Goal: Information Seeking & Learning: Learn about a topic

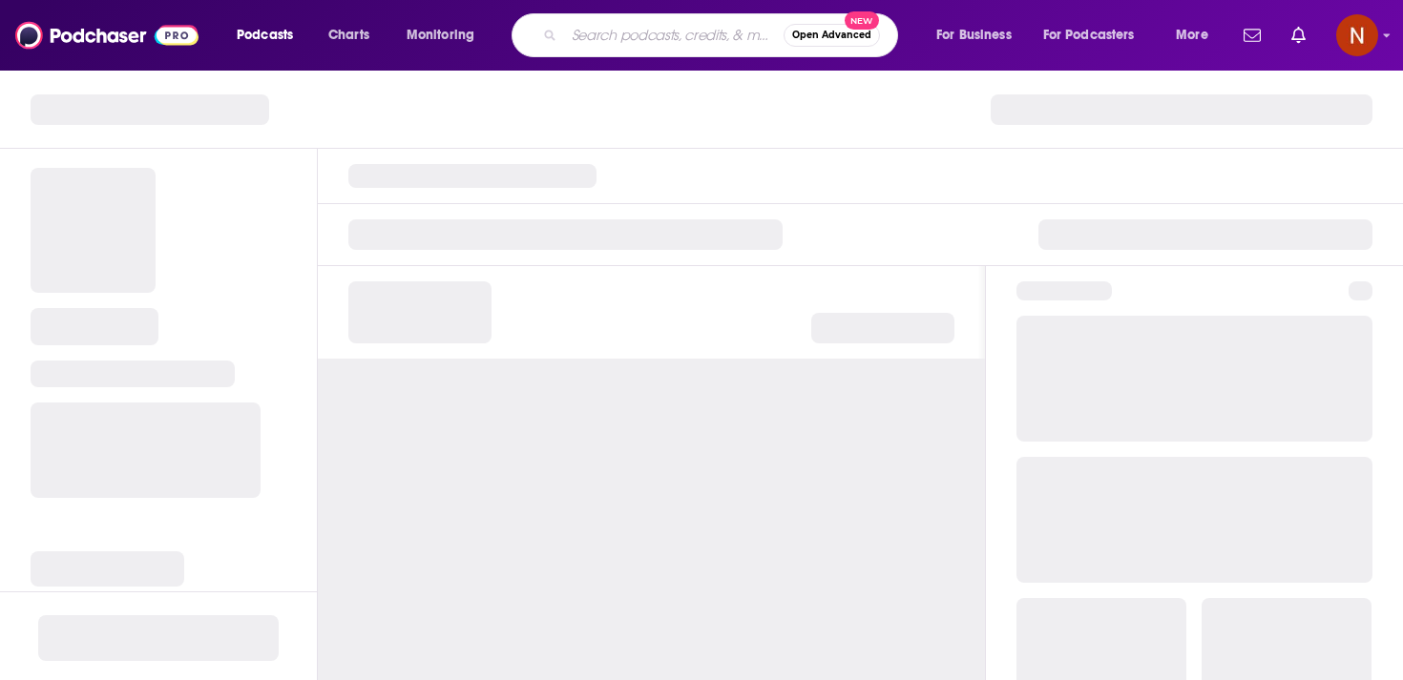
click at [642, 26] on input "Search podcasts, credits, & more..." at bounding box center [673, 35] width 219 height 31
paste input "شخصية"
type input "شخصية"
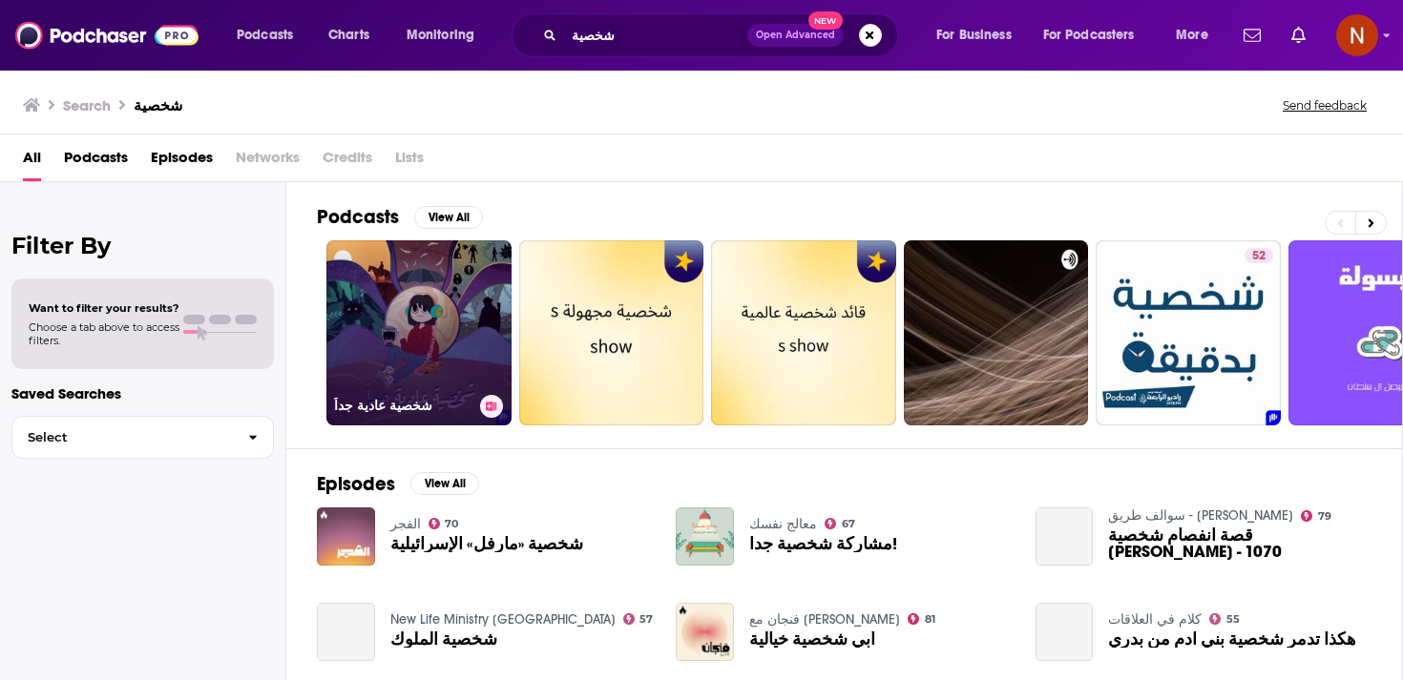
click at [469, 359] on link "شخصية عادية جداً" at bounding box center [418, 332] width 185 height 185
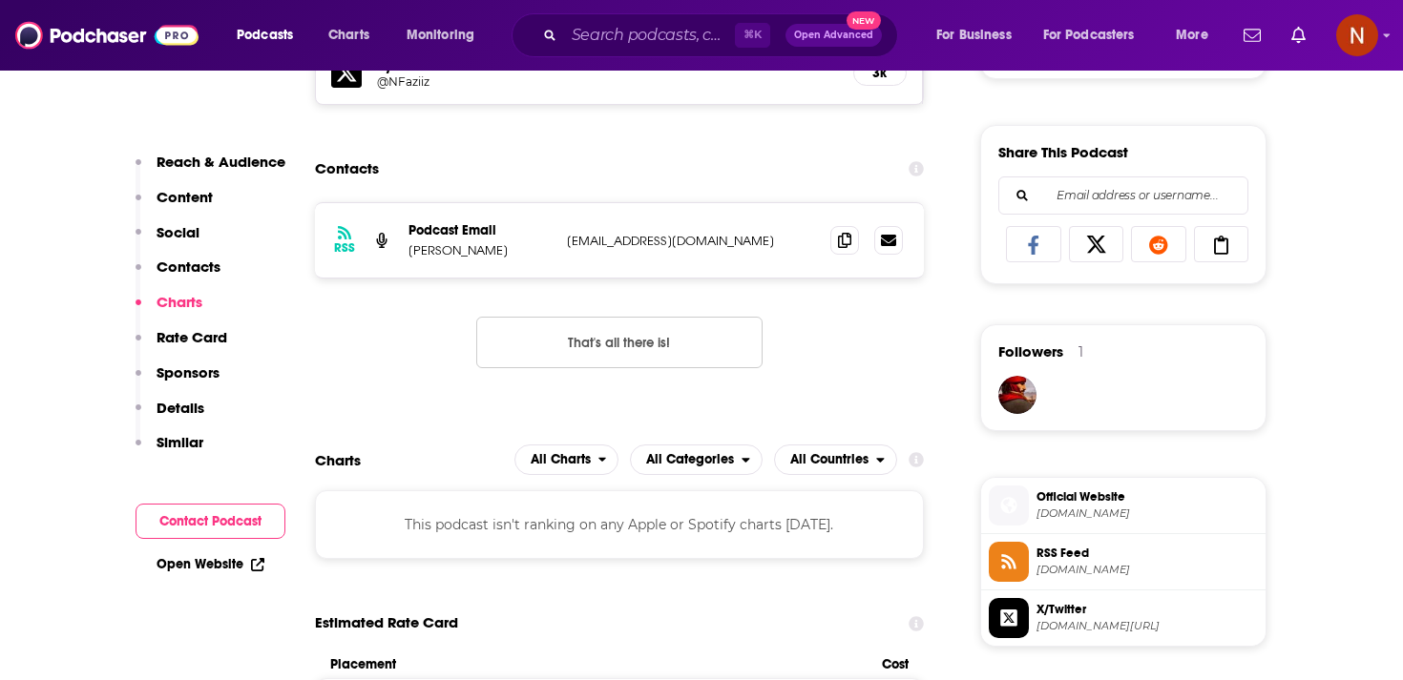
scroll to position [1102, 0]
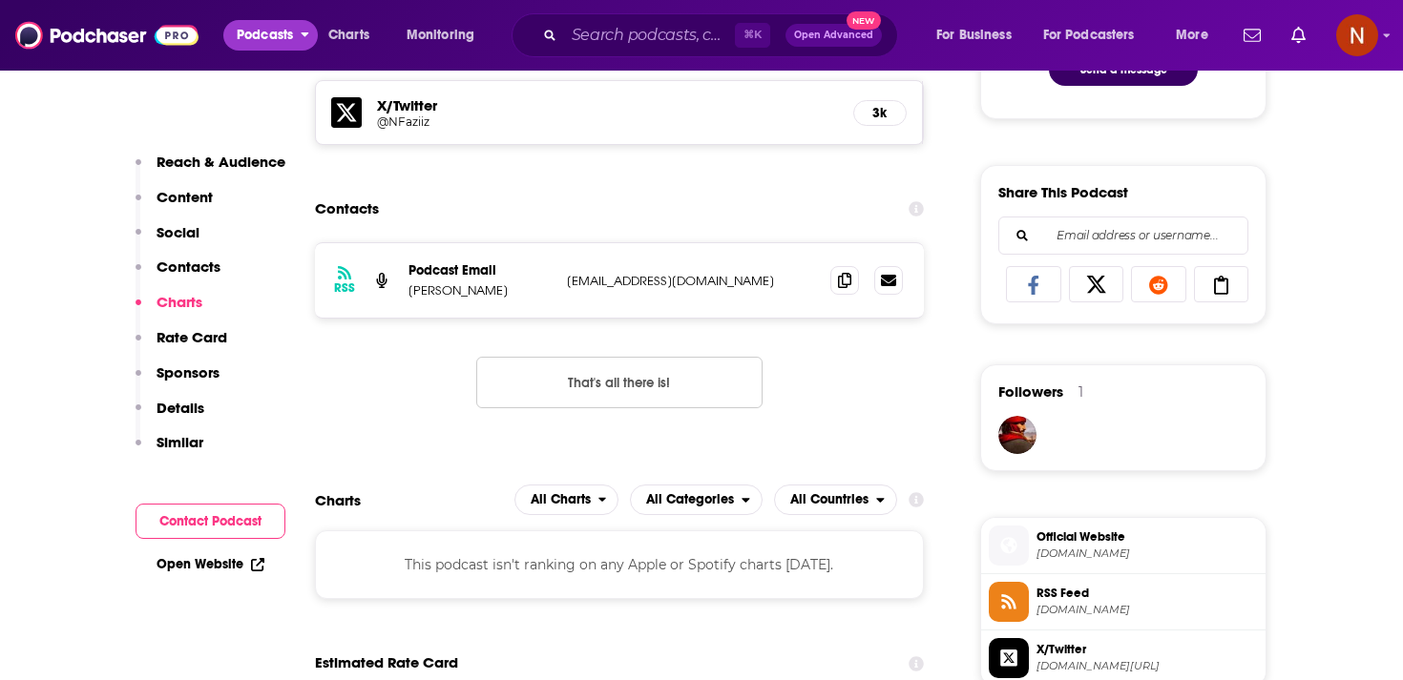
click at [290, 22] on span "Podcasts" at bounding box center [265, 35] width 56 height 27
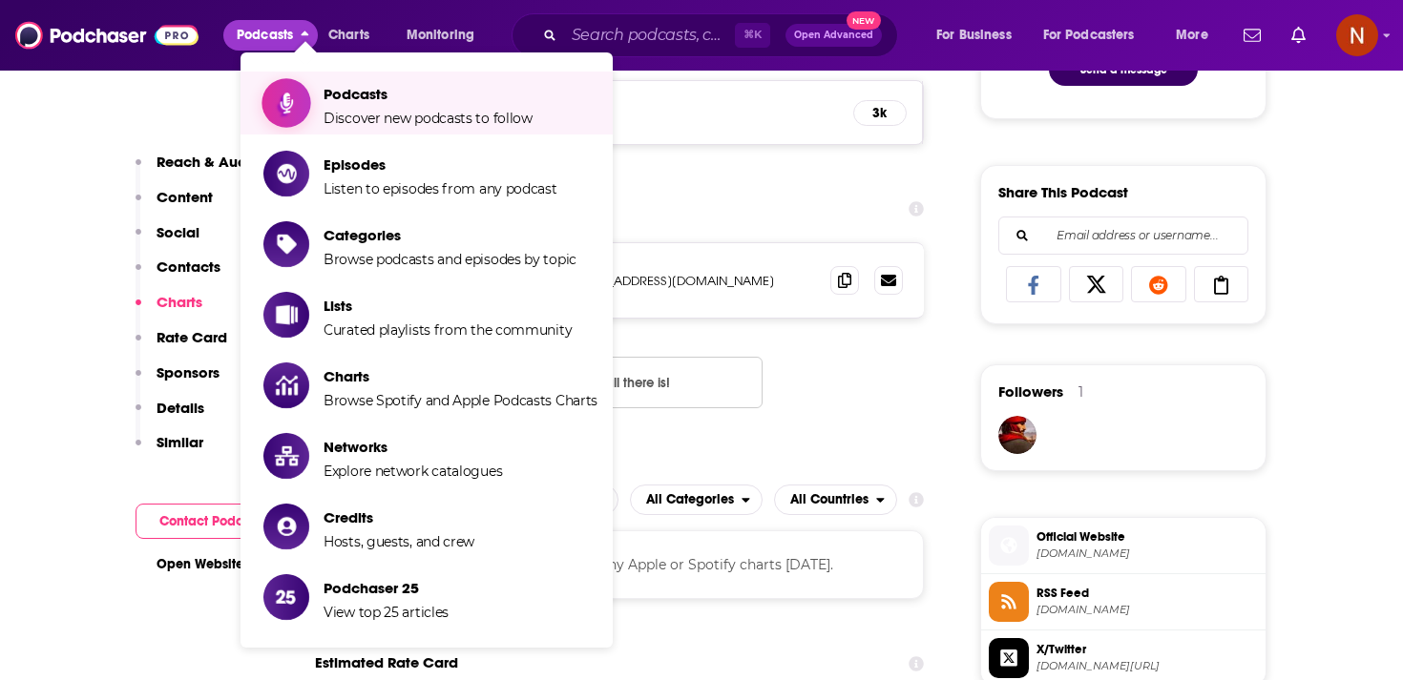
click at [312, 90] on link "Podcasts Discover new podcasts to follow" at bounding box center [430, 103] width 334 height 48
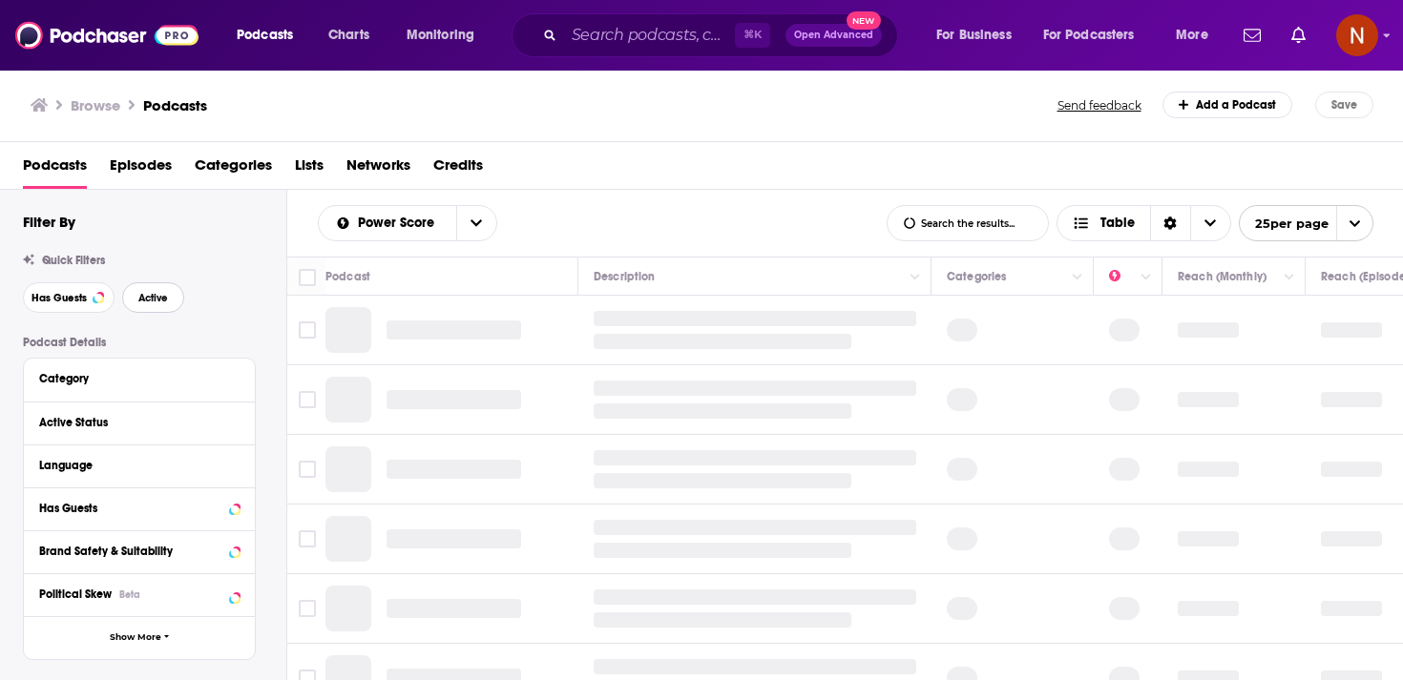
click at [176, 312] on button "Active" at bounding box center [153, 297] width 62 height 31
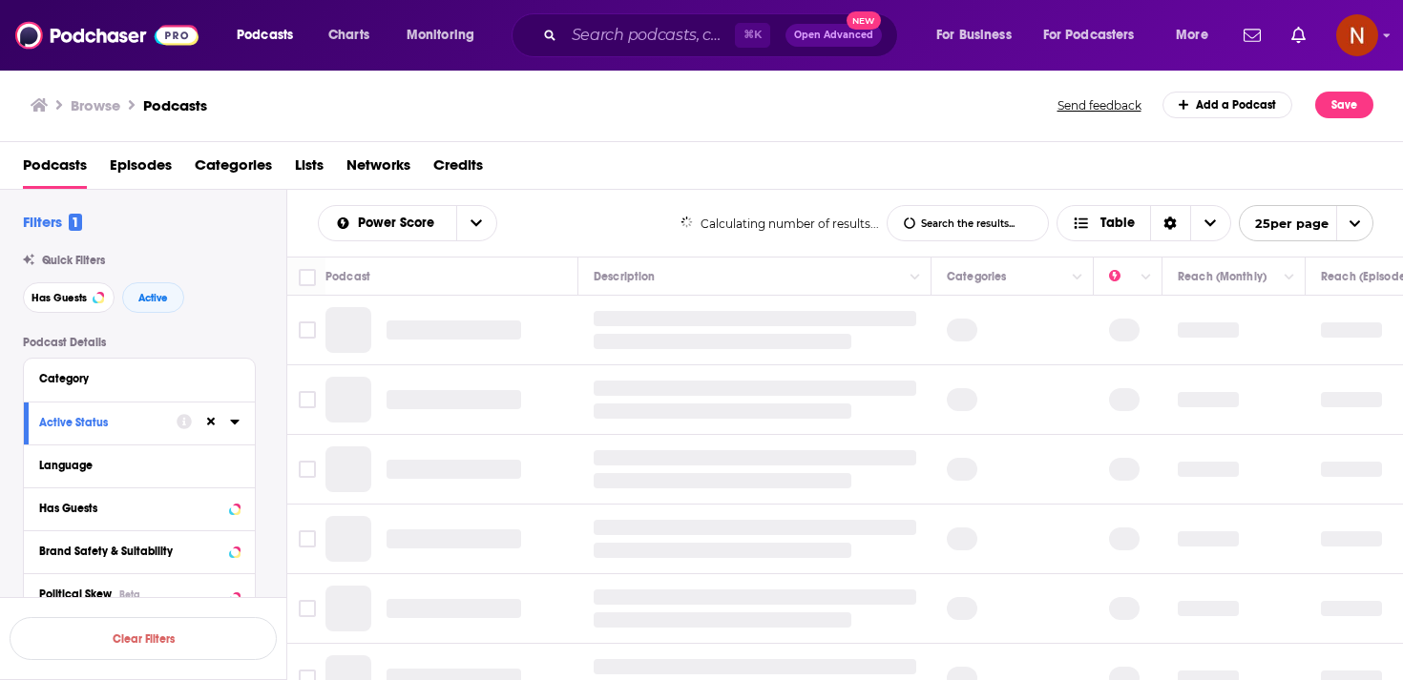
click at [240, 375] on div "Category" at bounding box center [139, 380] width 231 height 43
click at [239, 384] on icon at bounding box center [235, 377] width 10 height 15
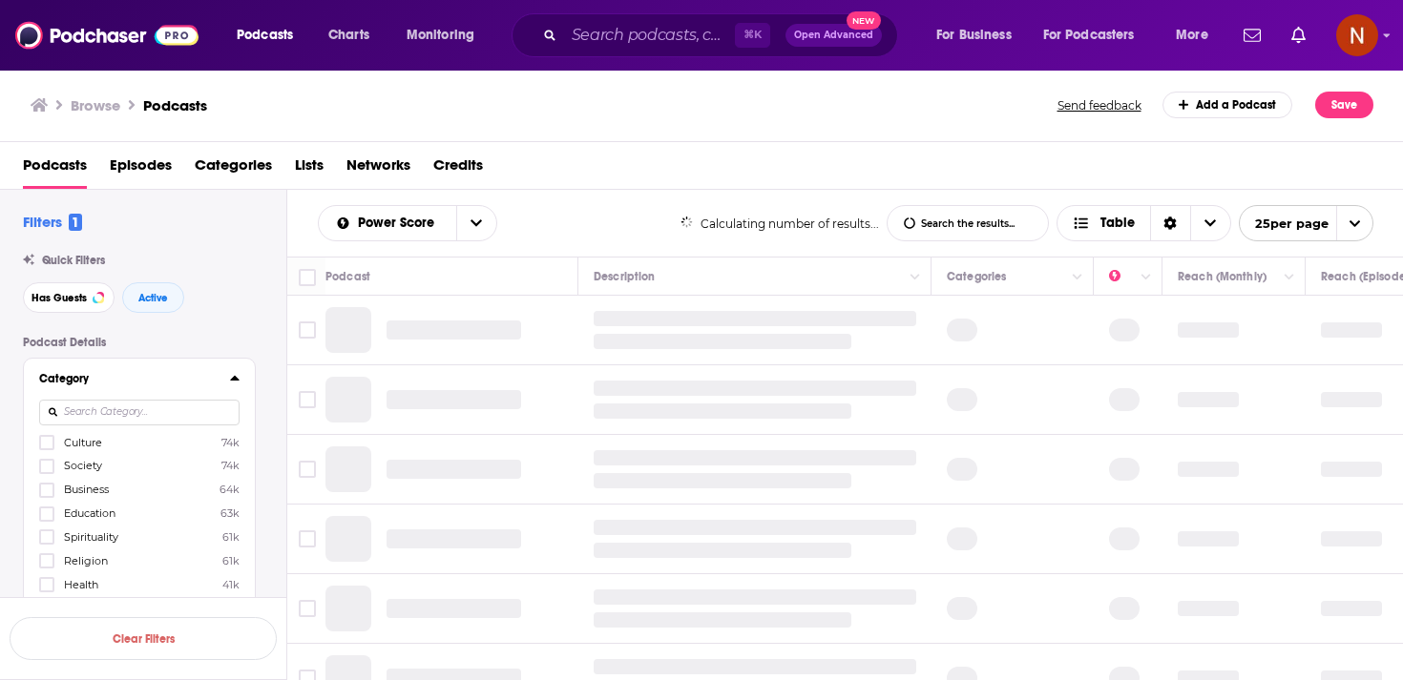
click at [201, 415] on input at bounding box center [139, 413] width 200 height 26
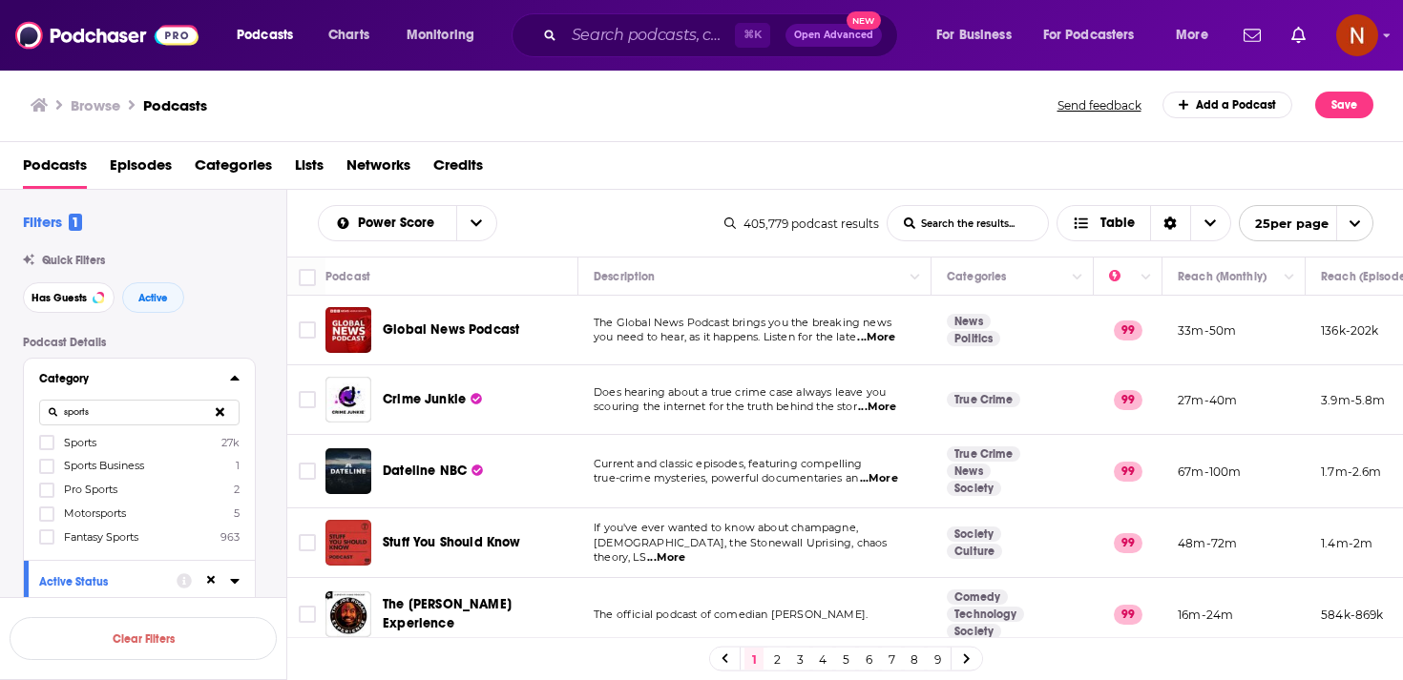
type input "sports"
click at [171, 441] on label "Sports 27k" at bounding box center [139, 442] width 200 height 16
click at [47, 449] on input "multiSelectOption-sports-0" at bounding box center [47, 449] width 0 height 0
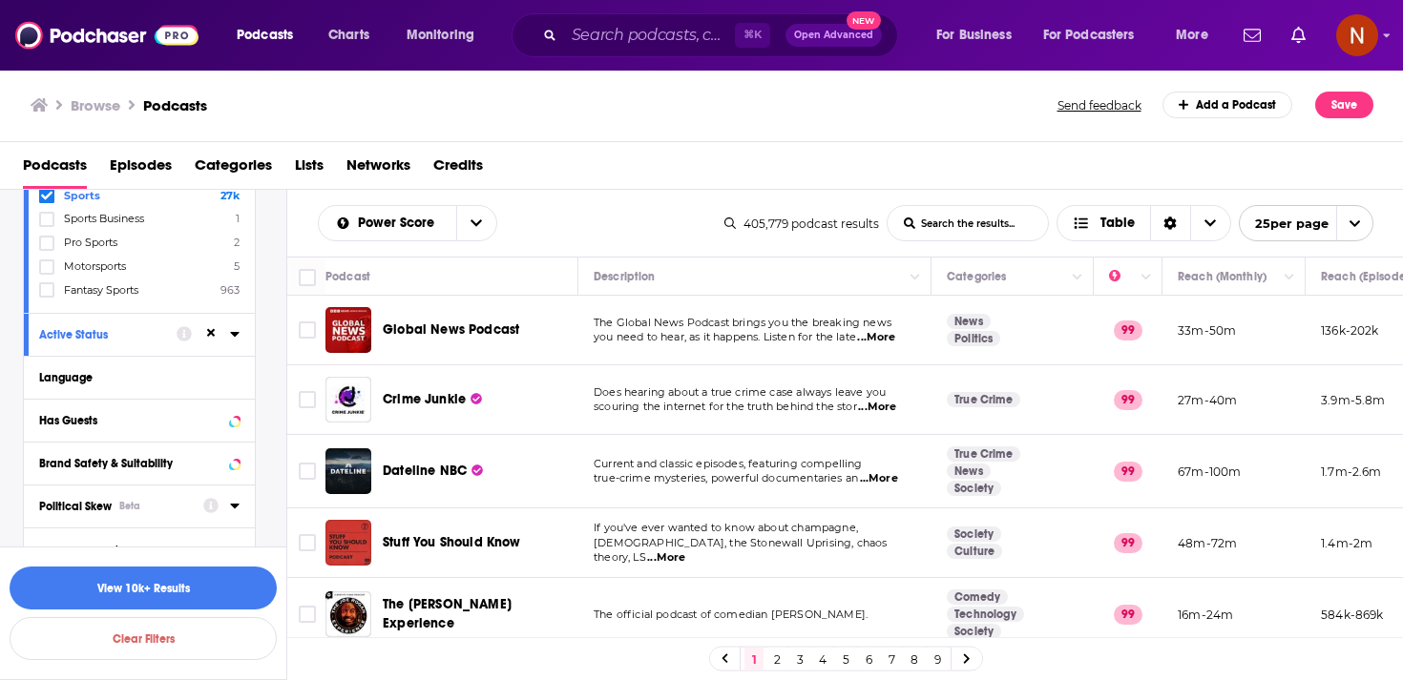
scroll to position [250, 0]
click at [233, 371] on icon at bounding box center [235, 373] width 10 height 15
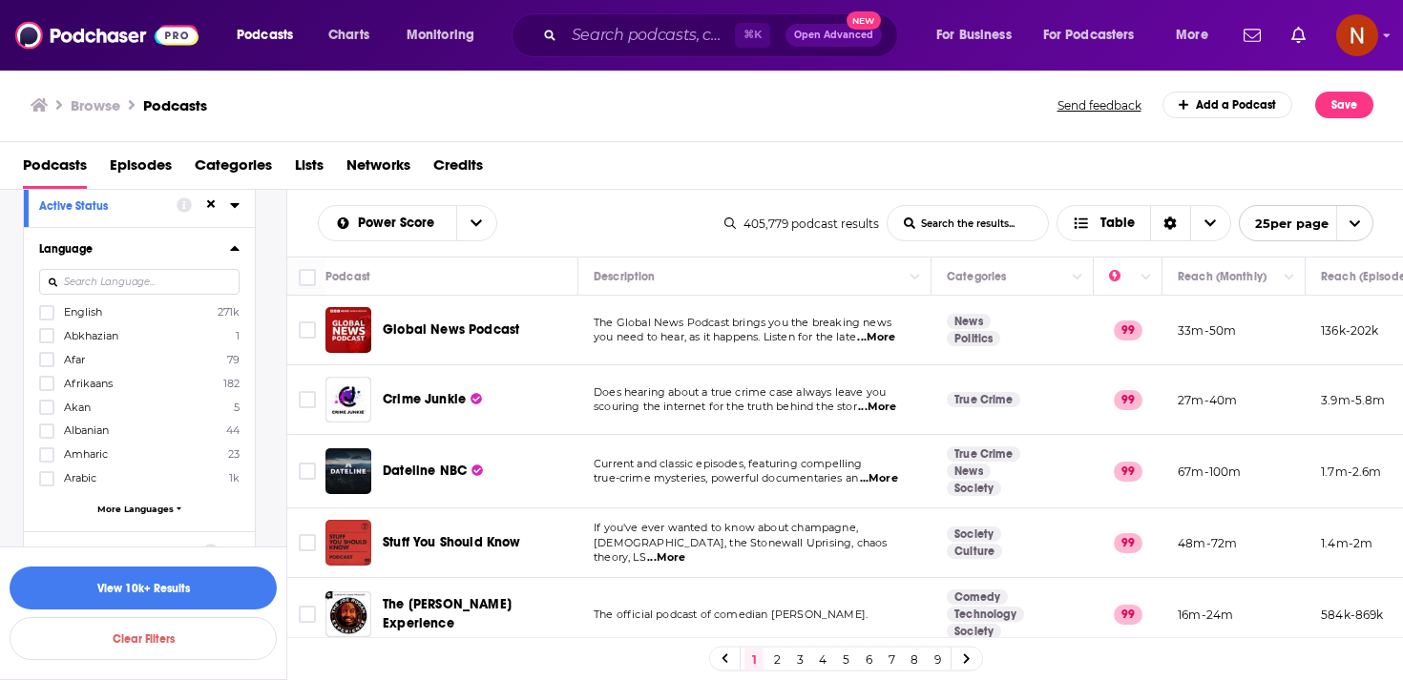
scroll to position [433, 0]
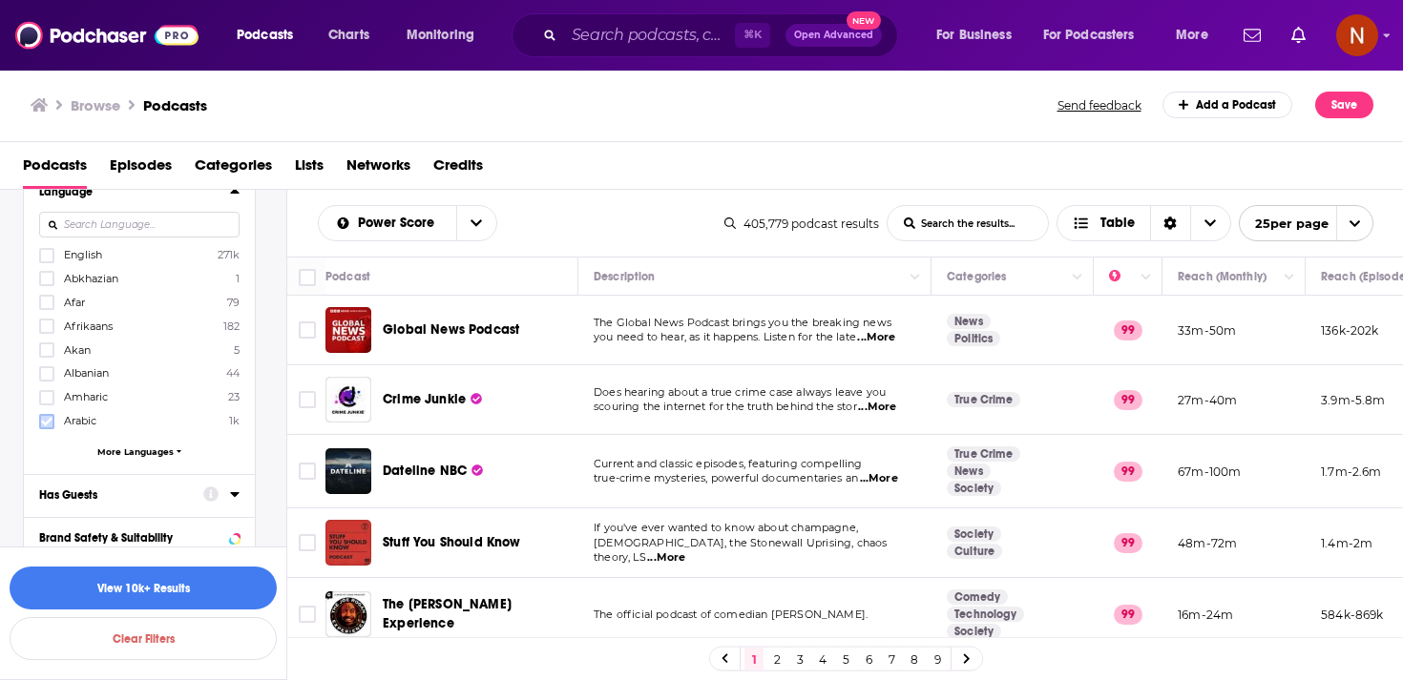
click at [44, 418] on icon at bounding box center [46, 421] width 11 height 11
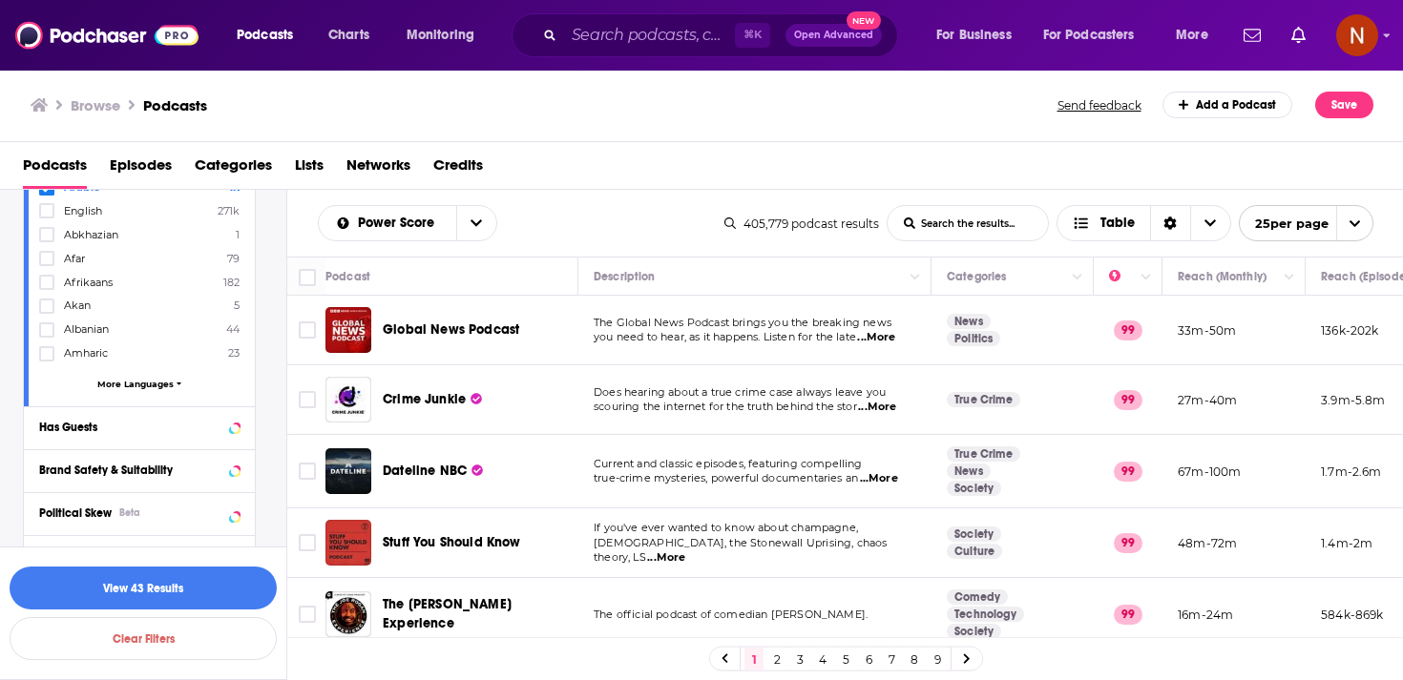
scroll to position [555, 0]
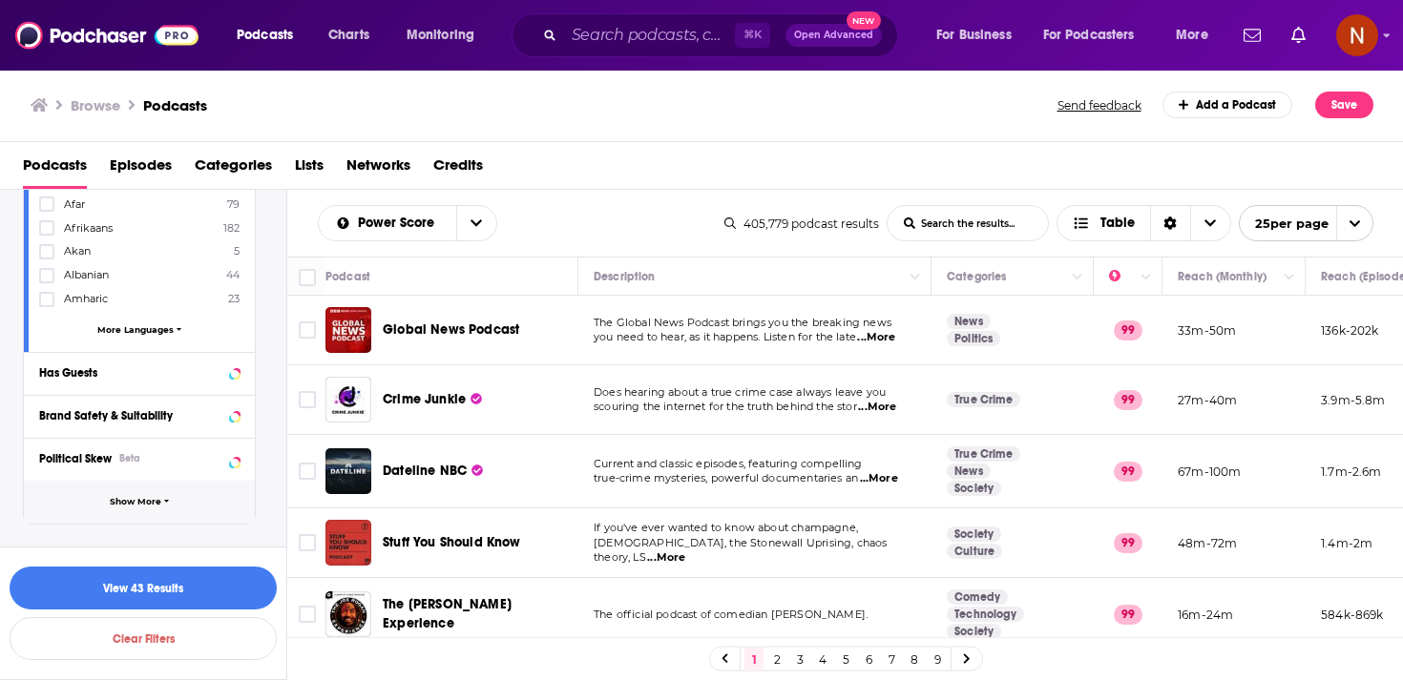
click at [167, 504] on span "button" at bounding box center [167, 502] width 6 height 10
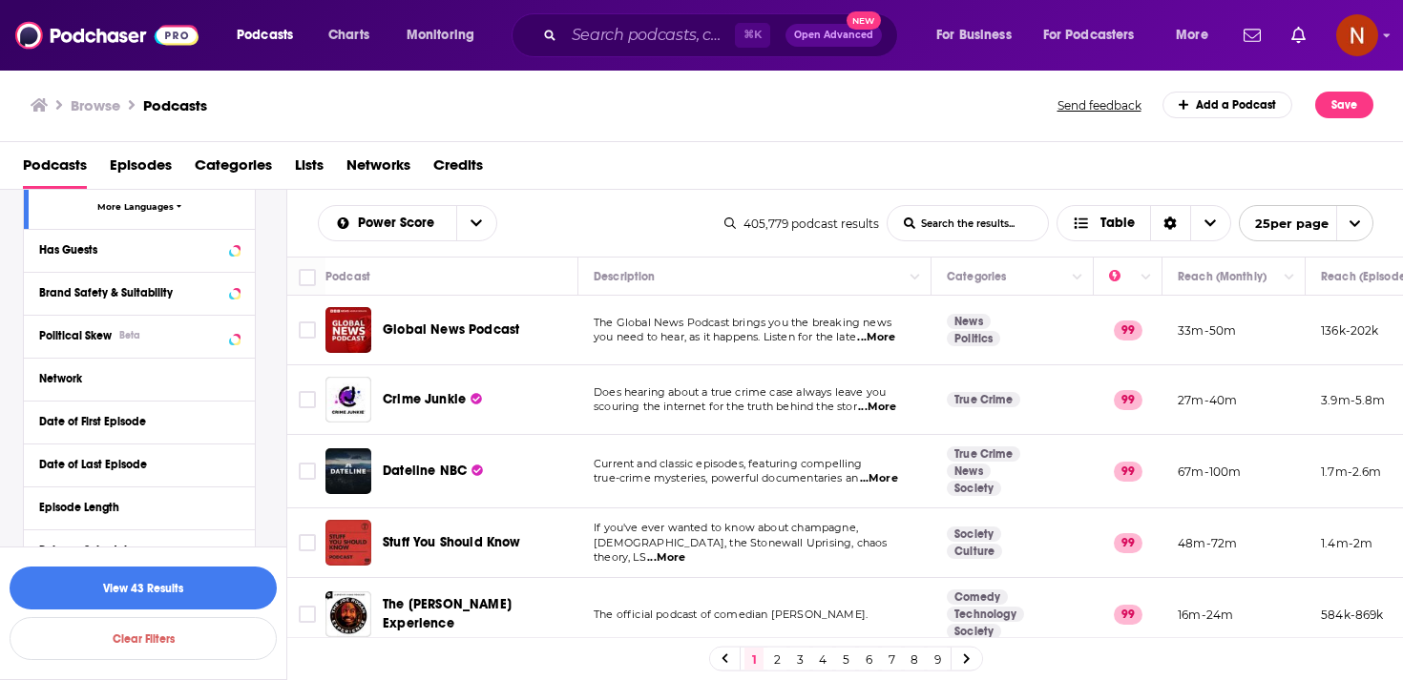
scroll to position [679, 0]
click at [236, 375] on icon at bounding box center [234, 377] width 9 height 5
click at [57, 458] on div at bounding box center [48, 465] width 19 height 16
click at [47, 471] on input "multiSelectOption-Acast-1" at bounding box center [47, 471] width 0 height 0
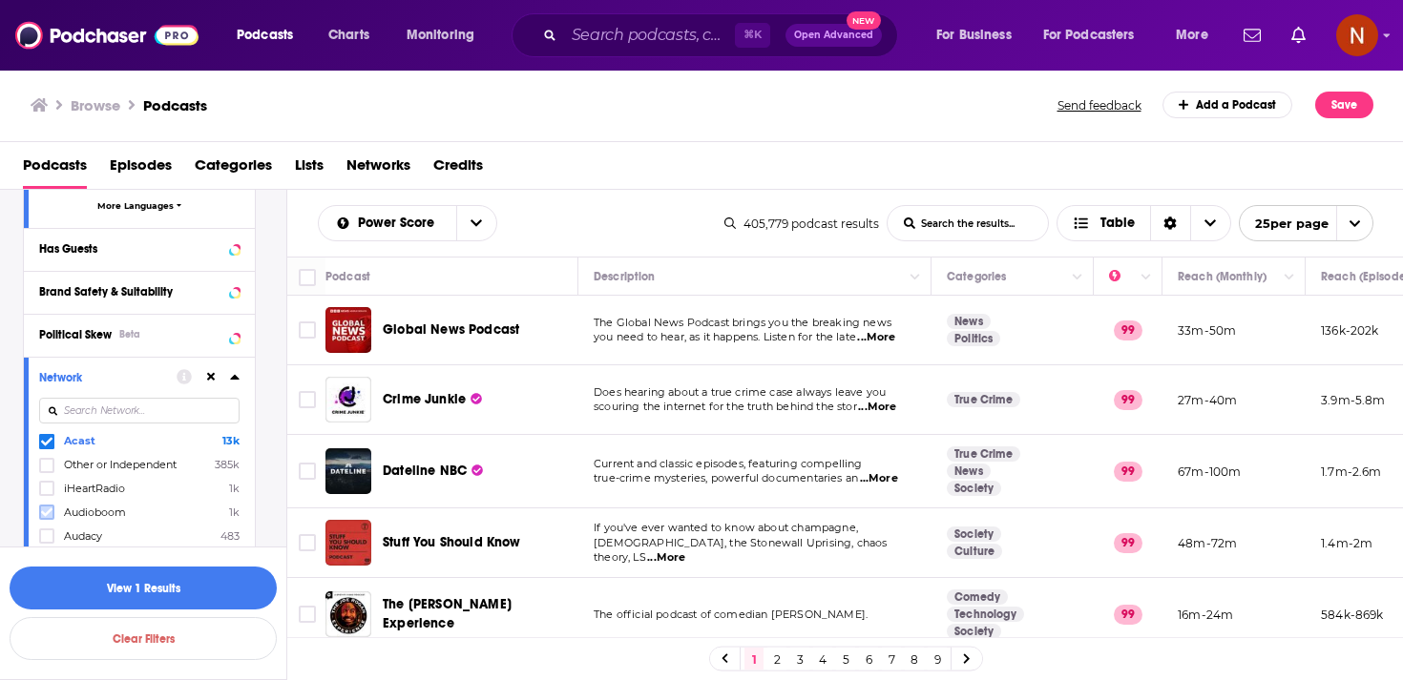
click at [50, 510] on icon at bounding box center [46, 512] width 11 height 11
click at [111, 409] on input at bounding box center [139, 411] width 200 height 26
type input "s"
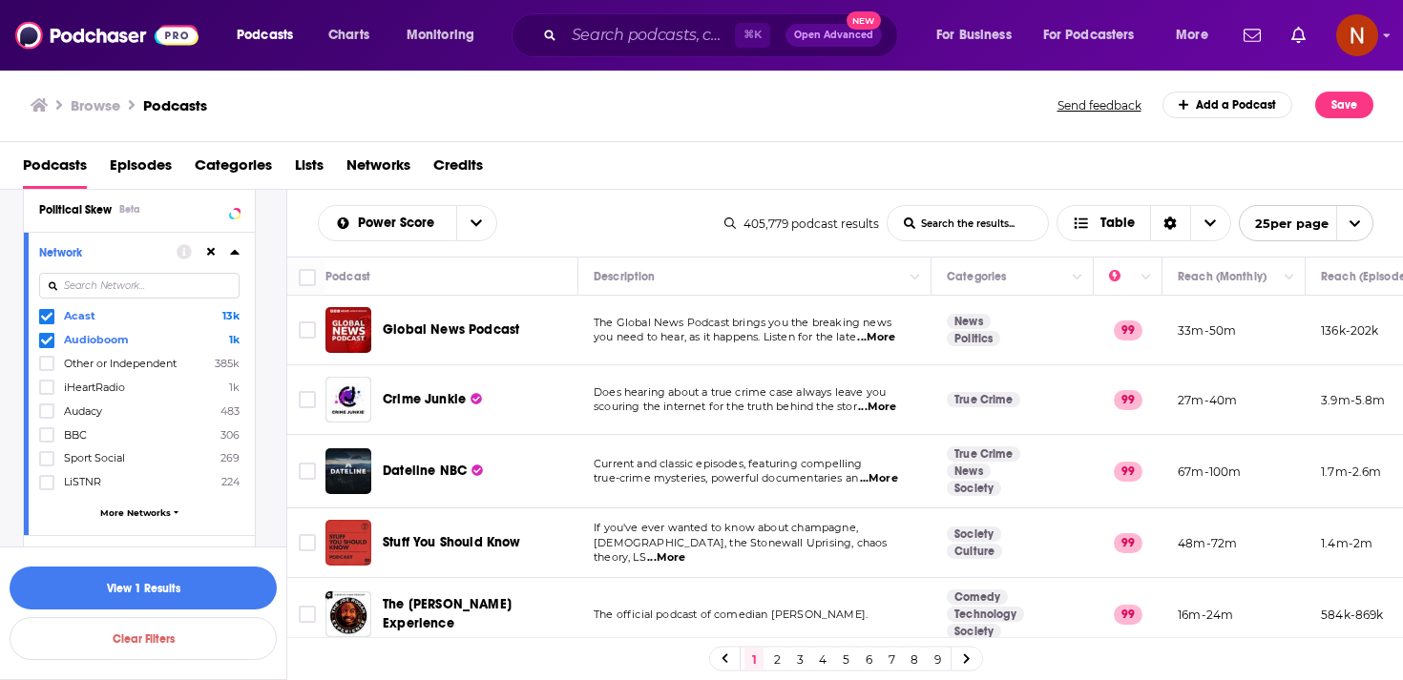
scroll to position [808, 0]
click at [132, 504] on span "More Networks" at bounding box center [135, 509] width 71 height 10
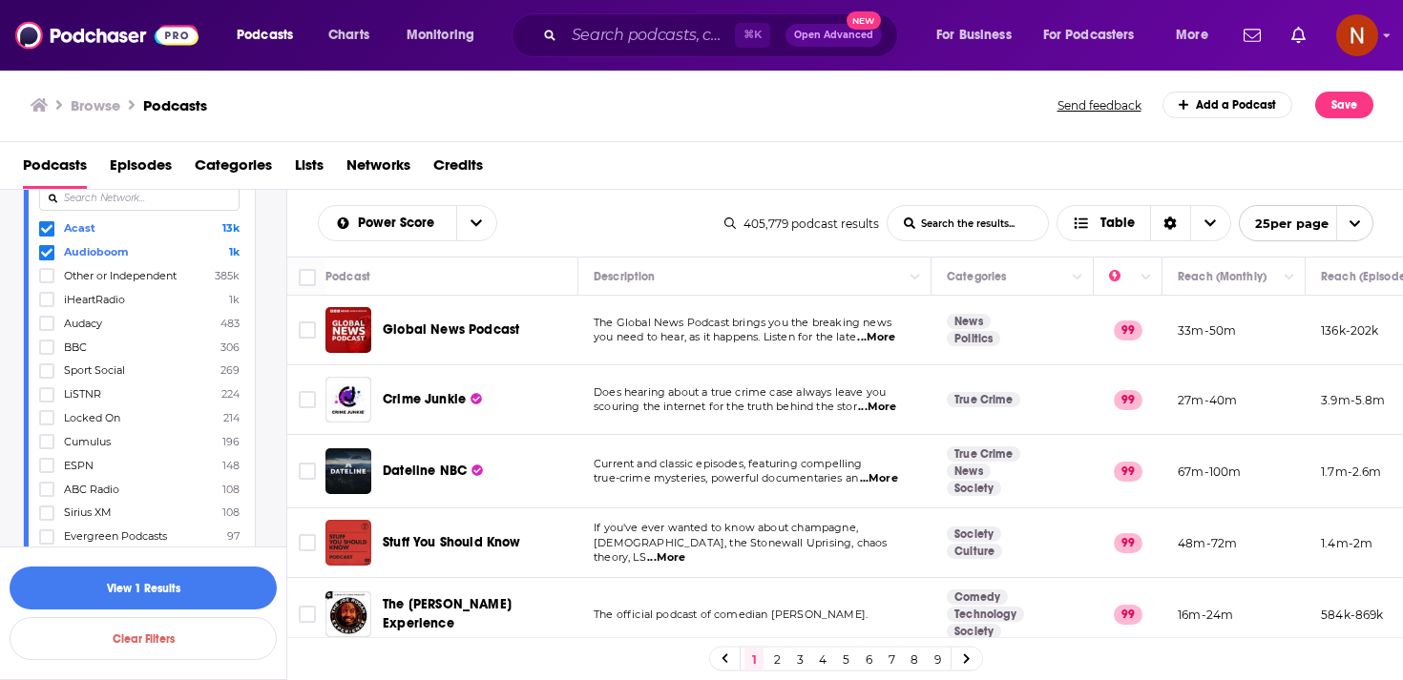
scroll to position [810, 0]
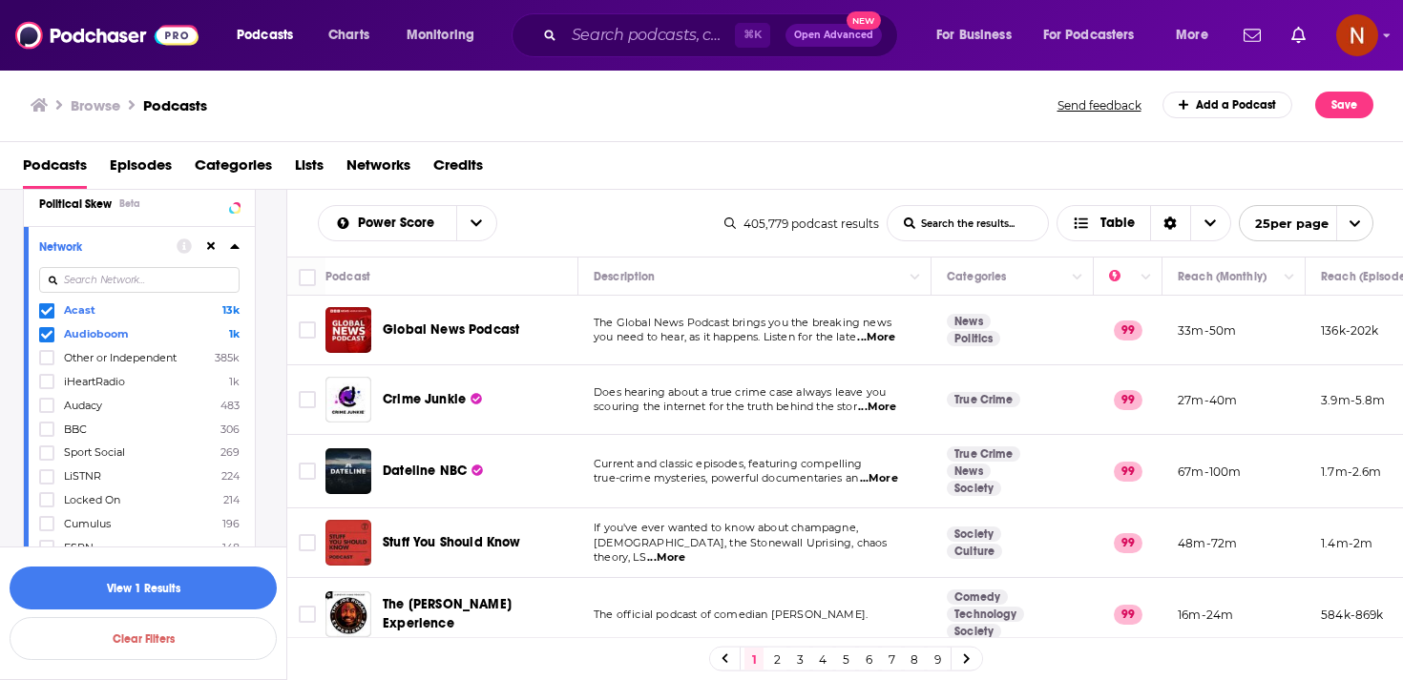
click at [52, 329] on icon at bounding box center [46, 334] width 11 height 11
click at [52, 314] on span at bounding box center [46, 310] width 15 height 15
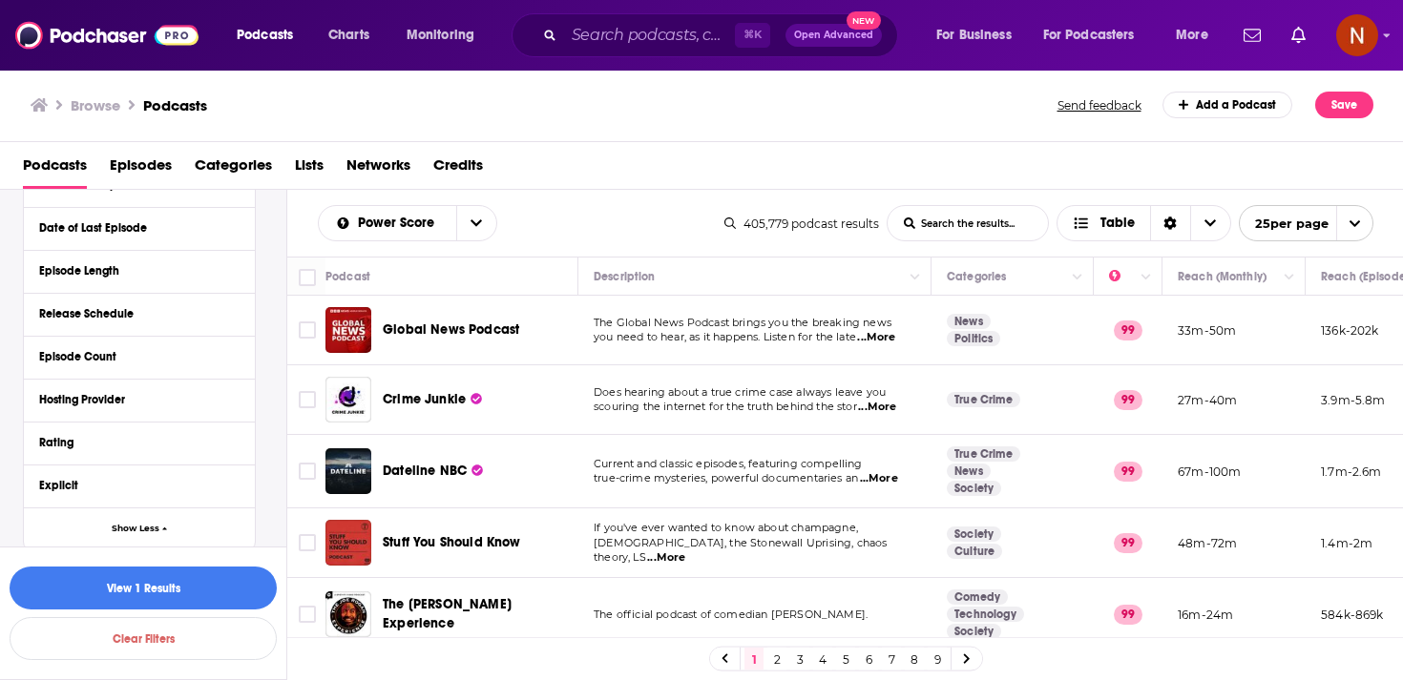
scroll to position [5325, 0]
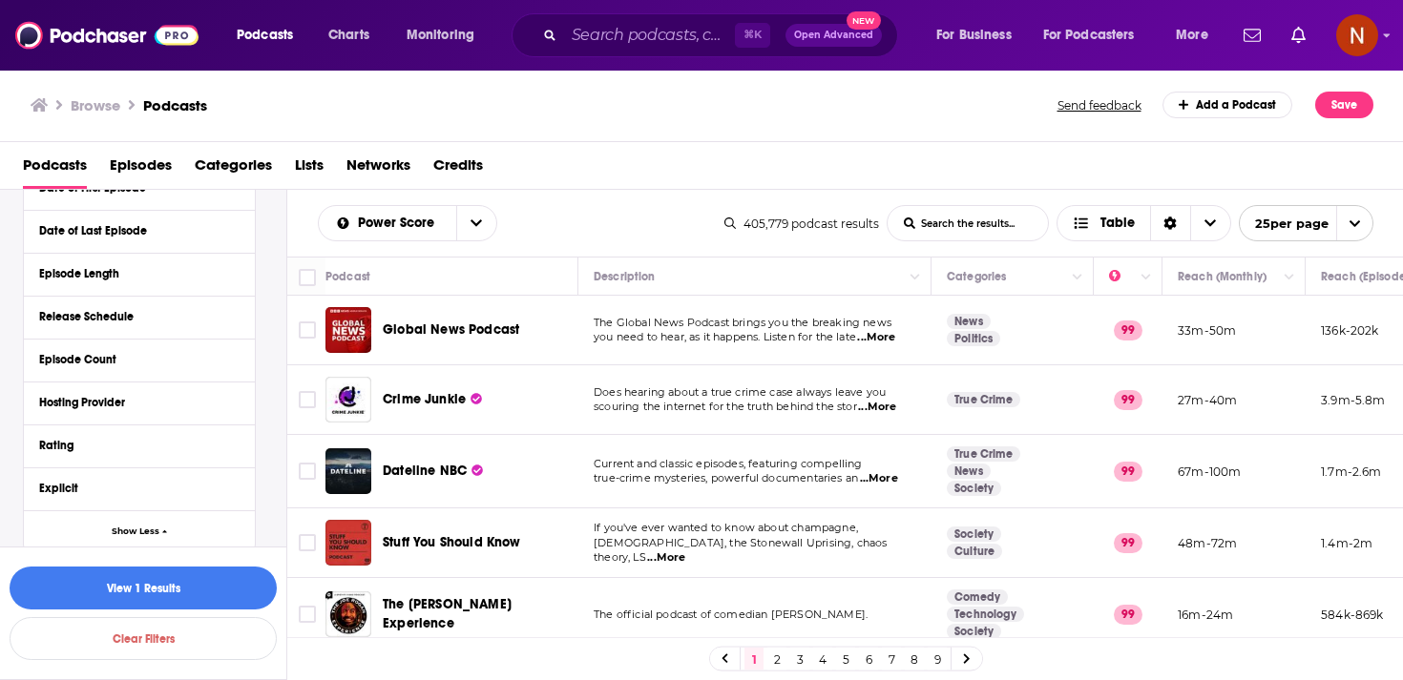
click at [139, 382] on div "Hosting Provider" at bounding box center [139, 403] width 231 height 43
click at [153, 396] on div "Hosting Provider" at bounding box center [128, 402] width 178 height 13
click at [50, 509] on icon at bounding box center [46, 514] width 11 height 11
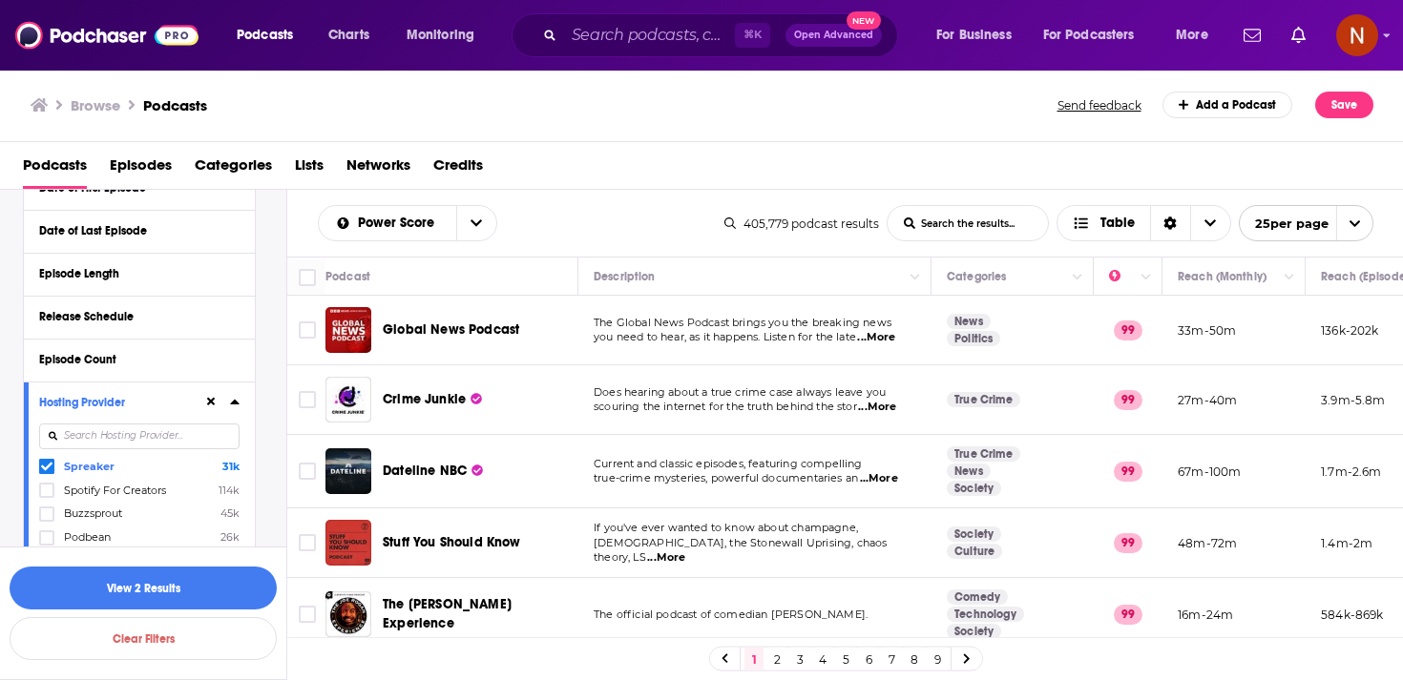
click at [50, 555] on icon at bounding box center [46, 560] width 11 height 11
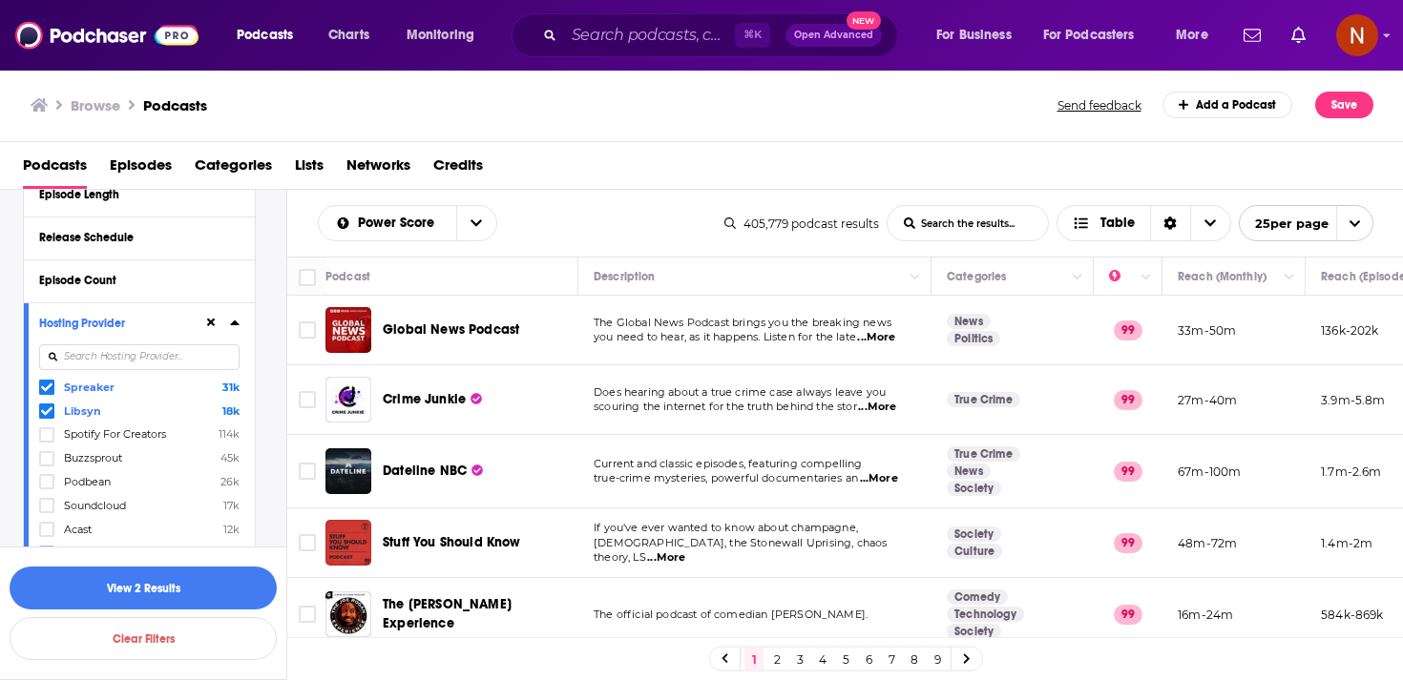
scroll to position [5406, 0]
click at [41, 522] on icon at bounding box center [46, 527] width 11 height 11
click at [113, 576] on span "More Hosting Providers" at bounding box center [135, 581] width 109 height 10
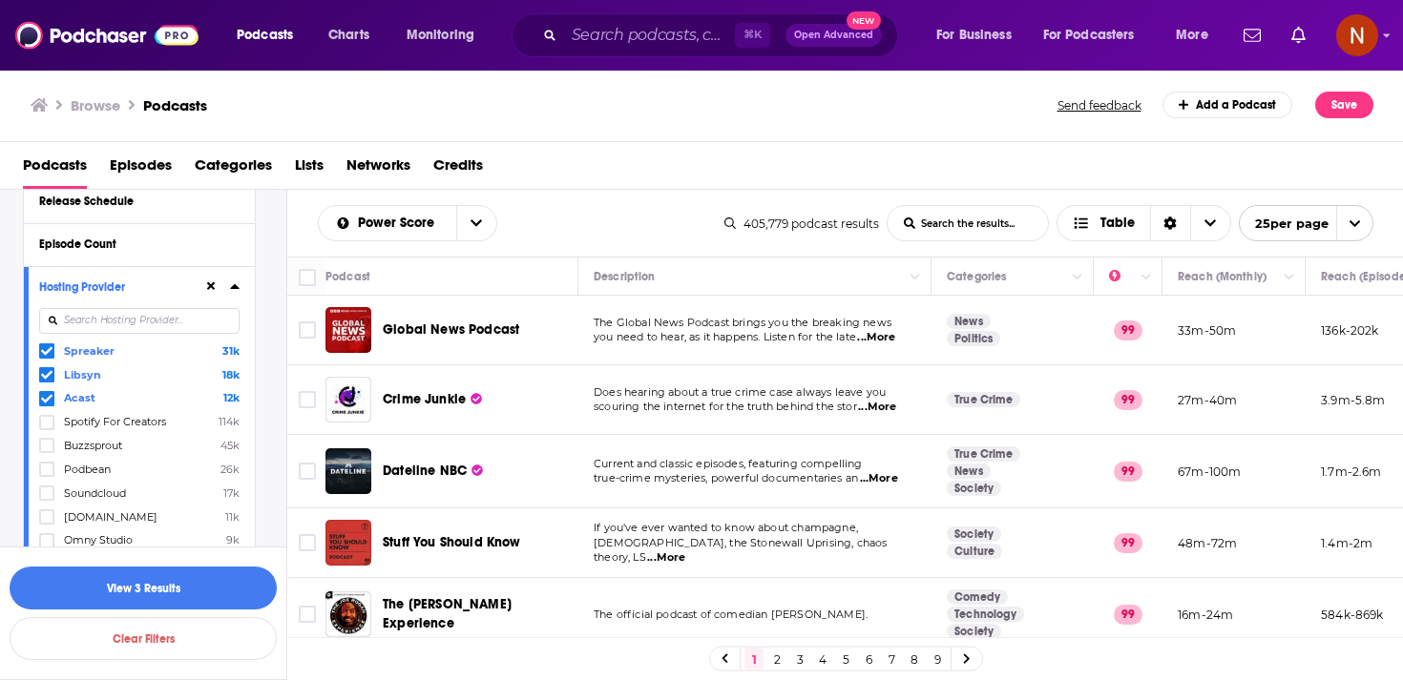
scroll to position [5448, 0]
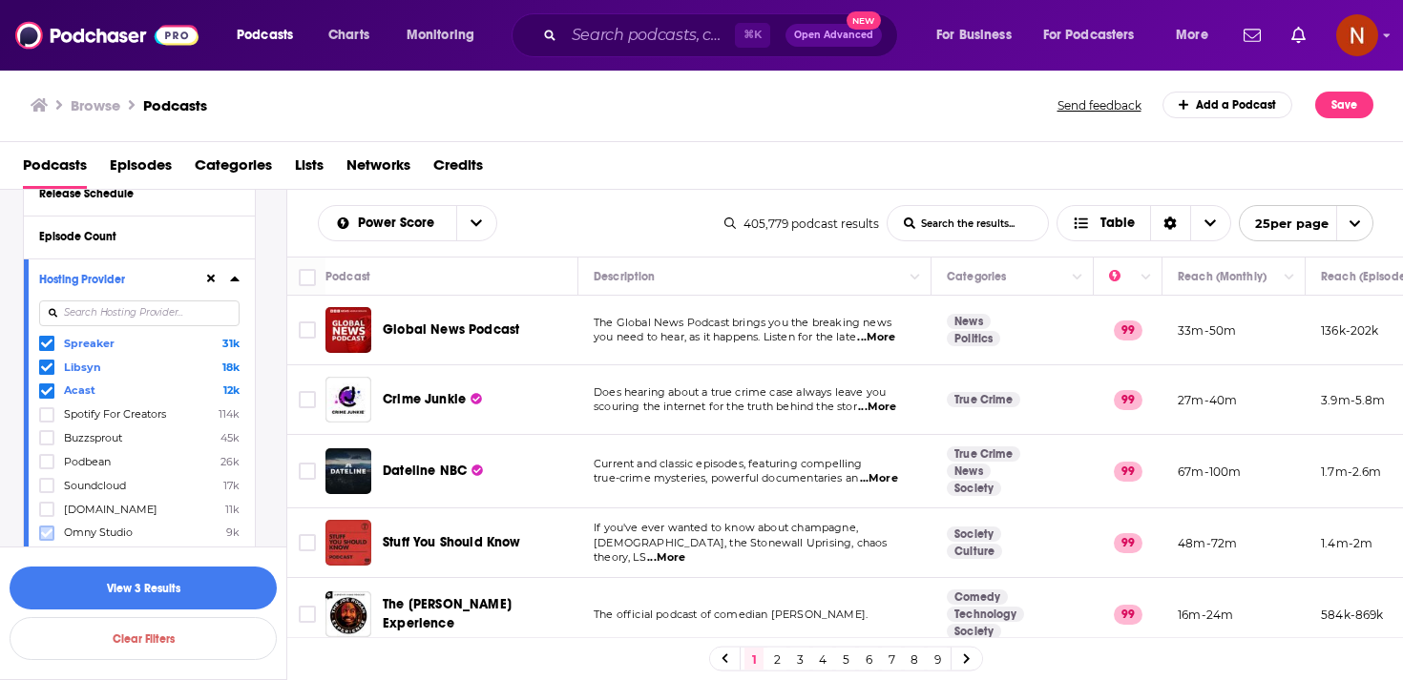
click at [49, 529] on icon at bounding box center [46, 533] width 11 height 9
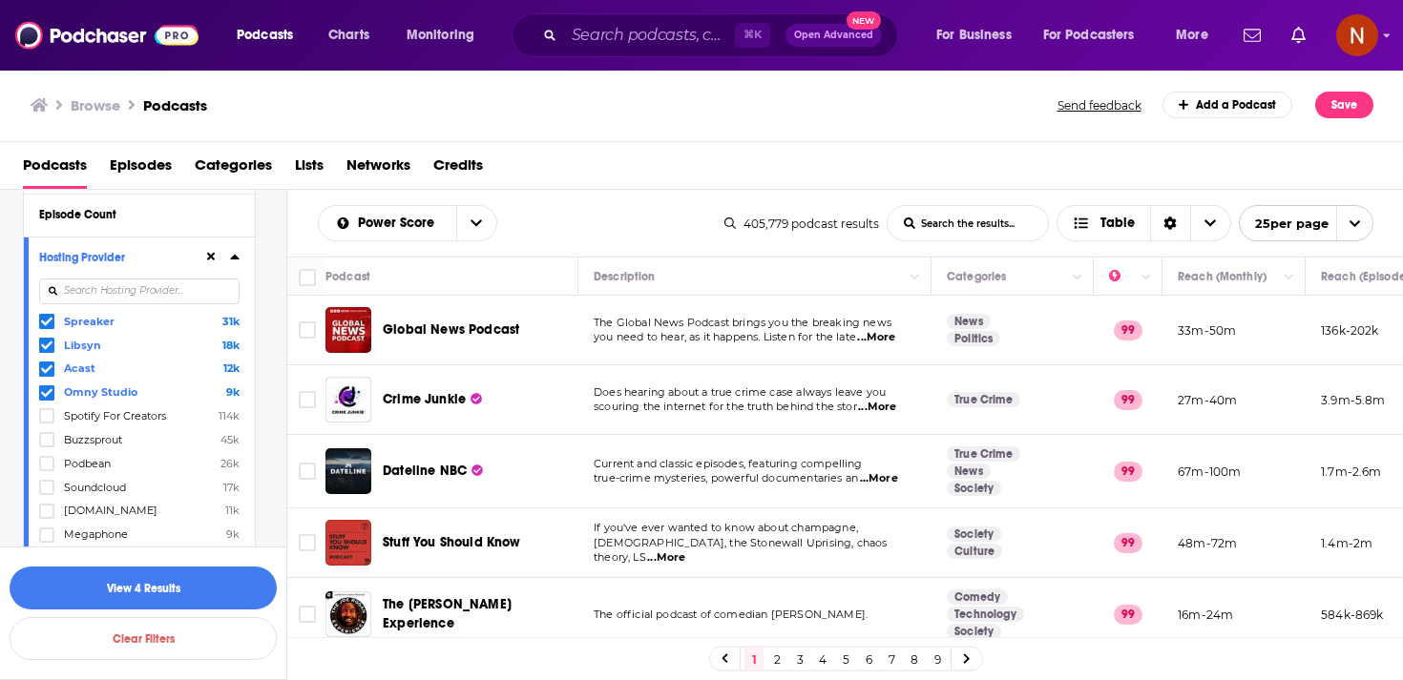
scroll to position [5473, 0]
click at [50, 597] on icon at bounding box center [46, 602] width 11 height 11
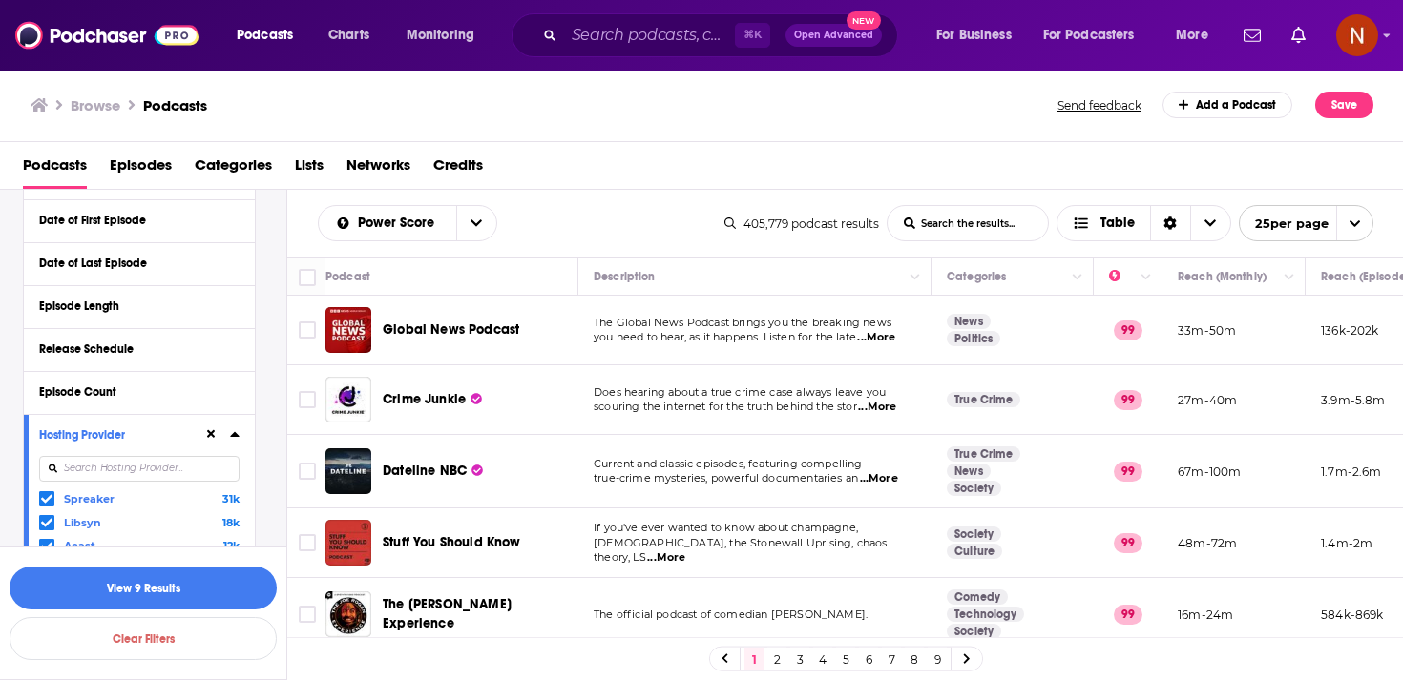
scroll to position [5284, 0]
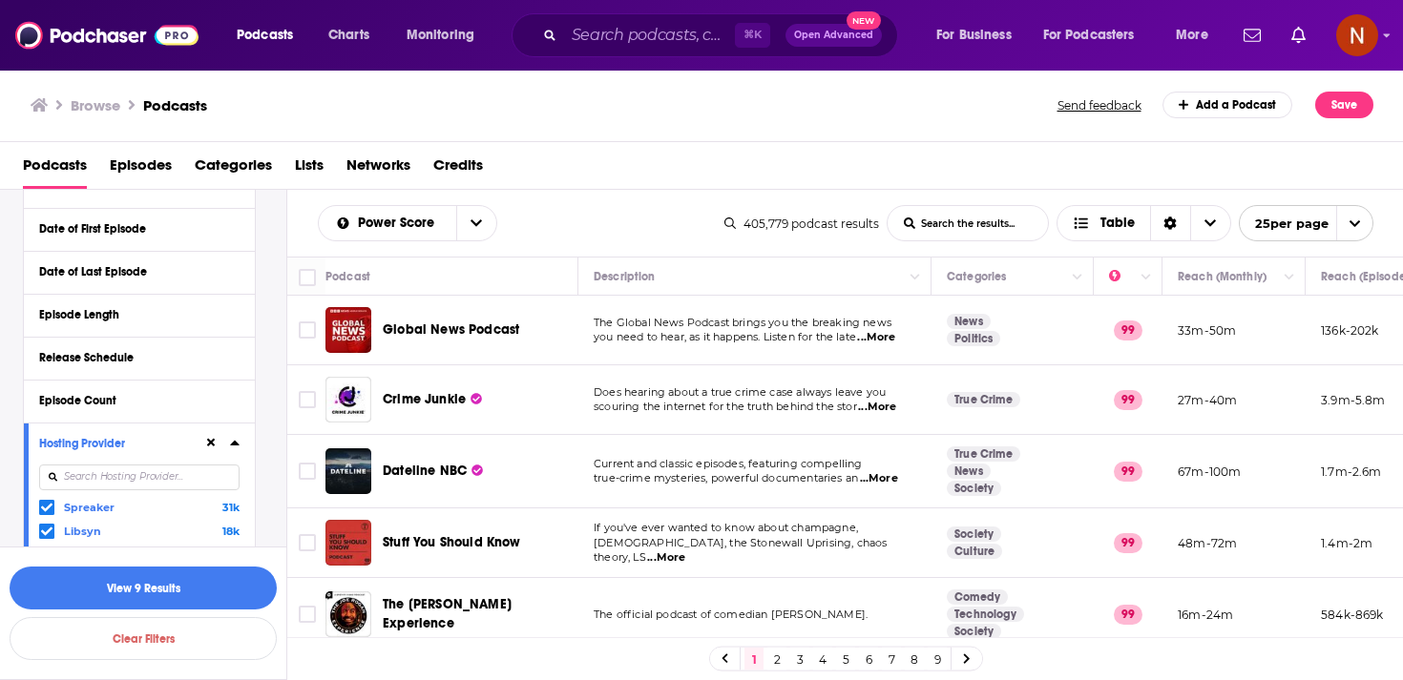
click at [132, 465] on input at bounding box center [139, 478] width 200 height 26
type input "audi"
click at [46, 504] on icon at bounding box center [46, 508] width 11 height 9
click at [226, 589] on button "View 9 Results" at bounding box center [143, 588] width 267 height 43
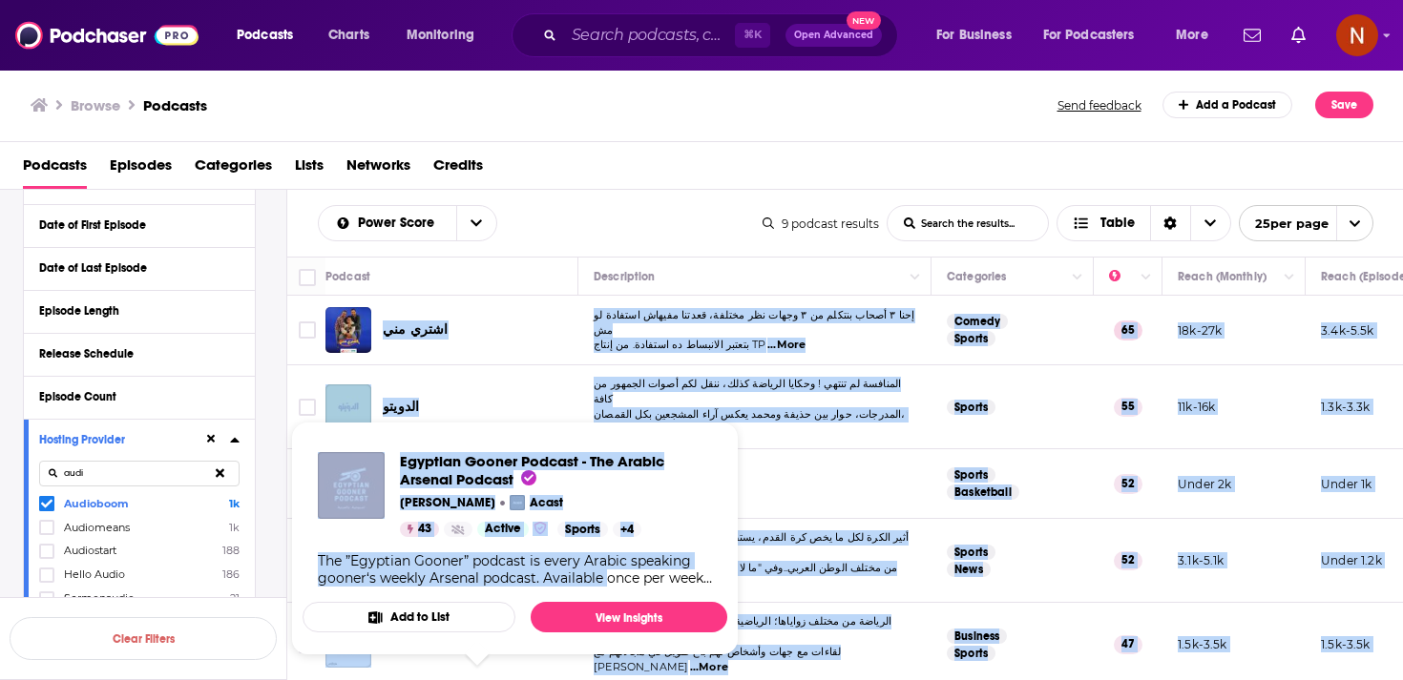
drag, startPoint x: 377, startPoint y: 301, endPoint x: 620, endPoint y: 576, distance: 367.8
click at [620, 576] on div "Podcasts Charts Monitoring ⌘ K Open Advanced New For Business For Podcasters Mo…" at bounding box center [701, 340] width 1403 height 680
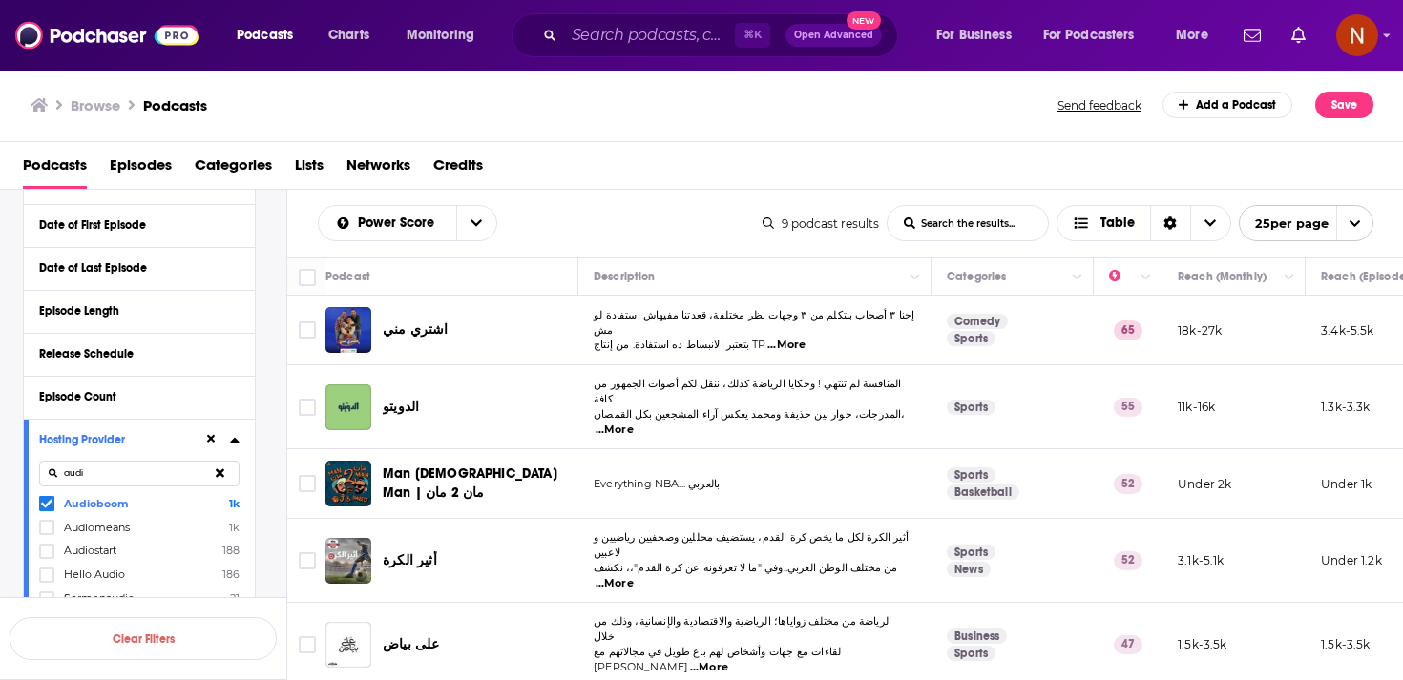
click at [565, 226] on div "Power Score List Search Input Search the results... Table" at bounding box center [540, 223] width 445 height 36
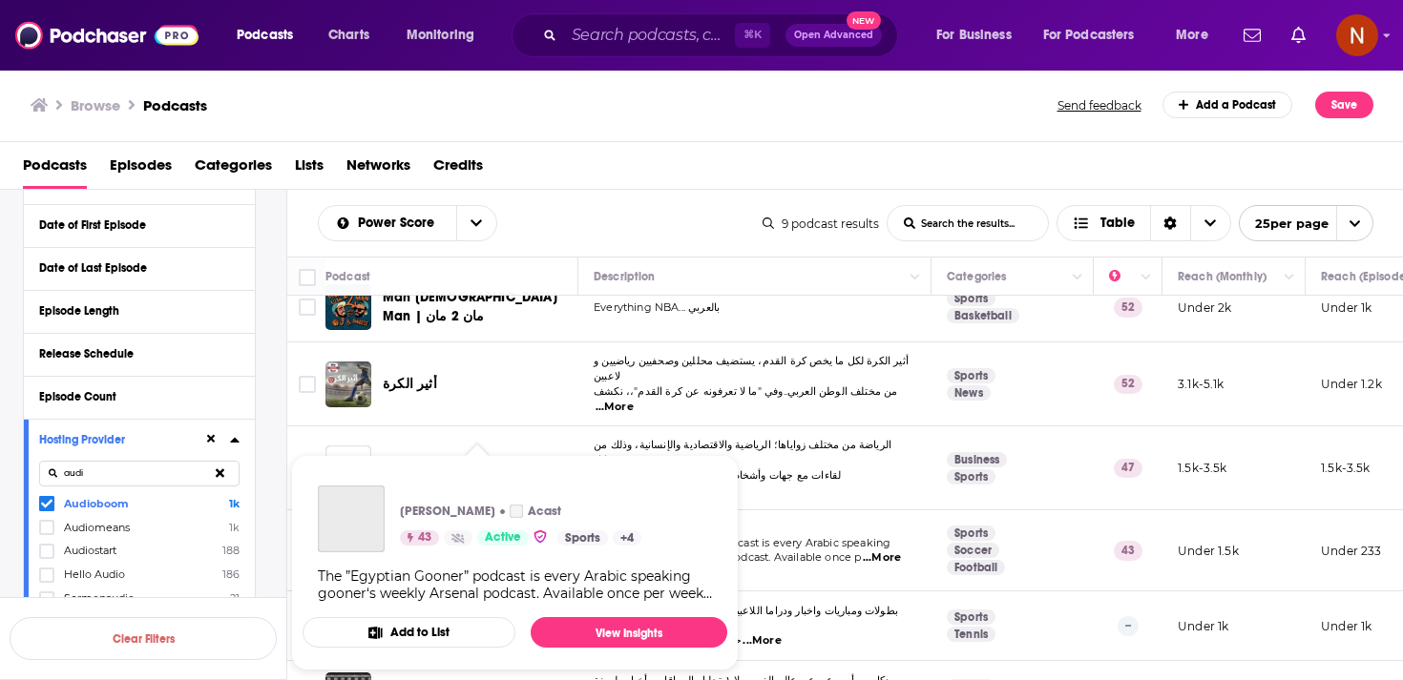
scroll to position [250, 0]
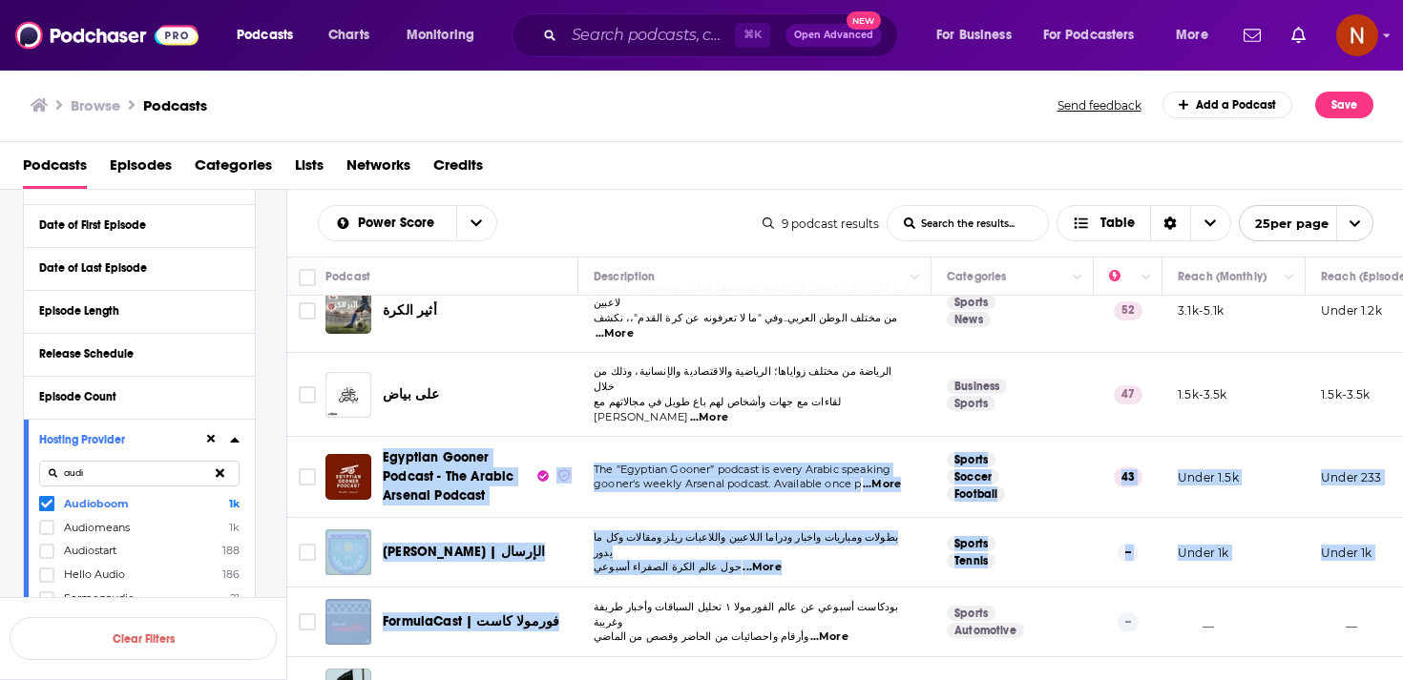
drag, startPoint x: 552, startPoint y: 581, endPoint x: 382, endPoint y: 400, distance: 248.4
click at [382, 400] on tbody "اشتري مني إحنا ٣ أصحاب بنتكلم من ٣ وجهات نظر مختلفة، قعدتنا مفيهاش استفادة لو م…" at bounding box center [1004, 386] width 1435 height 680
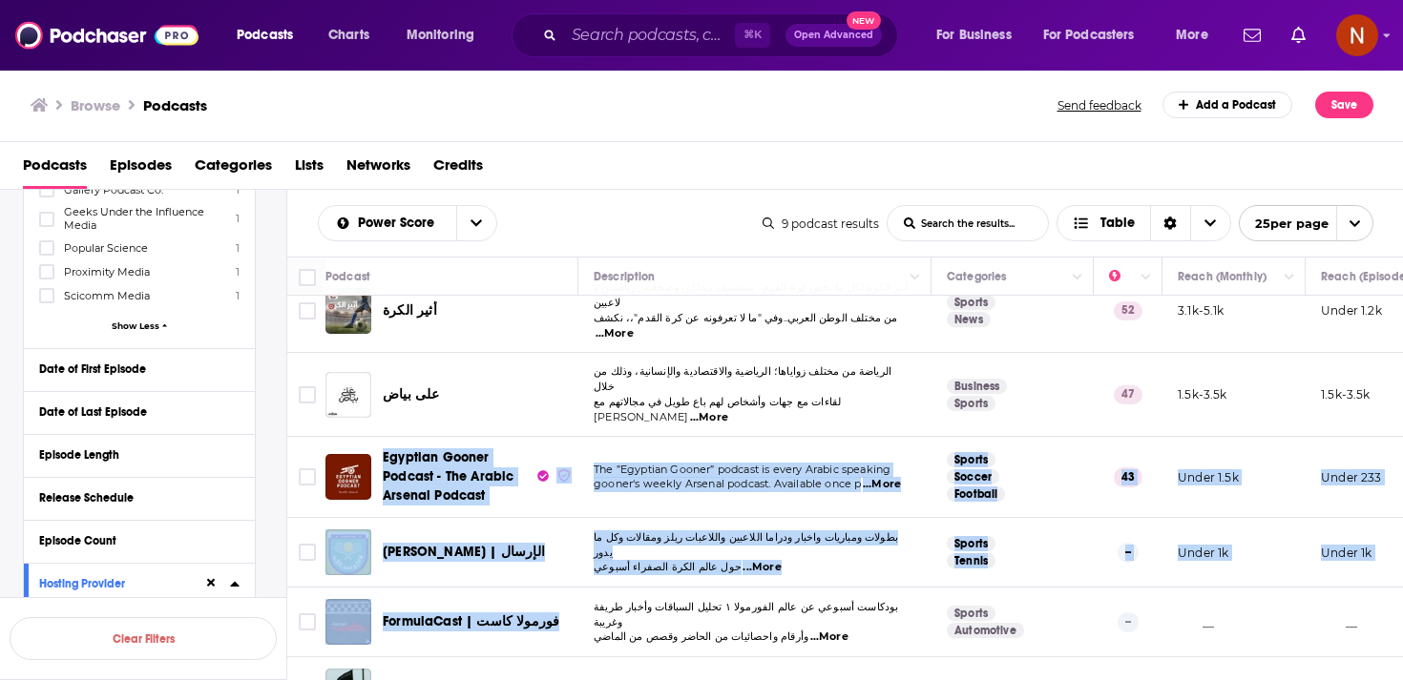
scroll to position [4895, 0]
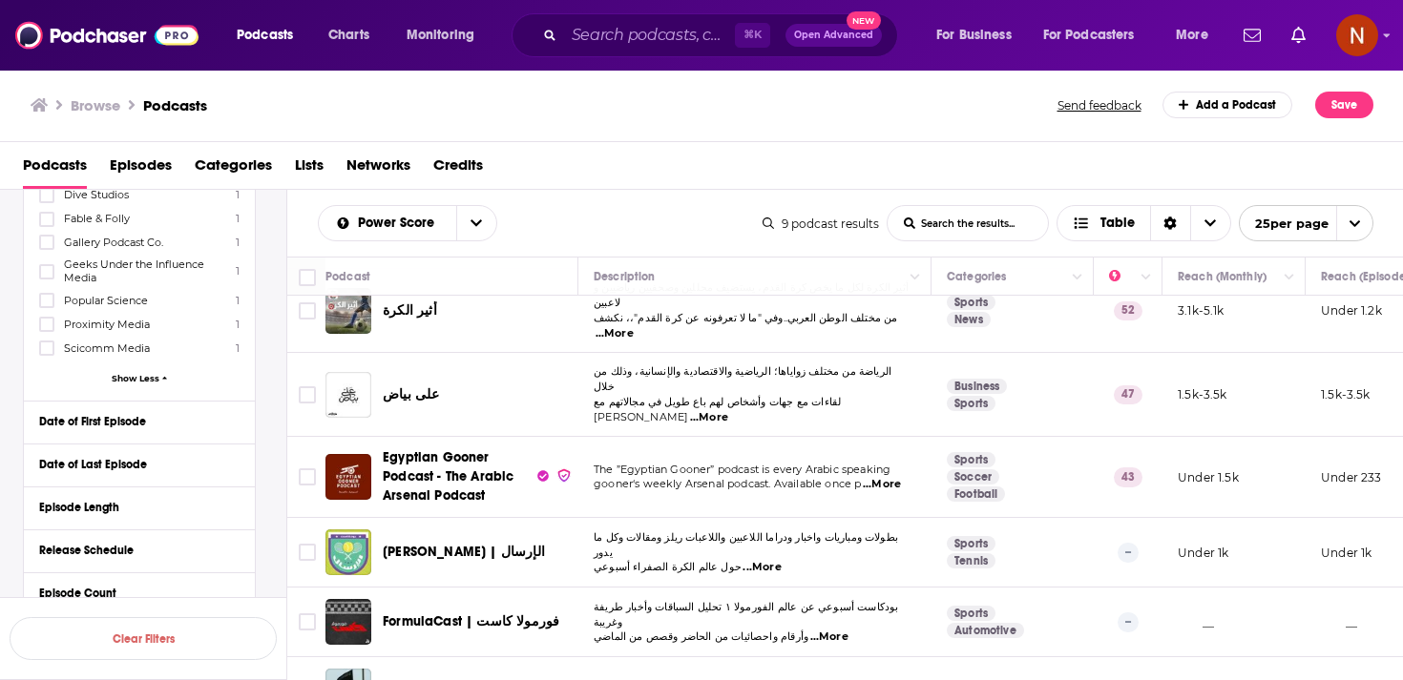
click at [582, 206] on div "Power Score List Search Input Search the results... Table" at bounding box center [540, 223] width 445 height 36
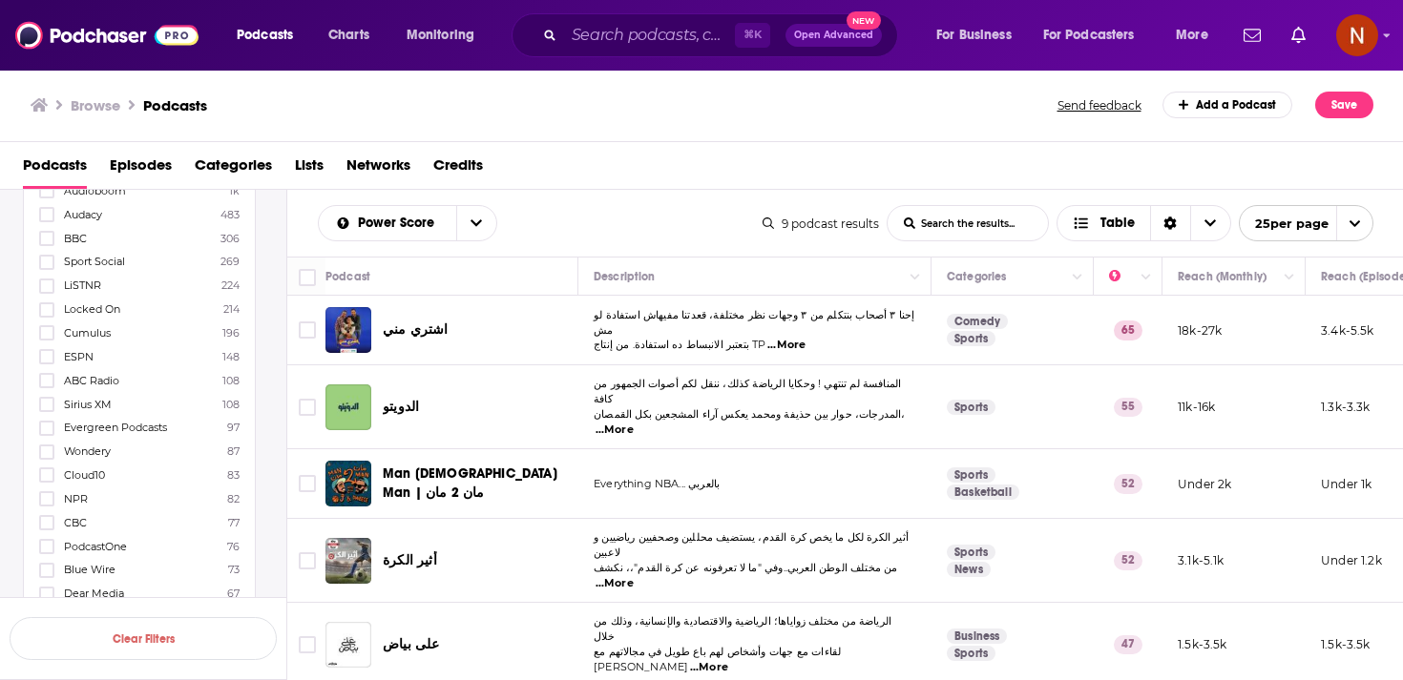
scroll to position [0, 0]
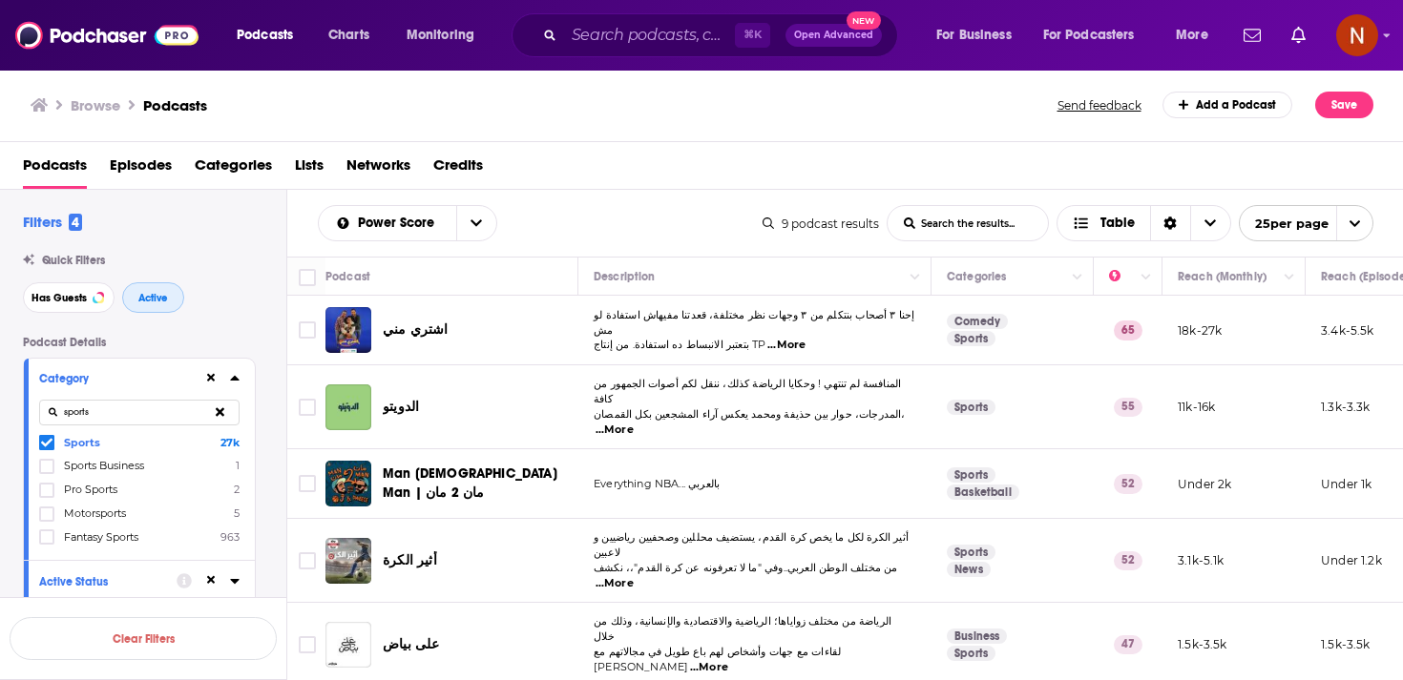
click at [153, 294] on span "Active" at bounding box center [153, 298] width 30 height 10
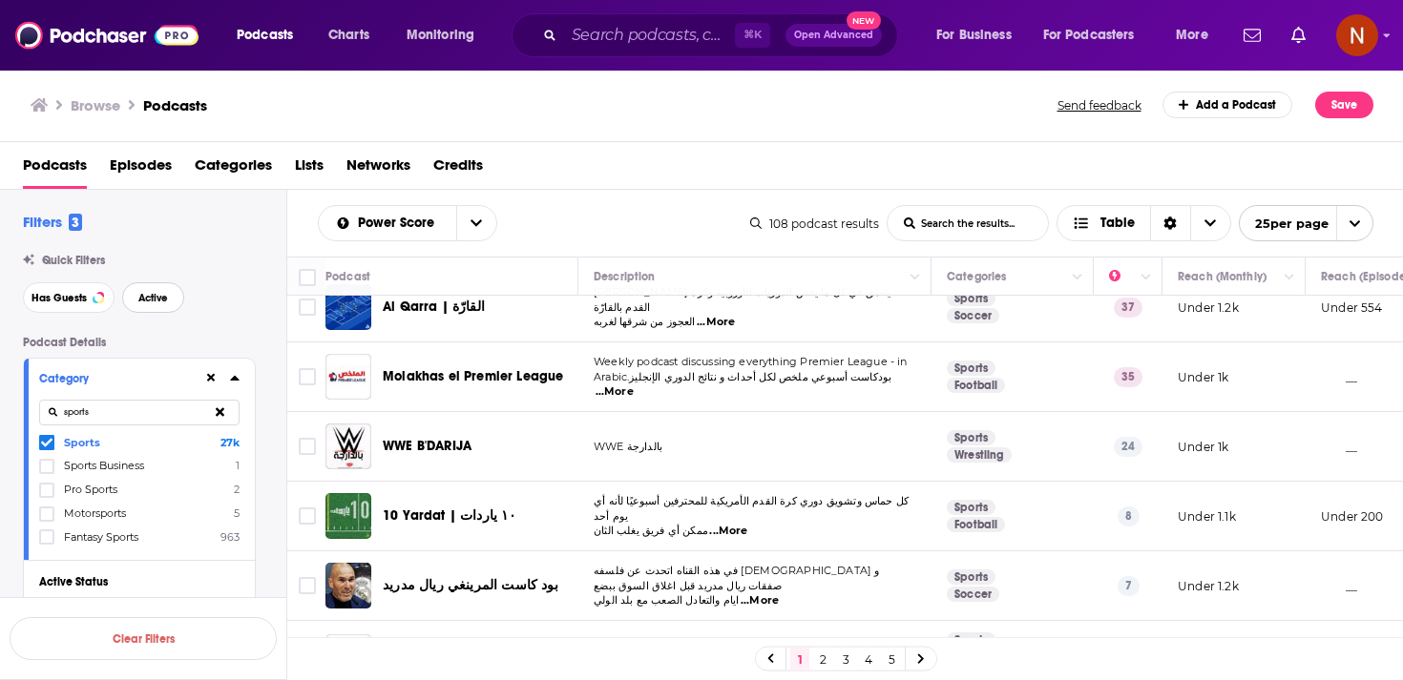
scroll to position [643, 0]
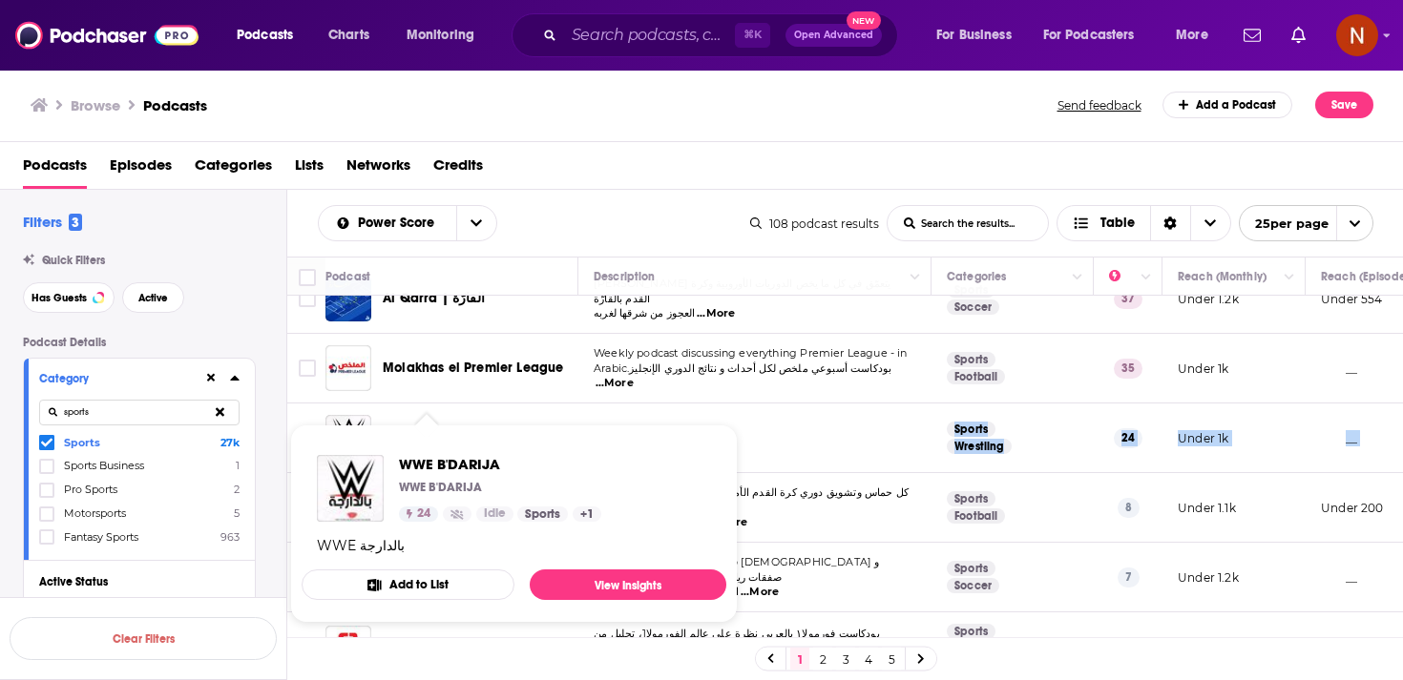
drag, startPoint x: 525, startPoint y: 469, endPoint x: 391, endPoint y: 368, distance: 167.0
click at [391, 368] on tbody "اشتري مني إحنا ٣ أصحاب بنتكلم من ٣ وجهات نظر مختلفة، قعدتنا مفيهاش استفادة لو م…" at bounding box center [1004, 599] width 1435 height 1892
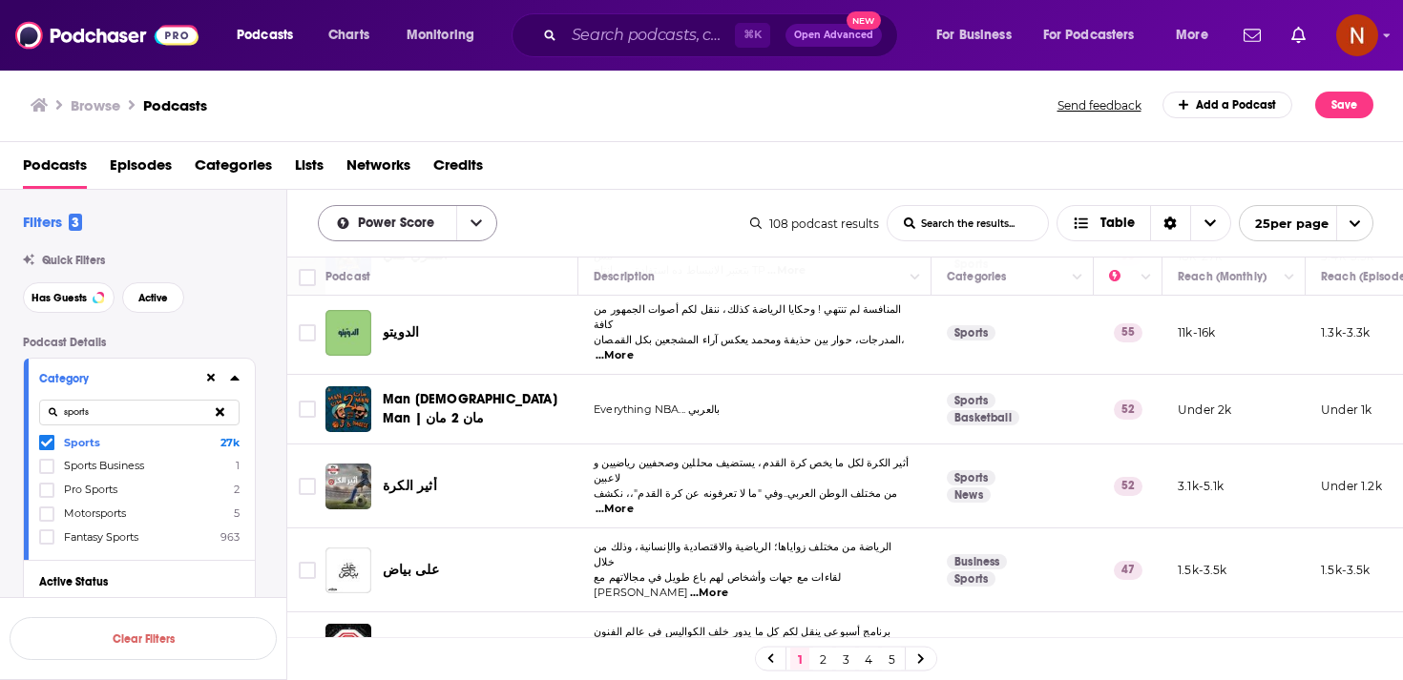
scroll to position [0, 0]
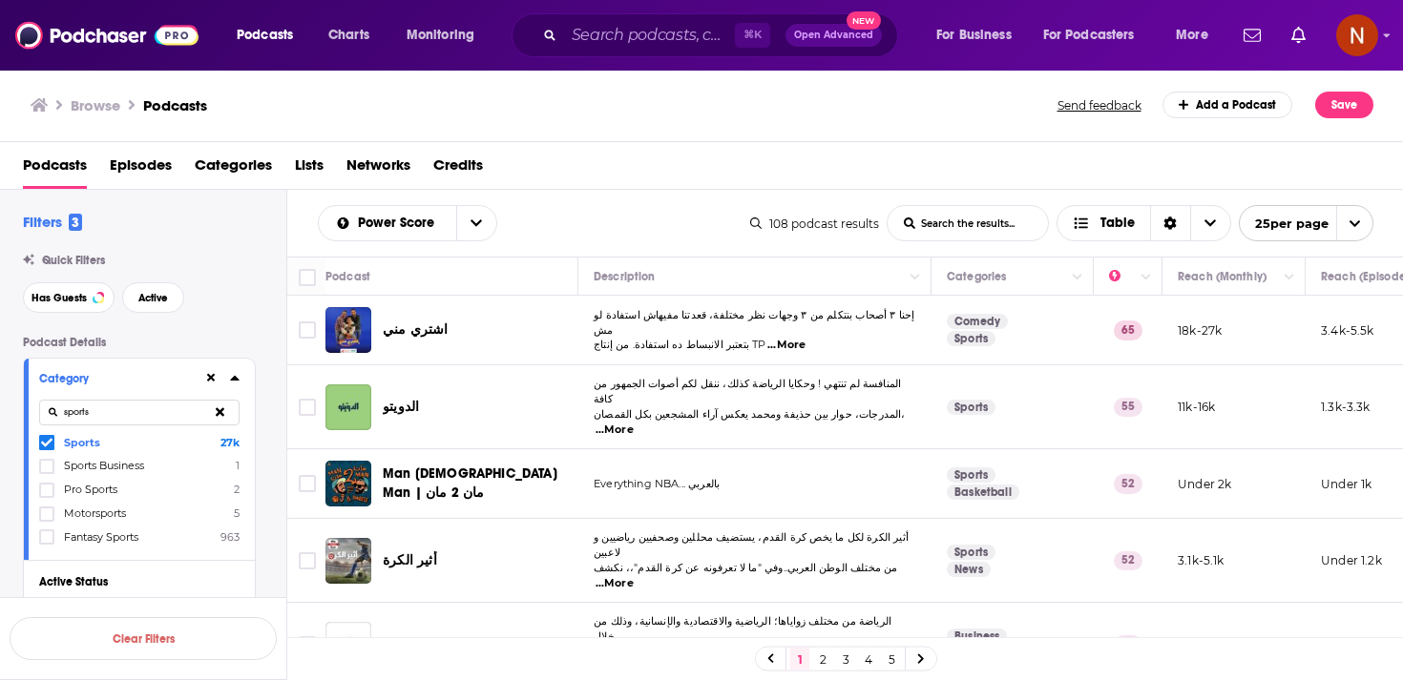
drag, startPoint x: 851, startPoint y: 482, endPoint x: 380, endPoint y: 320, distance: 498.5
copy tbody "اشتري مني إحنا ٣ أصحاب بنتكلم من ٣ وجهات نظر مختلفة، قعدتنا مفيهاش استفادة لو م…"
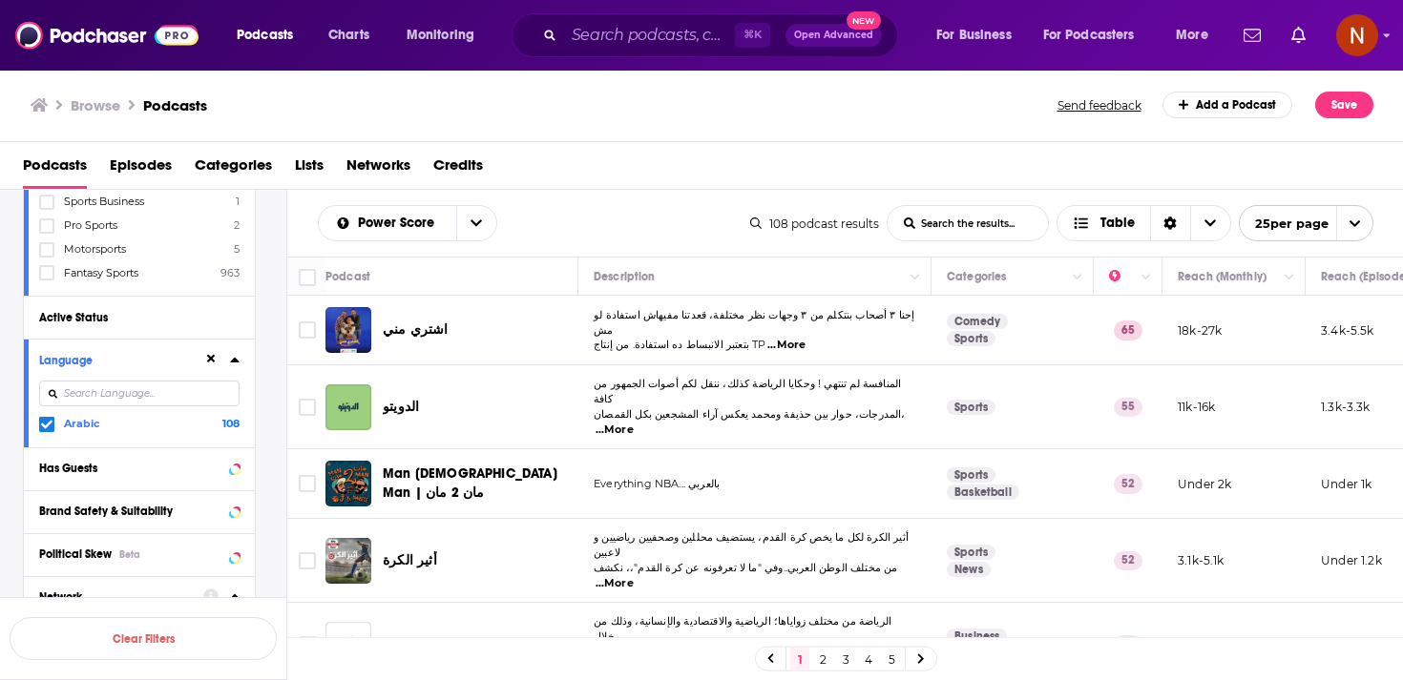
scroll to position [274, 0]
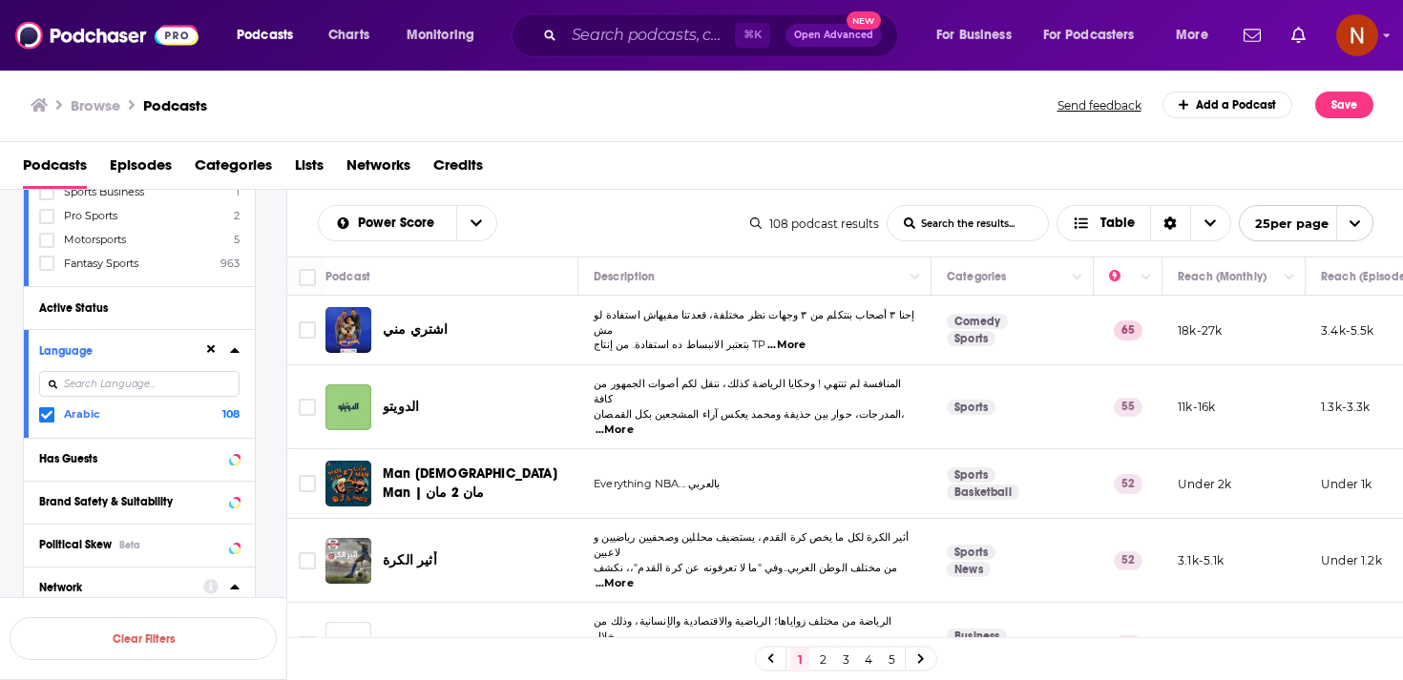
click at [178, 387] on input at bounding box center [139, 384] width 200 height 26
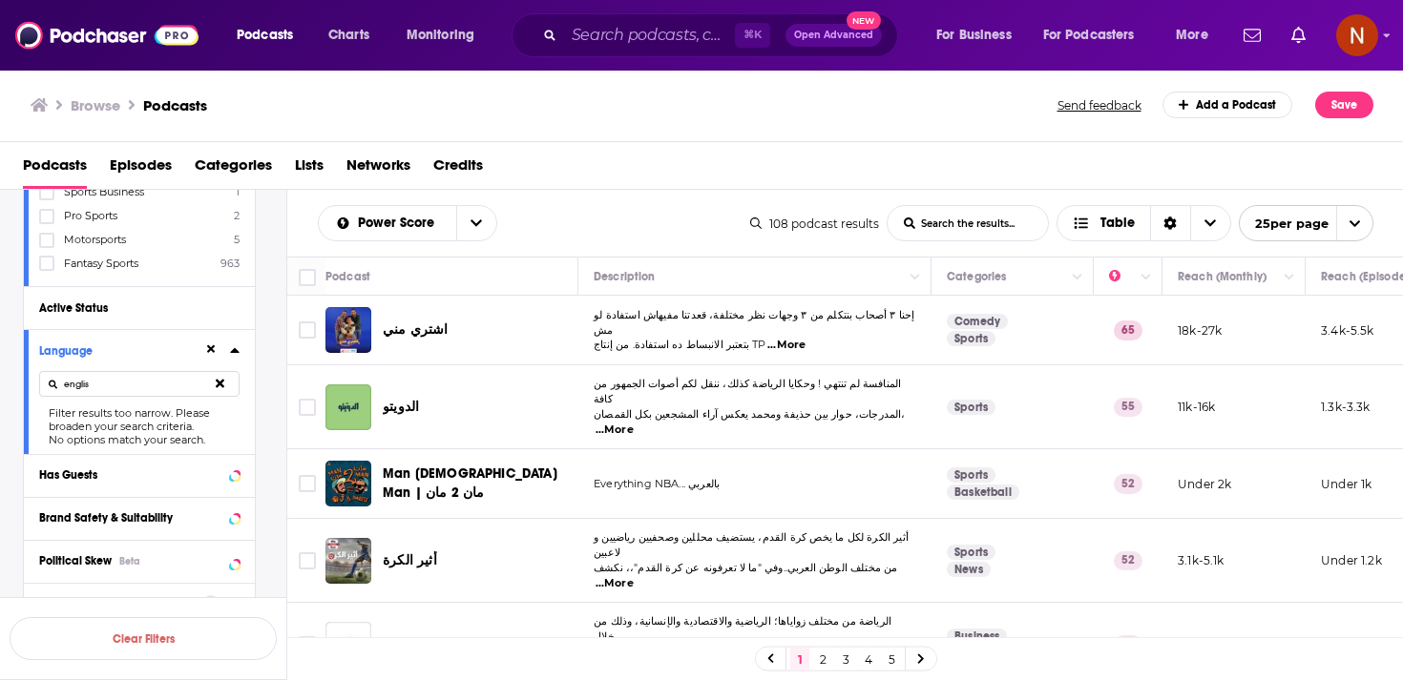
type input "englis"
click at [216, 387] on icon at bounding box center [220, 384] width 9 height 12
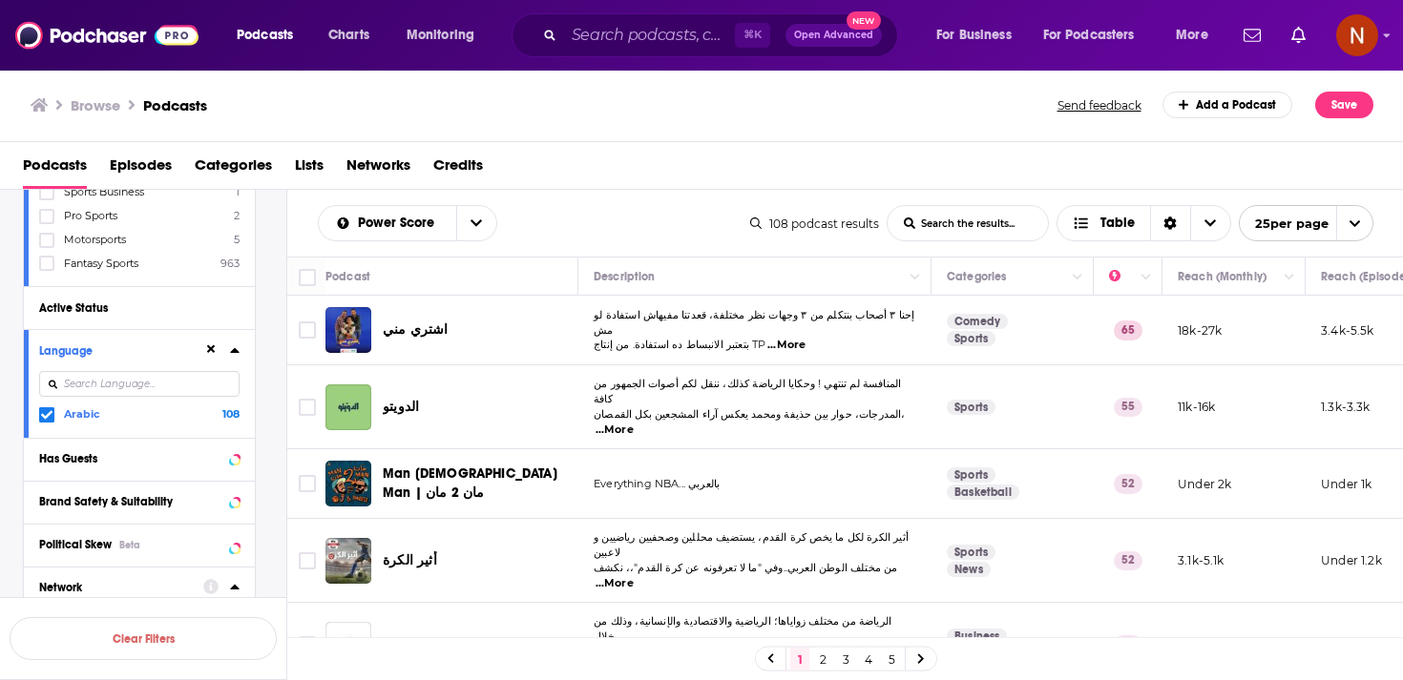
click at [37, 407] on div "Language Arabic 108" at bounding box center [139, 383] width 231 height 108
click at [42, 413] on icon at bounding box center [46, 414] width 11 height 9
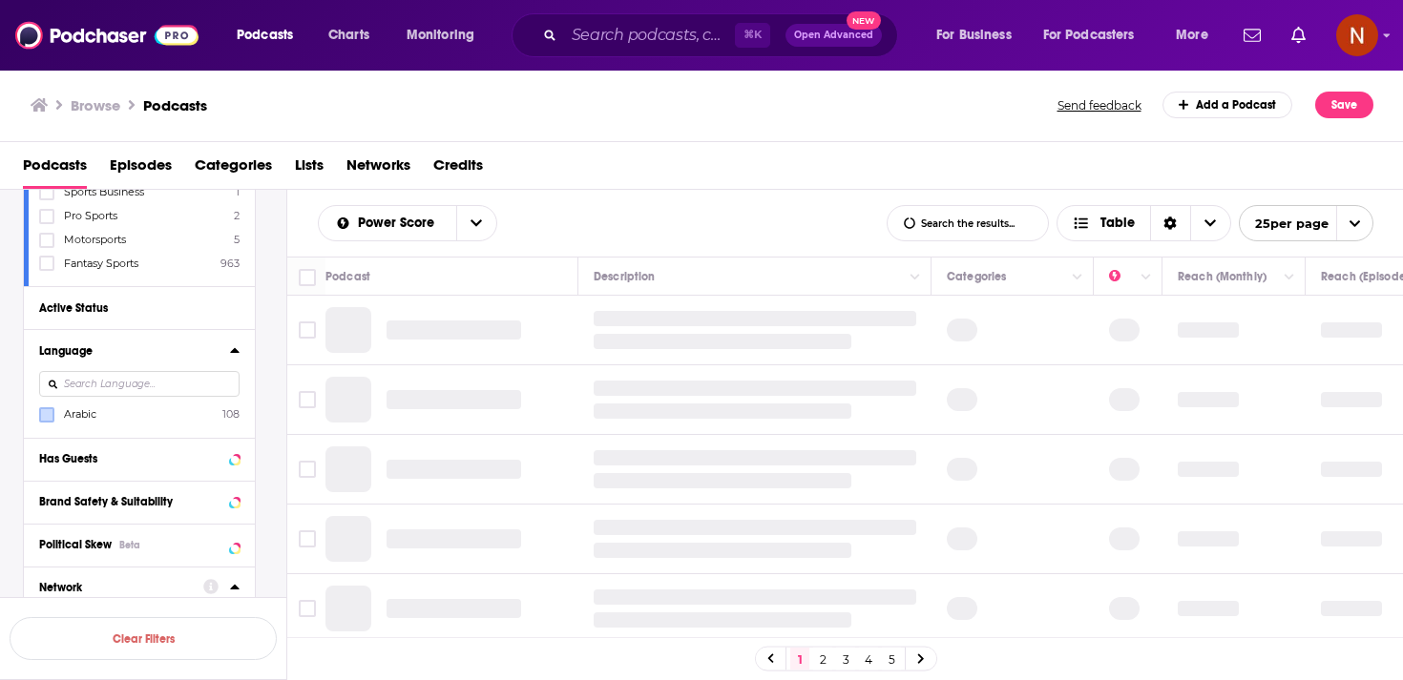
click at [98, 387] on input at bounding box center [139, 384] width 200 height 26
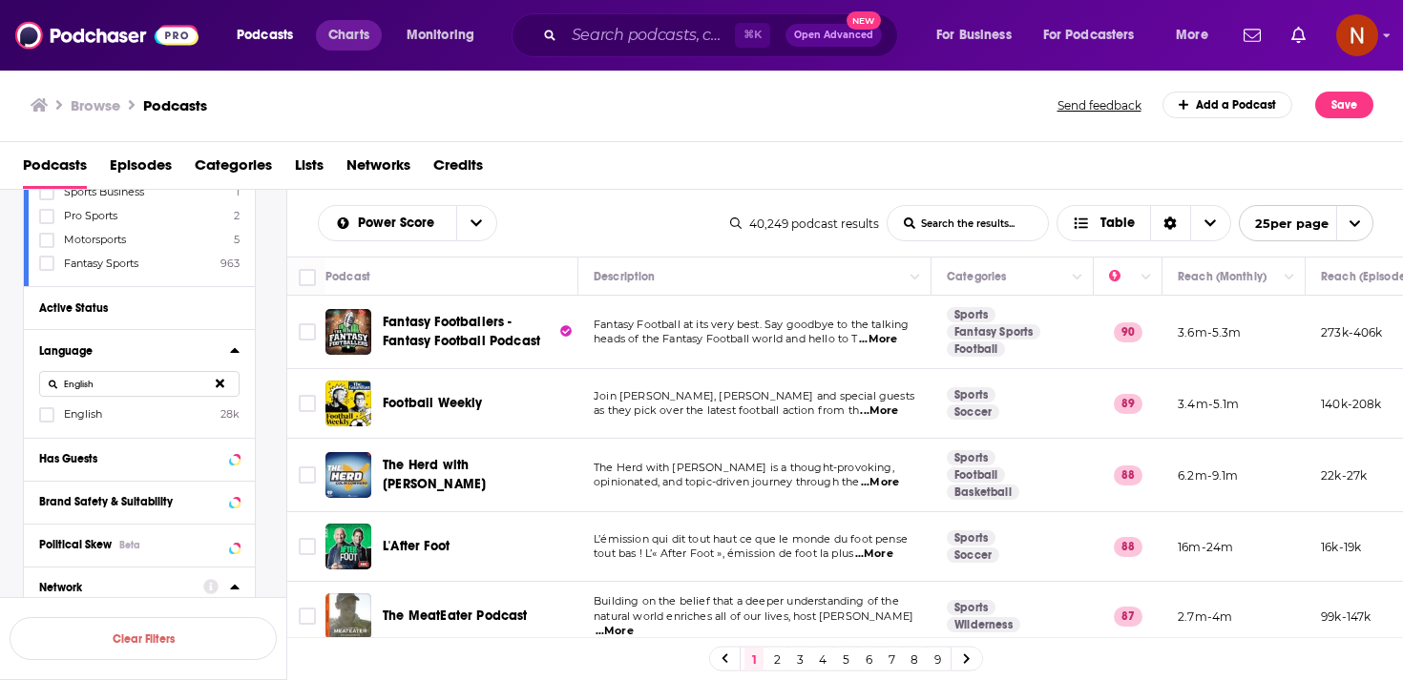
type input "English"
click at [349, 40] on span "Charts" at bounding box center [348, 35] width 41 height 27
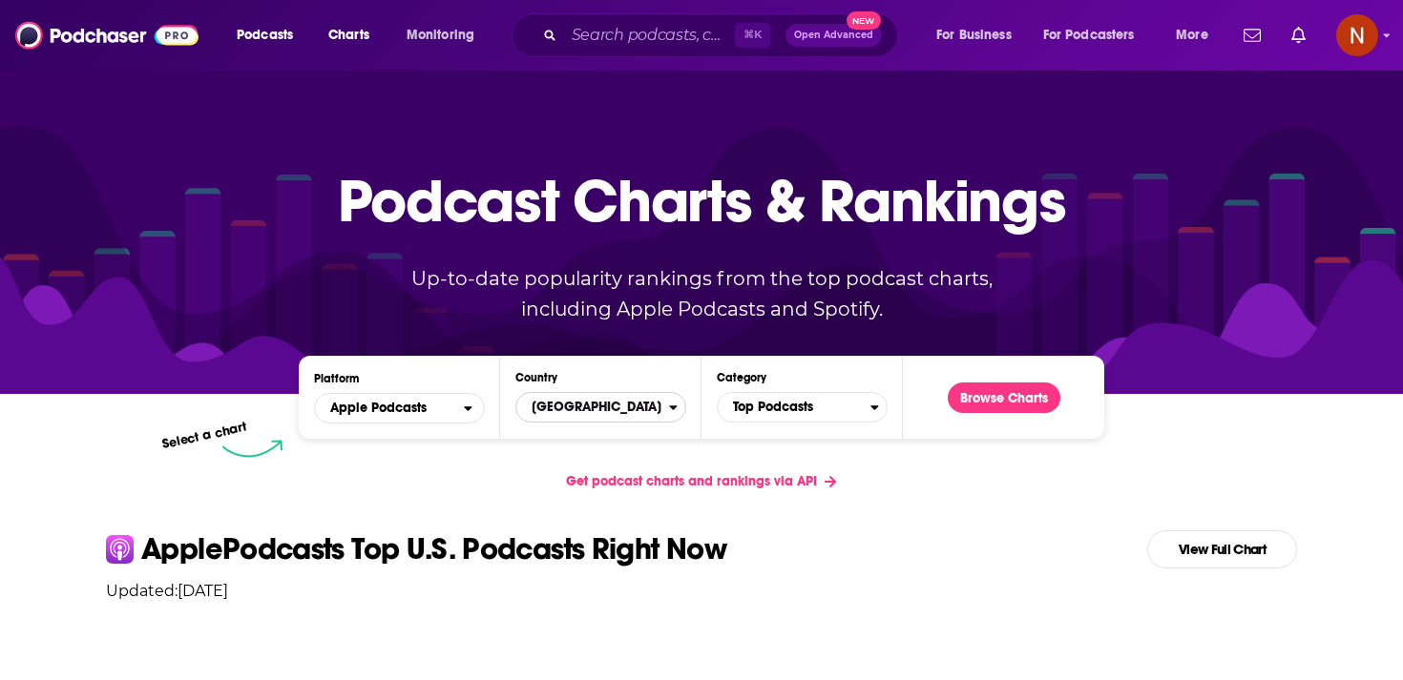
click at [651, 409] on span "[GEOGRAPHIC_DATA]" at bounding box center [592, 407] width 153 height 32
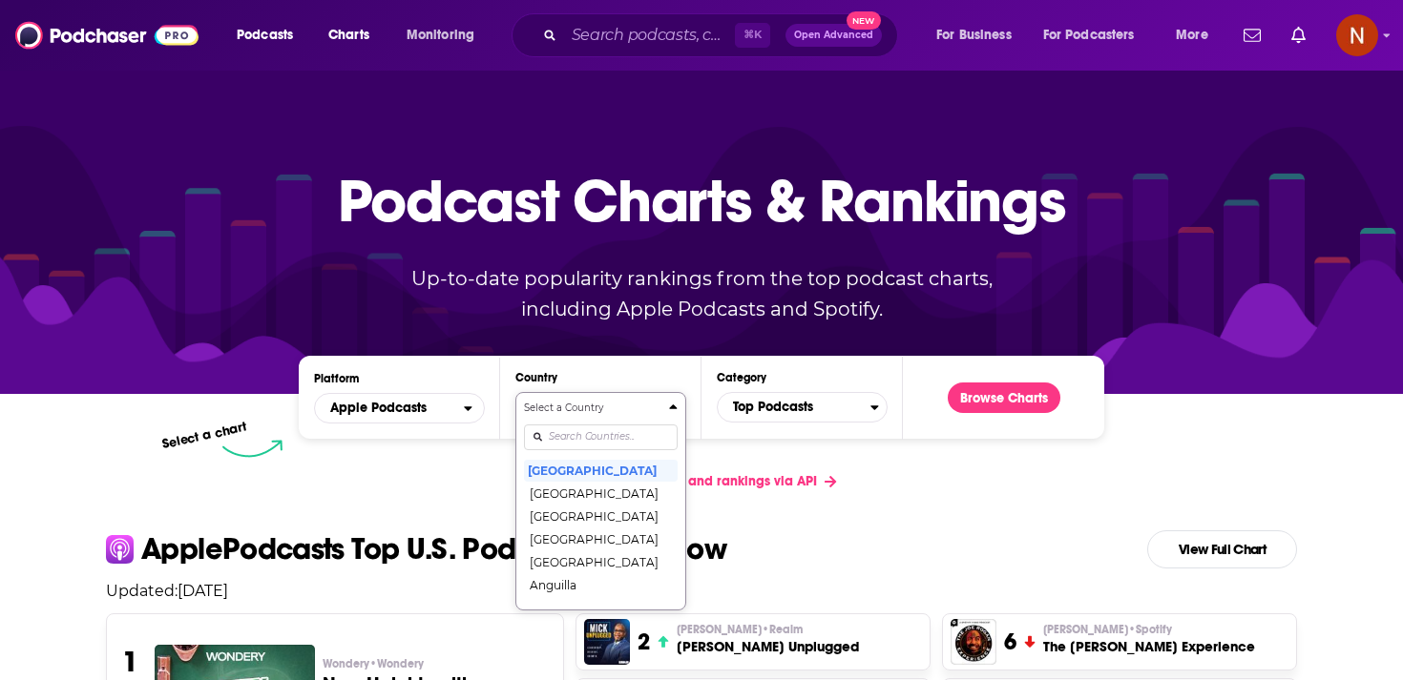
click at [628, 439] on input "Countries" at bounding box center [601, 438] width 154 height 26
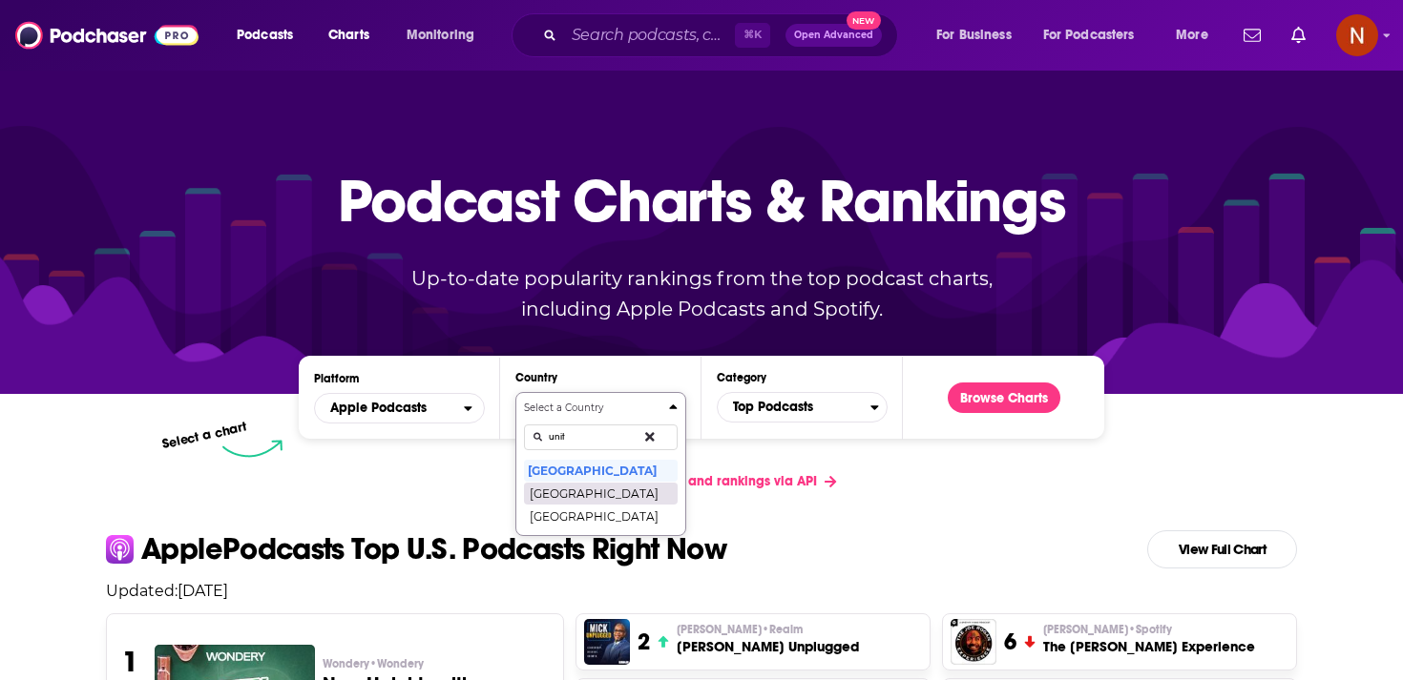
type input "unit"
click at [637, 490] on button "United Arab Emirates" at bounding box center [601, 493] width 154 height 23
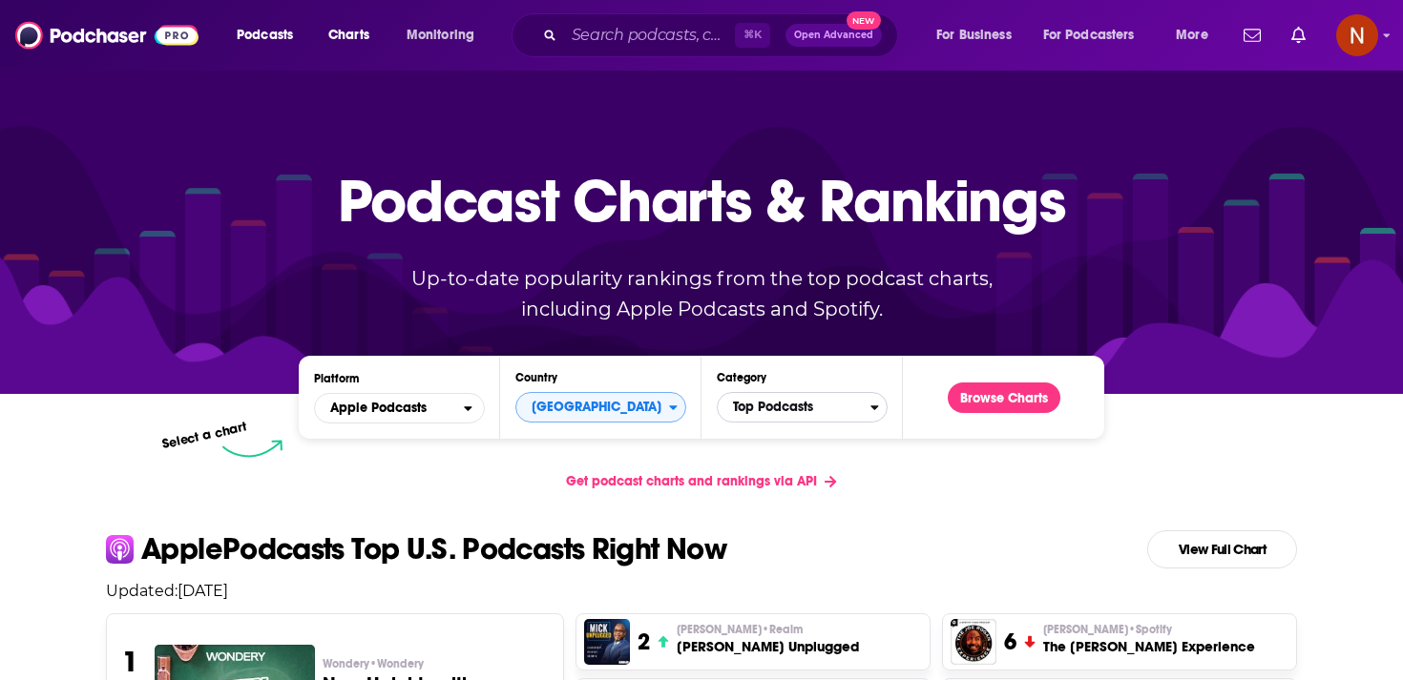
click at [794, 408] on span "Top Podcasts" at bounding box center [794, 407] width 153 height 32
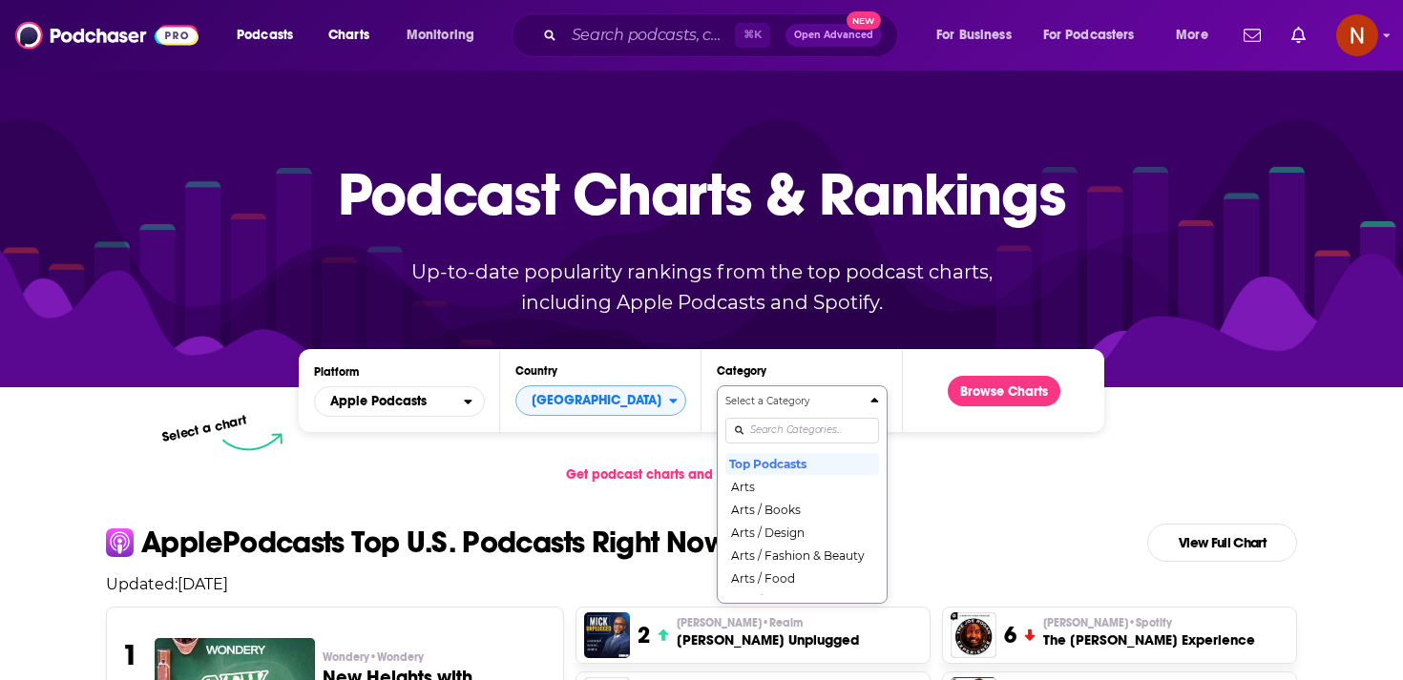
click at [794, 430] on div "Select a Category Top Podcasts Arts Arts / Books Arts / Design Arts / Fashion &…" at bounding box center [802, 494] width 154 height 201
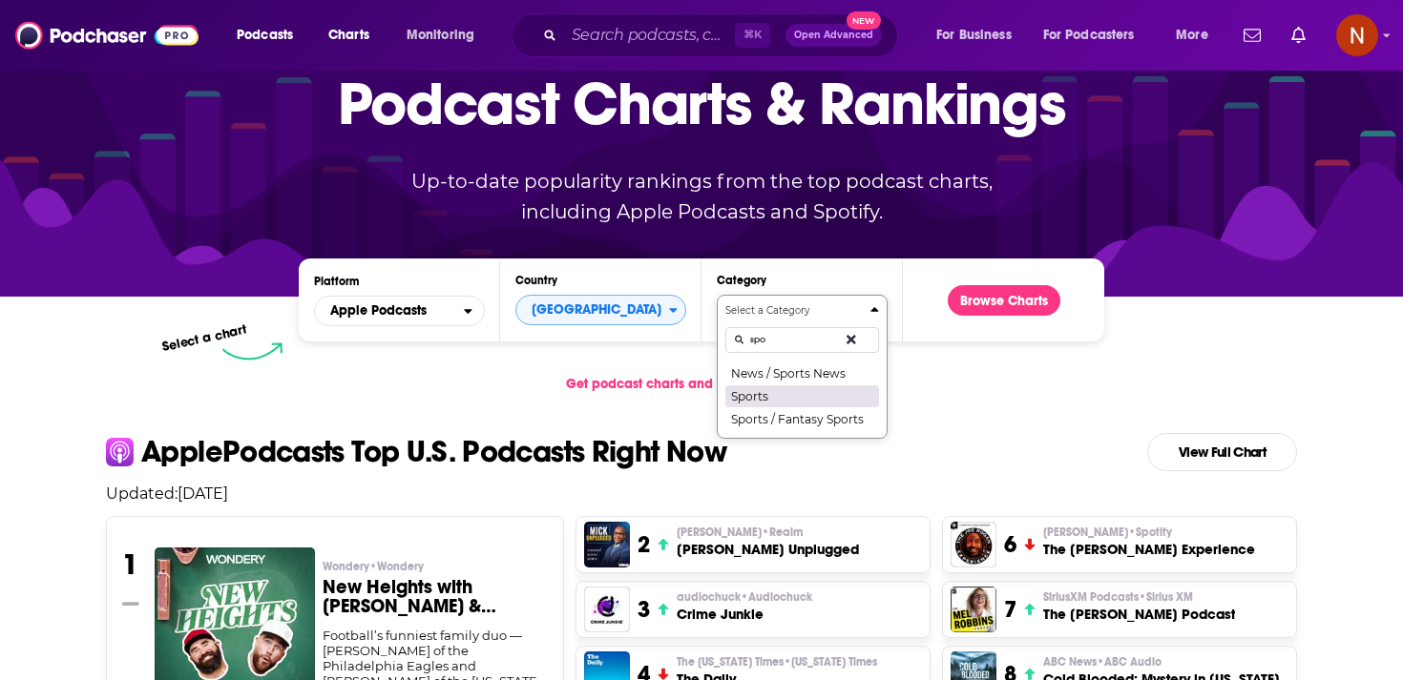
type input "spo"
click at [796, 396] on button "Sports" at bounding box center [802, 396] width 154 height 23
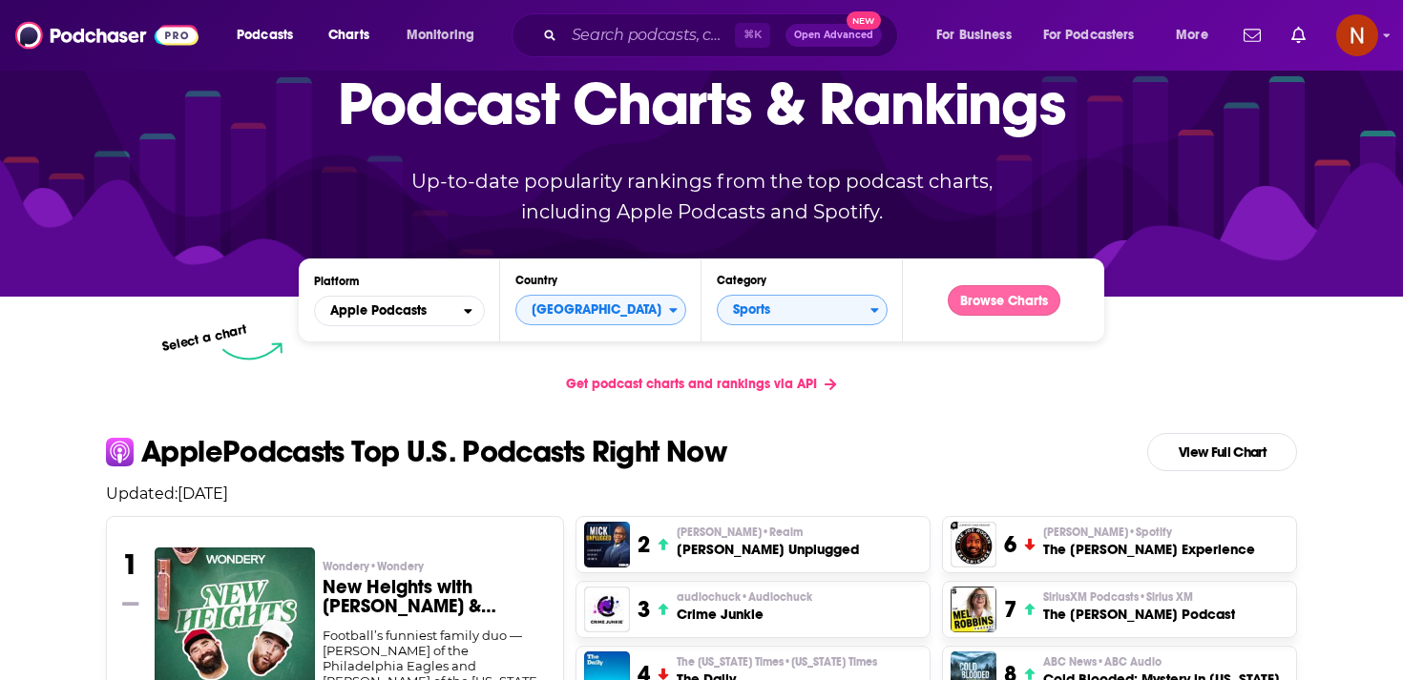
click at [1005, 289] on button "Browse Charts" at bounding box center [1004, 300] width 113 height 31
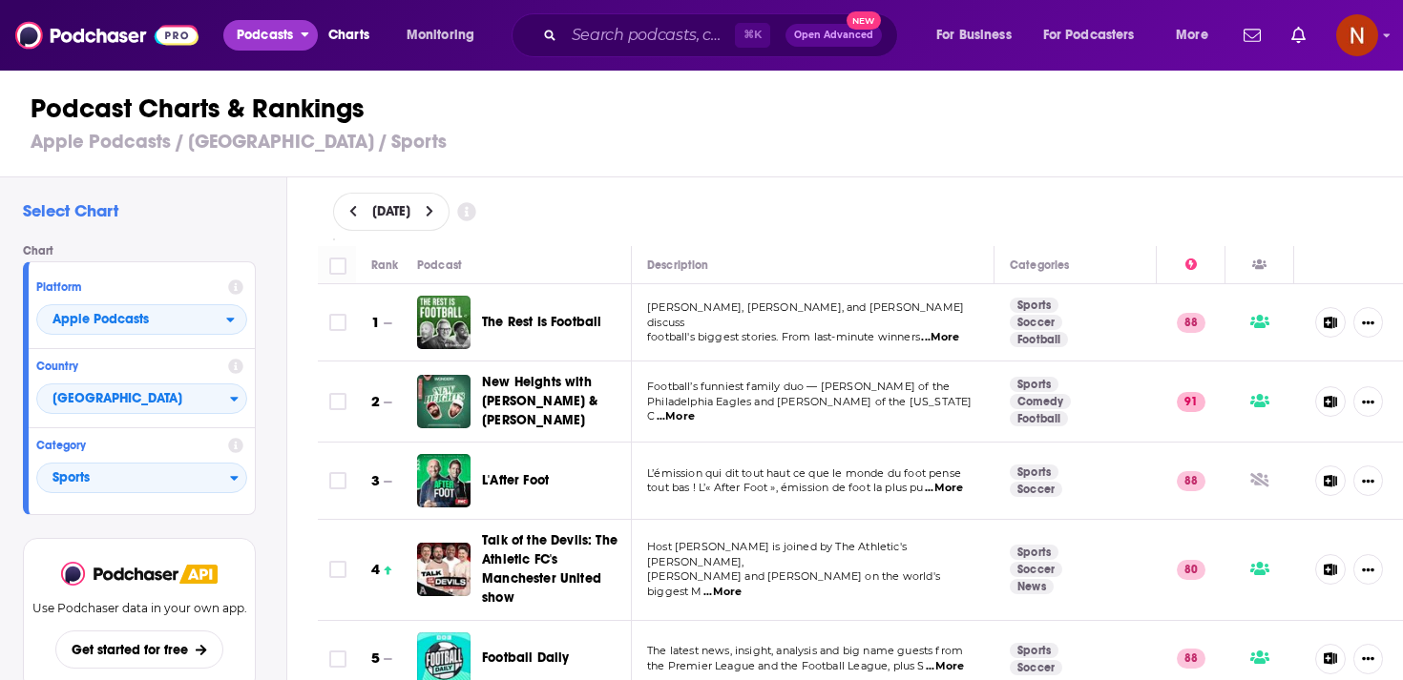
click at [279, 41] on span "Podcasts" at bounding box center [265, 35] width 56 height 27
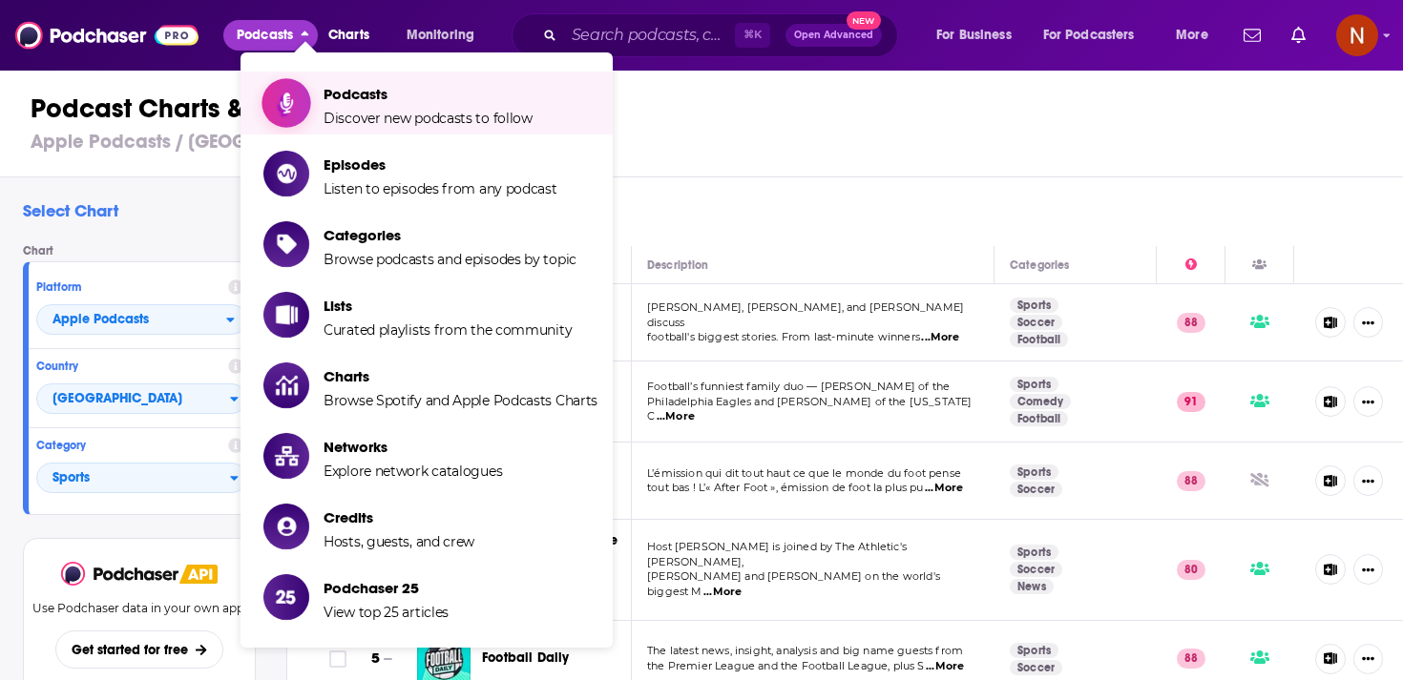
click at [311, 90] on link "Podcasts Discover new podcasts to follow" at bounding box center [430, 103] width 334 height 48
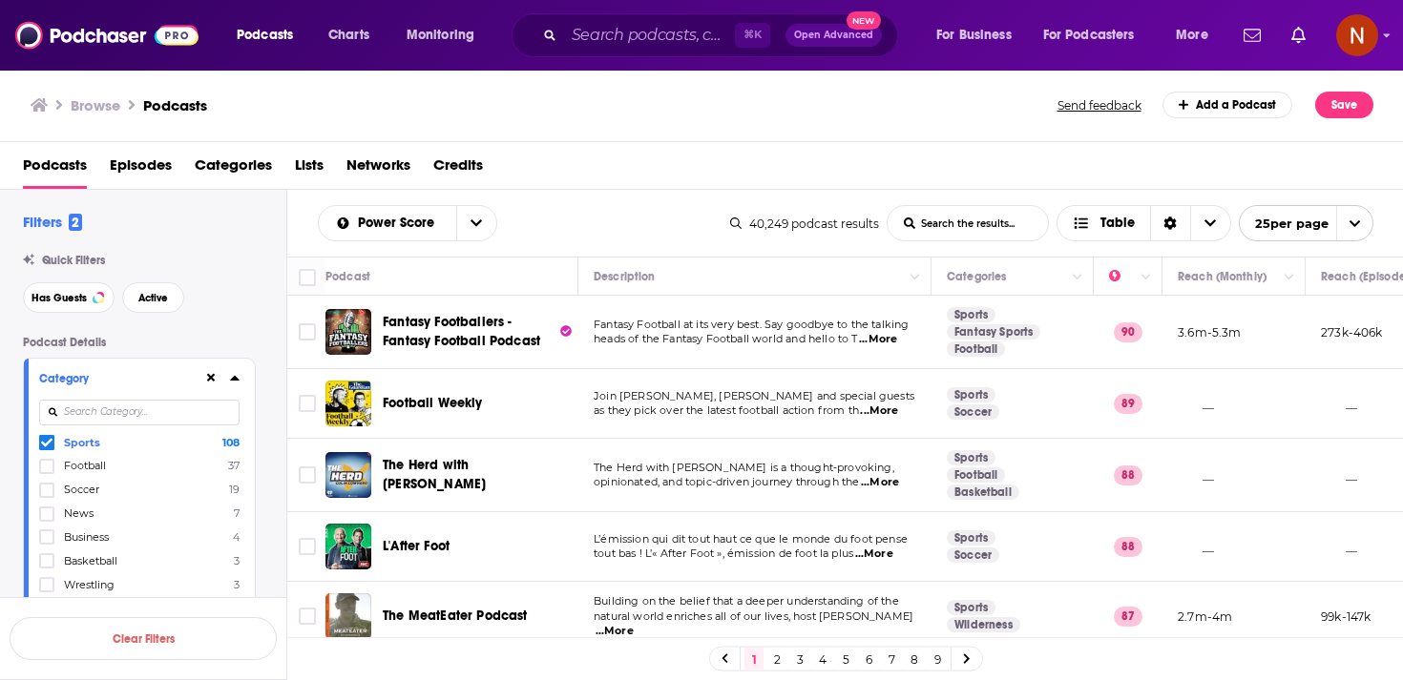
click at [236, 383] on icon at bounding box center [235, 377] width 10 height 15
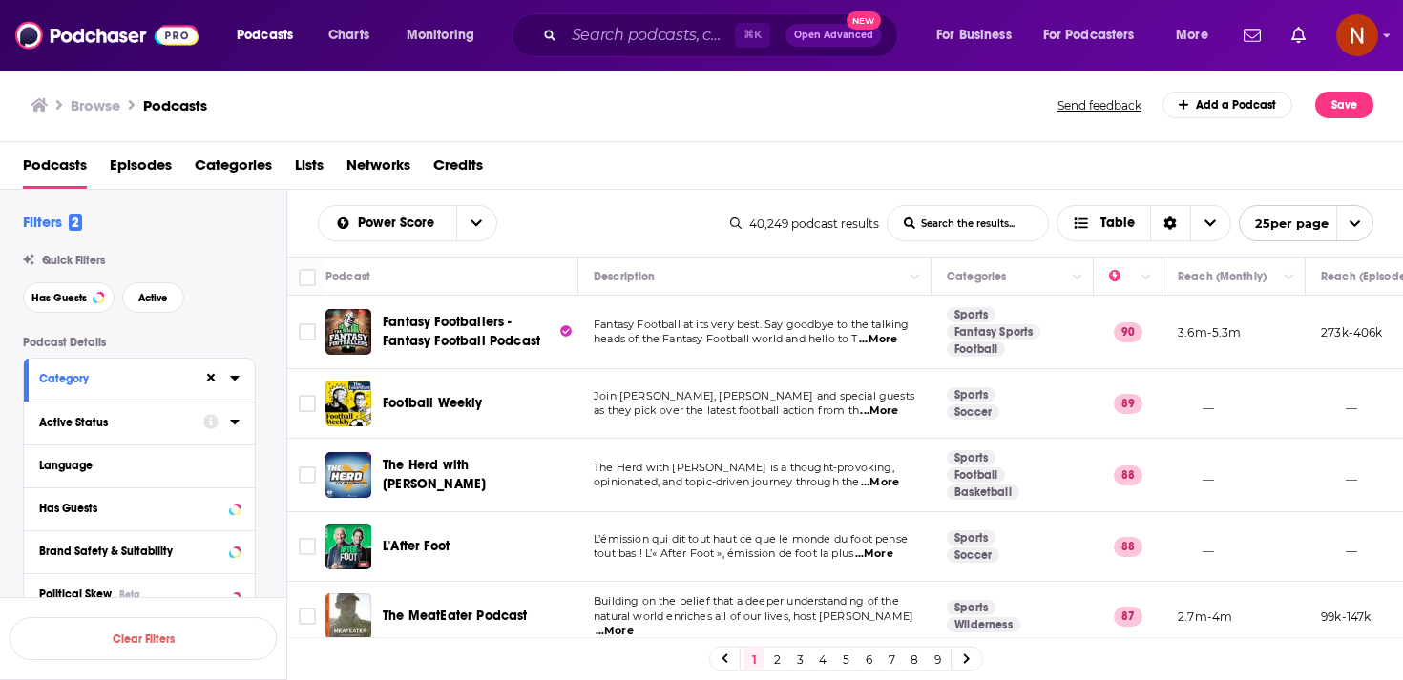
click at [232, 425] on icon at bounding box center [235, 421] width 10 height 15
click at [212, 474] on button "All" at bounding box center [139, 459] width 200 height 31
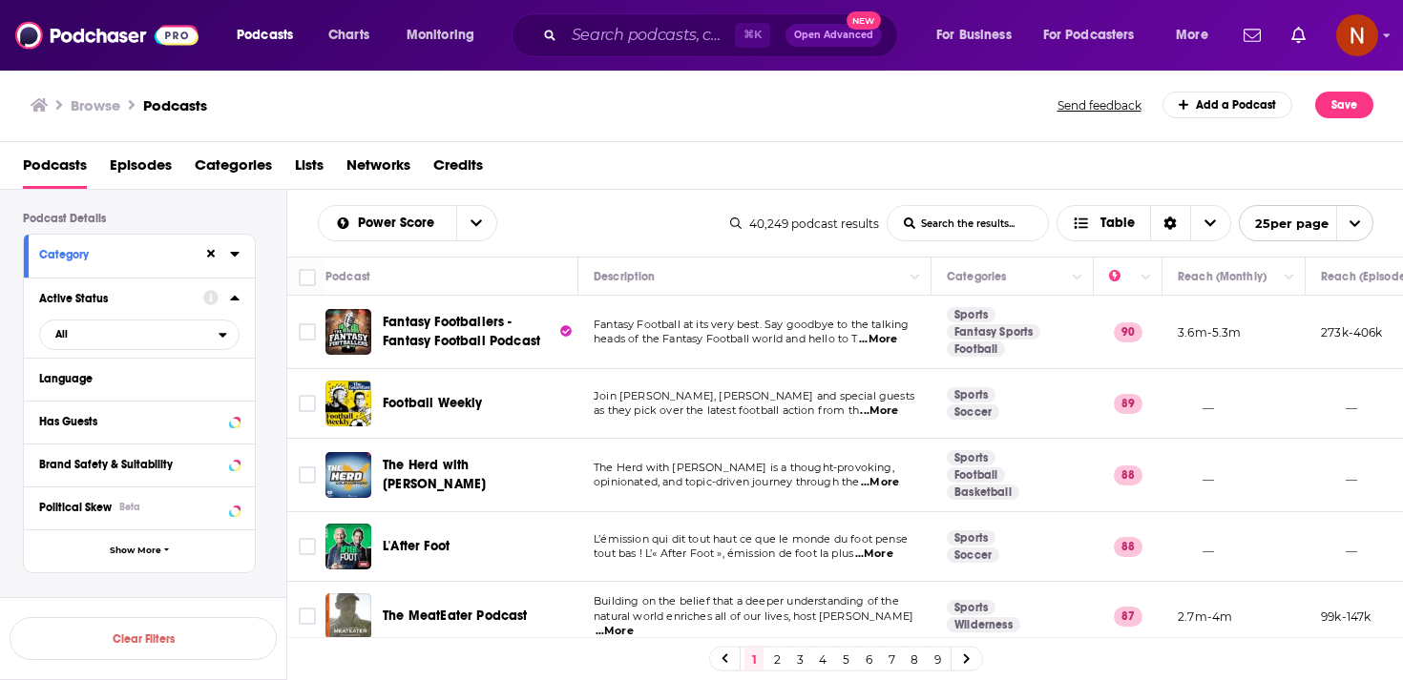
scroll to position [136, 0]
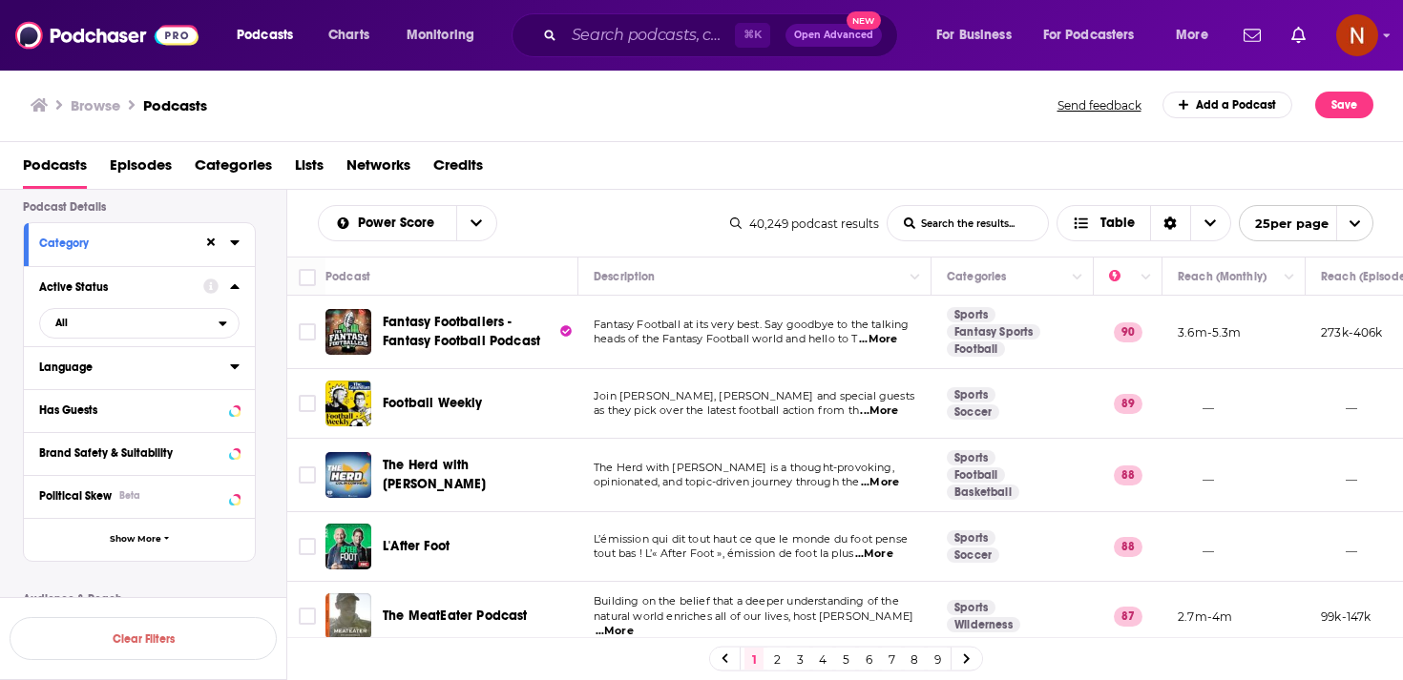
click at [235, 365] on icon at bounding box center [235, 366] width 10 height 15
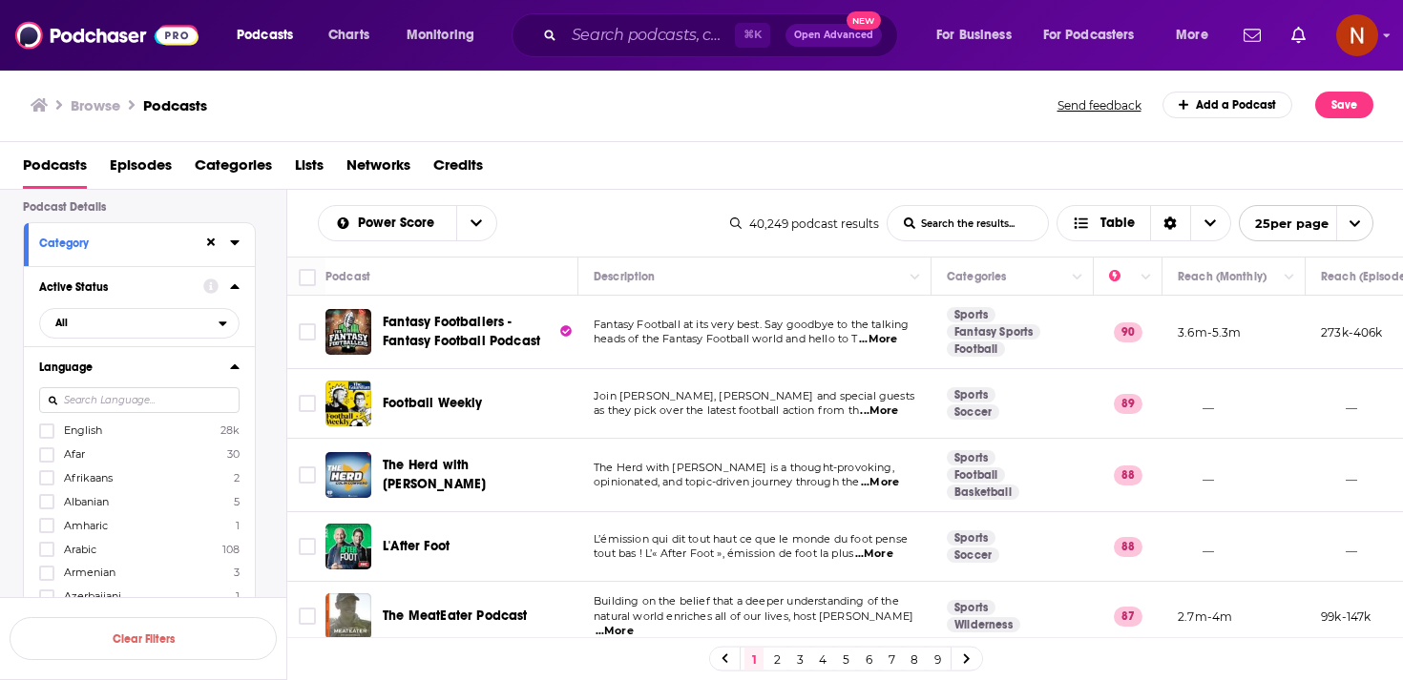
click at [167, 444] on div "English 28k Afar 30 Afrikaans 2 Albanian 5 Amharic 1 Arabic 108 Armenian 3 Azer…" at bounding box center [139, 532] width 200 height 219
click at [119, 428] on label "English 28k" at bounding box center [139, 431] width 200 height 16
click at [47, 437] on input "multiSelectOption-en-0" at bounding box center [47, 437] width 0 height 0
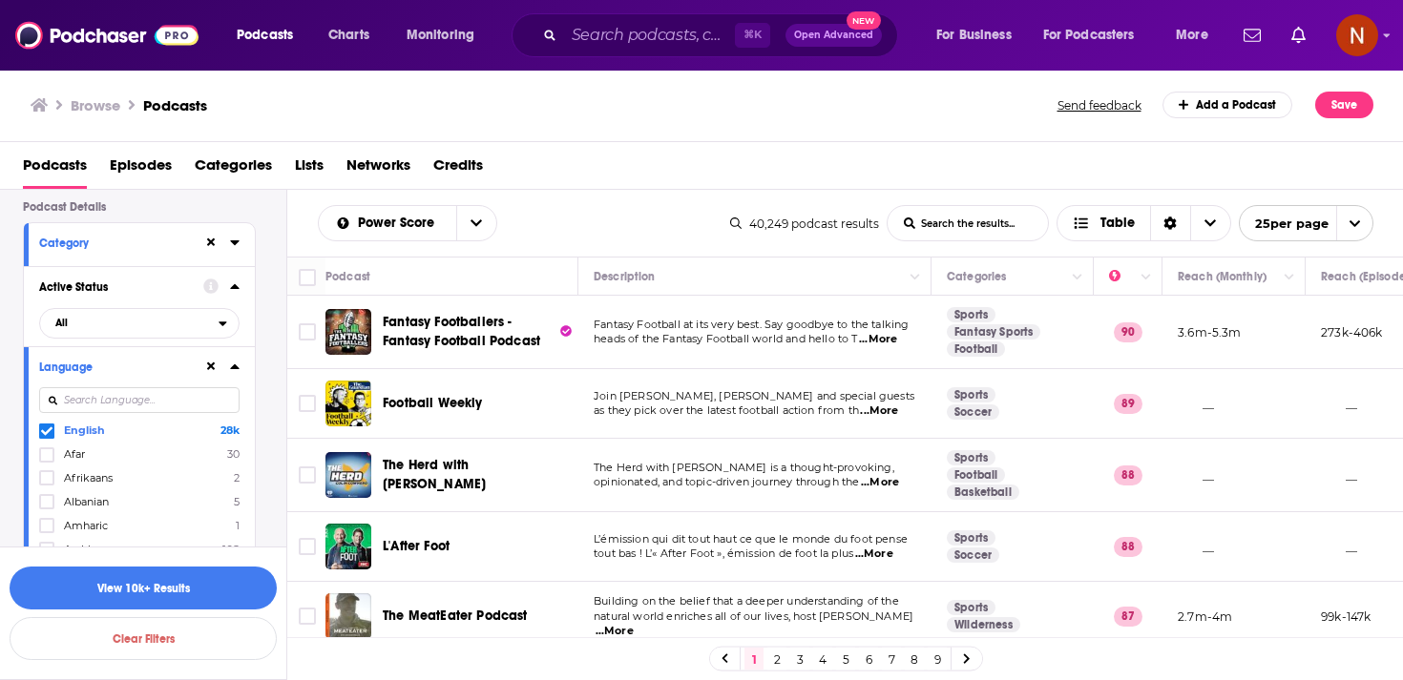
click at [284, 512] on div "Podcast Details Category Active Status All Language English 28k Afar 30 Afrikaa…" at bounding box center [154, 688] width 263 height 976
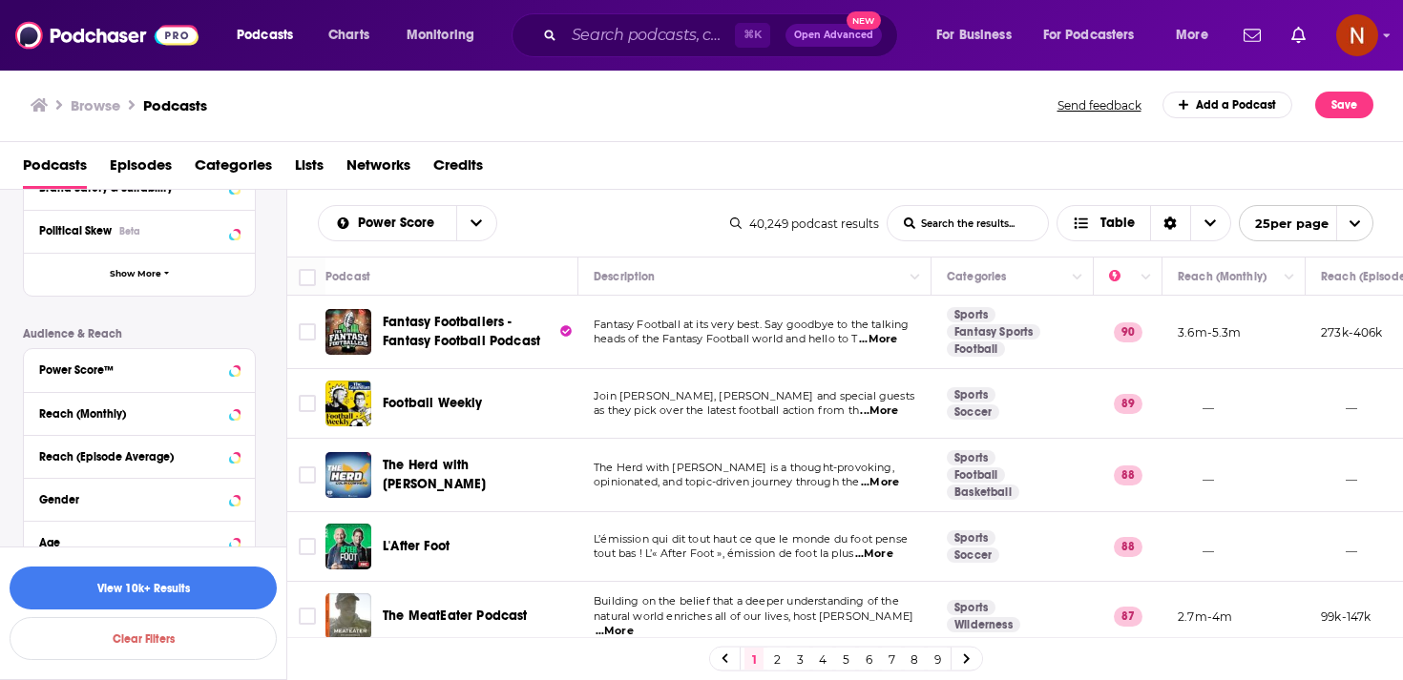
scroll to position [515, 0]
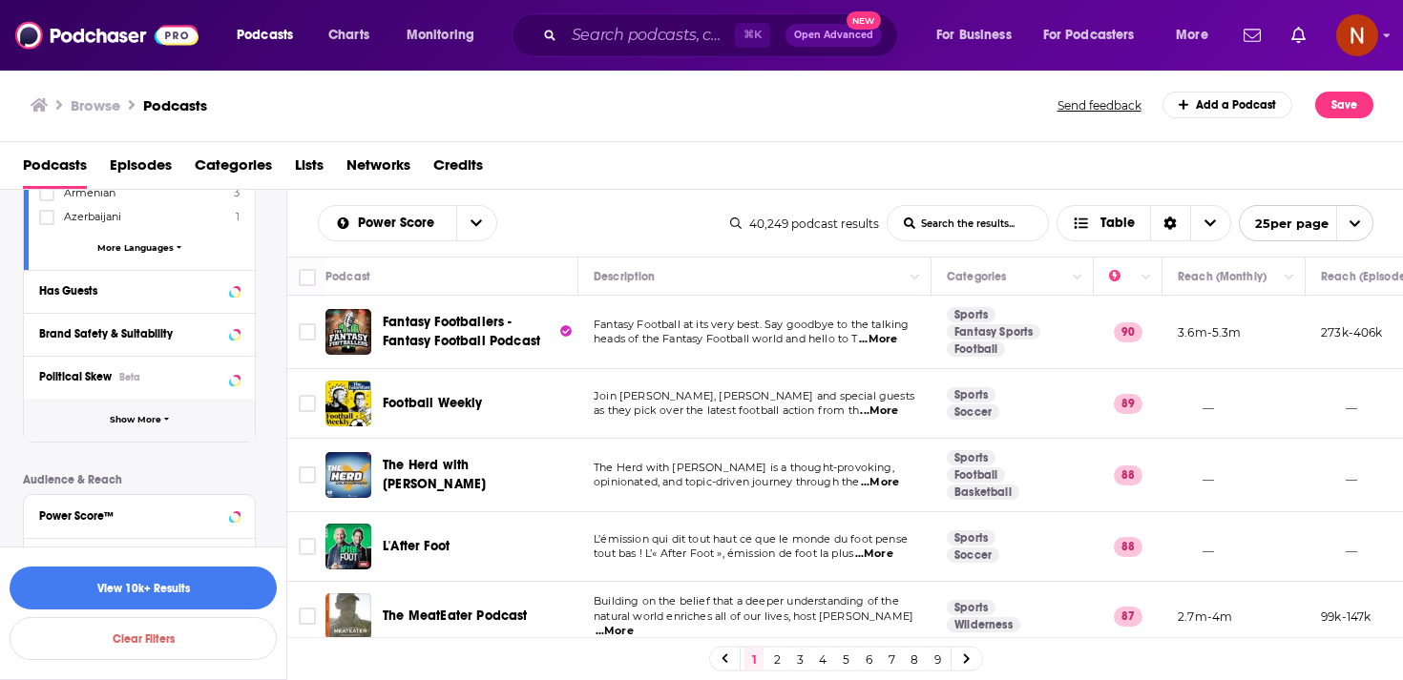
click at [194, 417] on button "Show More" at bounding box center [139, 420] width 231 height 43
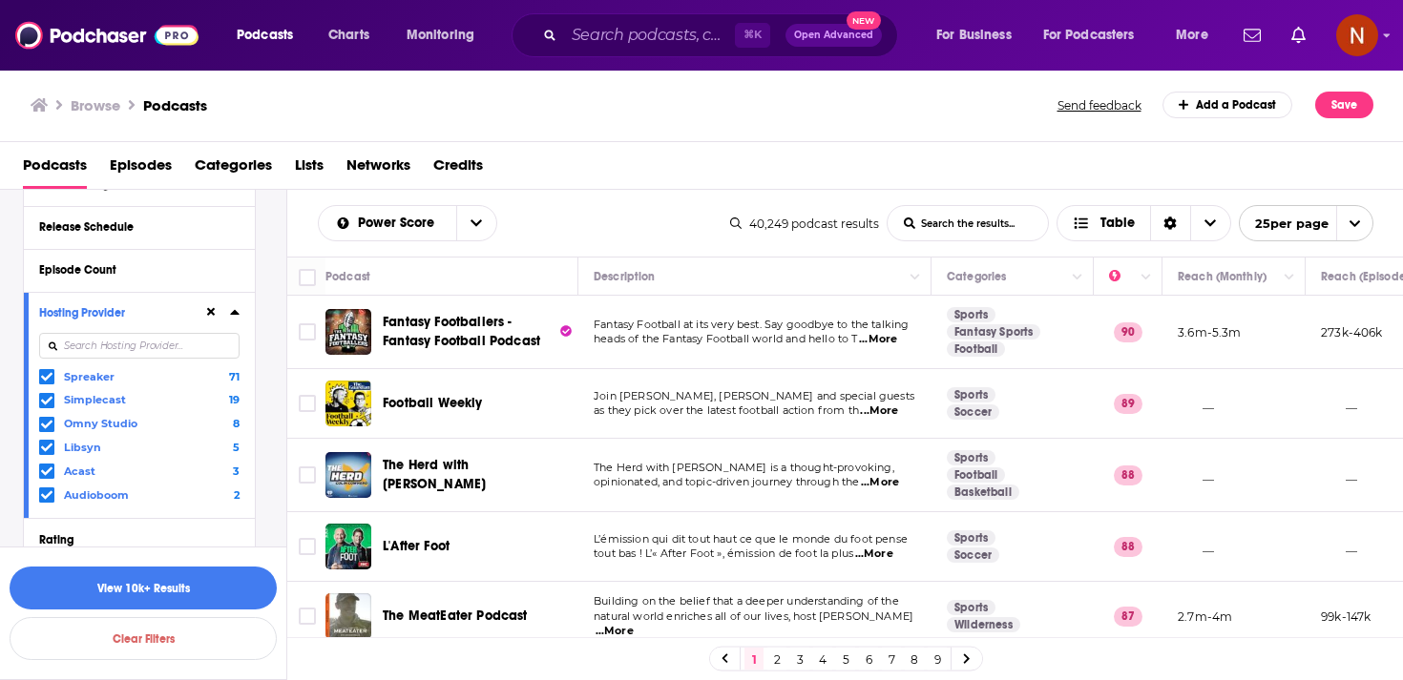
scroll to position [916, 0]
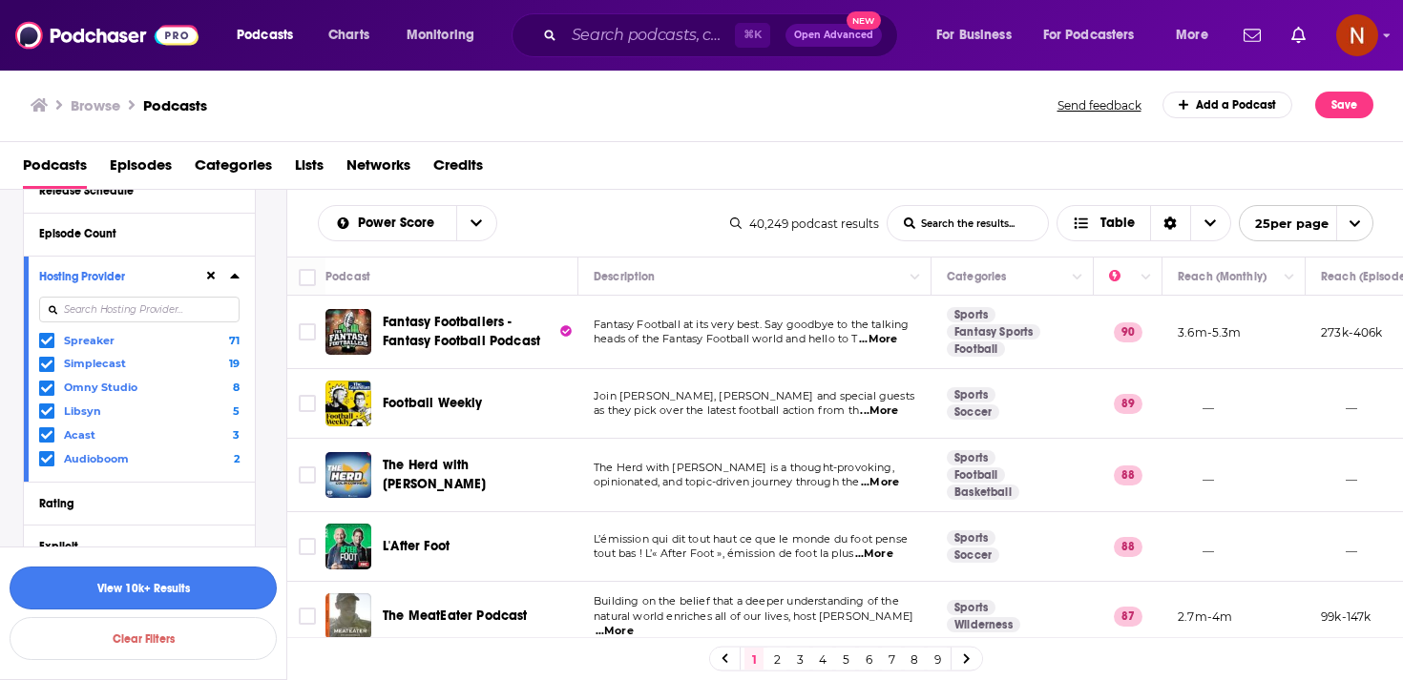
click at [170, 592] on button "View 10k+ Results" at bounding box center [143, 588] width 267 height 43
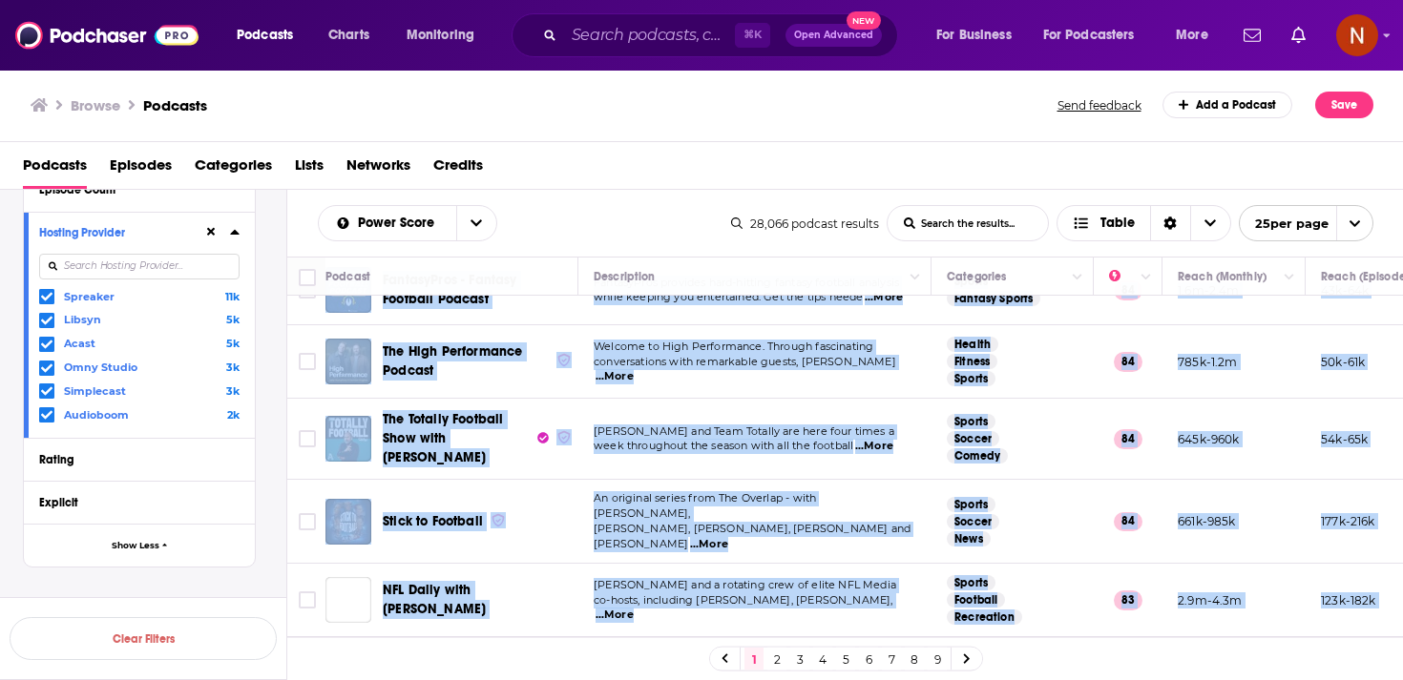
scroll to position [786, 0]
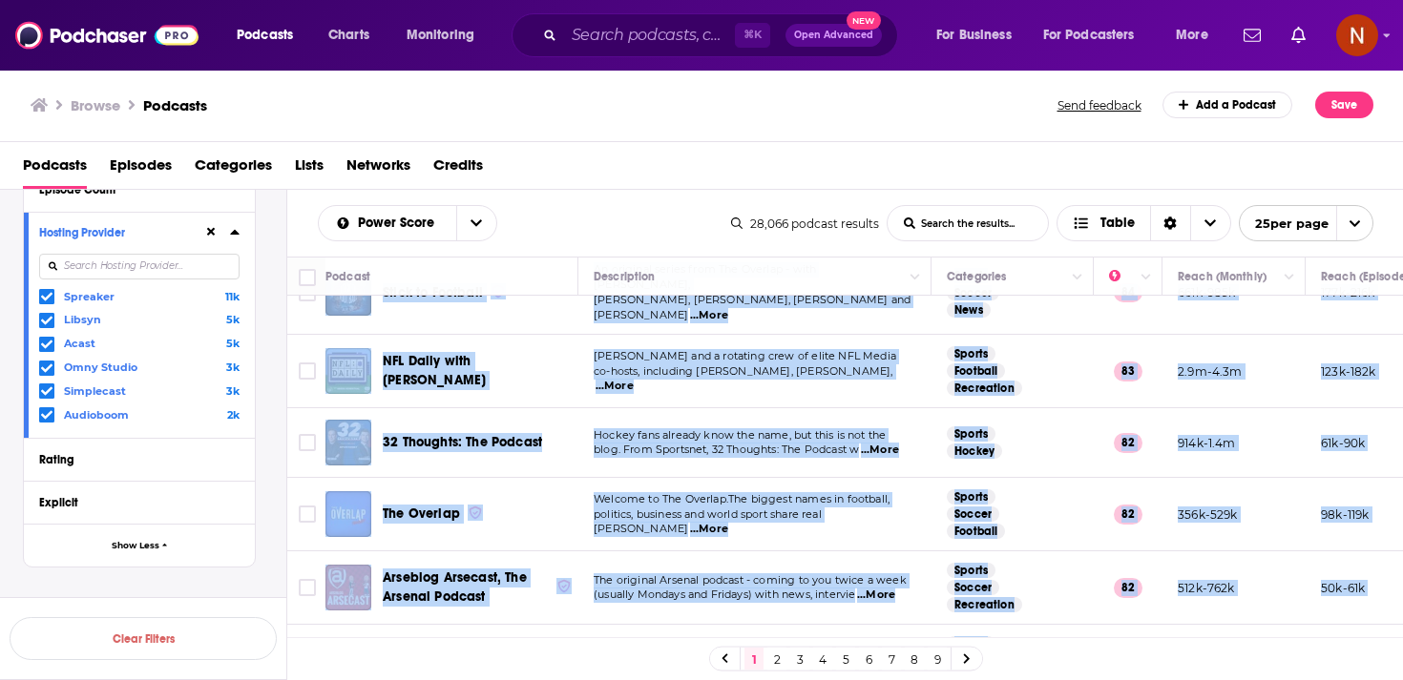
drag, startPoint x: 311, startPoint y: 303, endPoint x: 540, endPoint y: 370, distance: 238.8
click at [540, 370] on tbody "Fantasy Footballers - Fantasy Football Podcast Fantasy Football at its very bes…" at bounding box center [1004, 449] width 1435 height 1878
copy table "Fantasy Footballers - Fantasy Football Podcast Fantasy Football at its very bes…"
click at [374, 29] on link "Charts" at bounding box center [348, 35] width 65 height 31
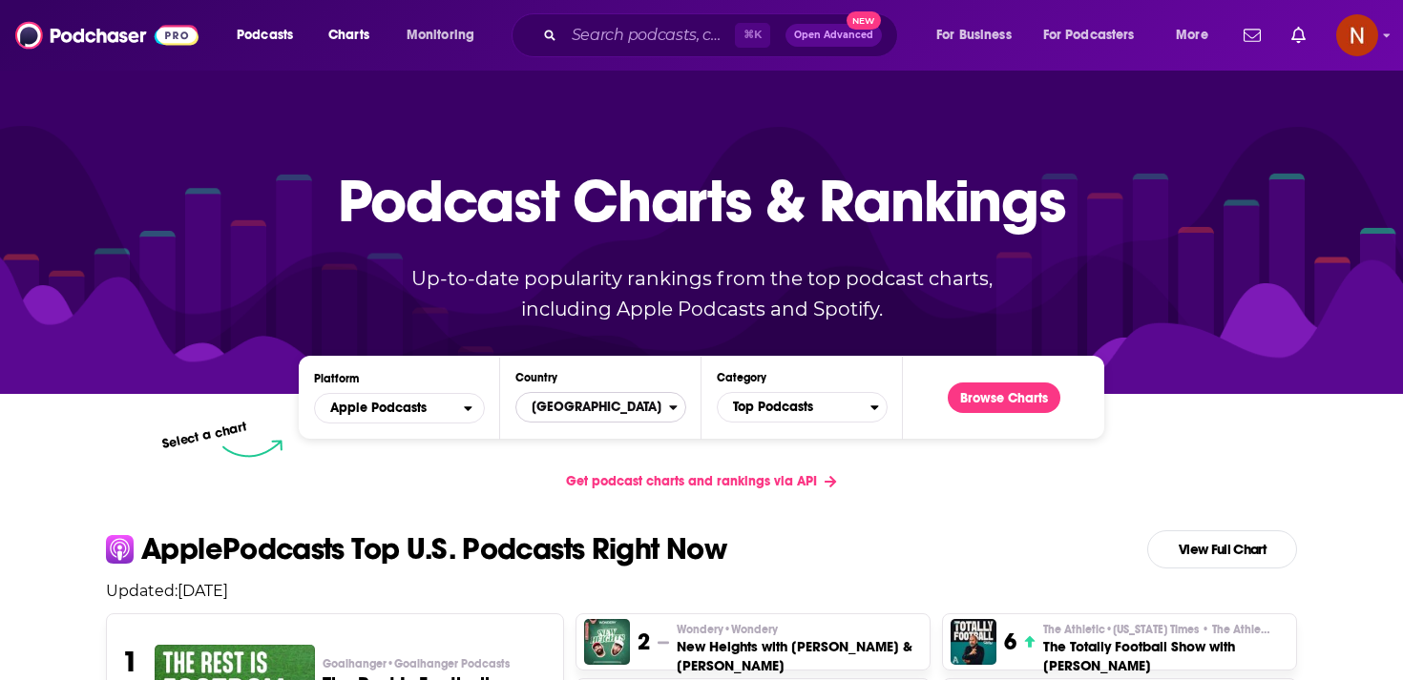
click at [647, 414] on span "[GEOGRAPHIC_DATA]" at bounding box center [592, 407] width 153 height 32
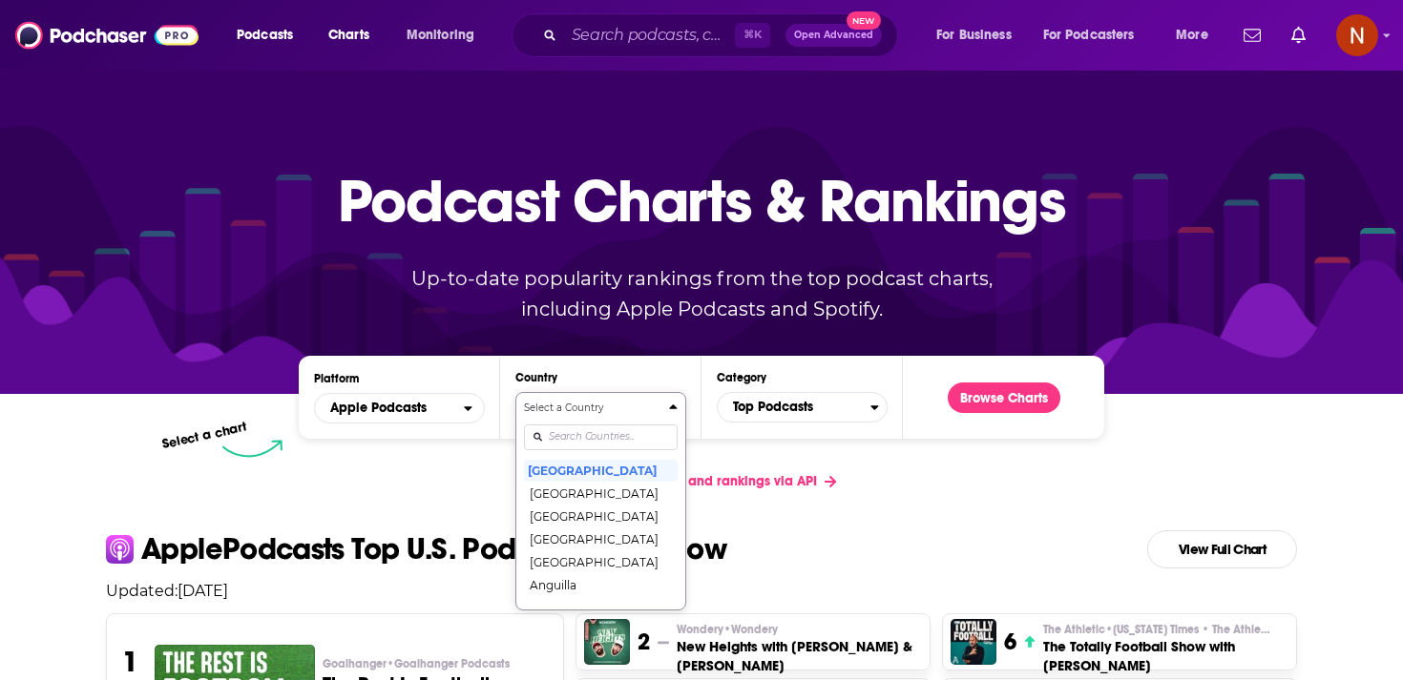
click at [643, 441] on div "Select a Country United States Afghanistan Albania Algeria Angola Anguilla Anti…" at bounding box center [601, 501] width 154 height 201
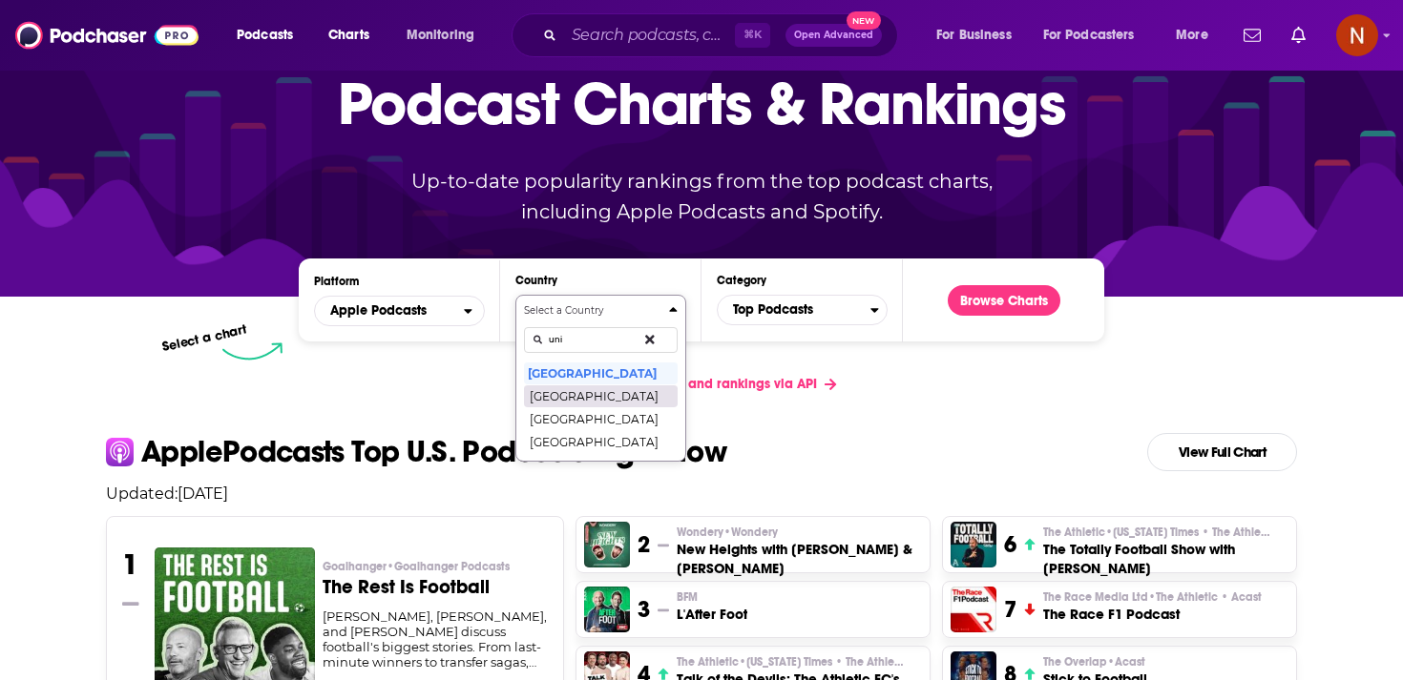
type input "uni"
click at [637, 394] on button "United Arab Emirates" at bounding box center [601, 396] width 154 height 23
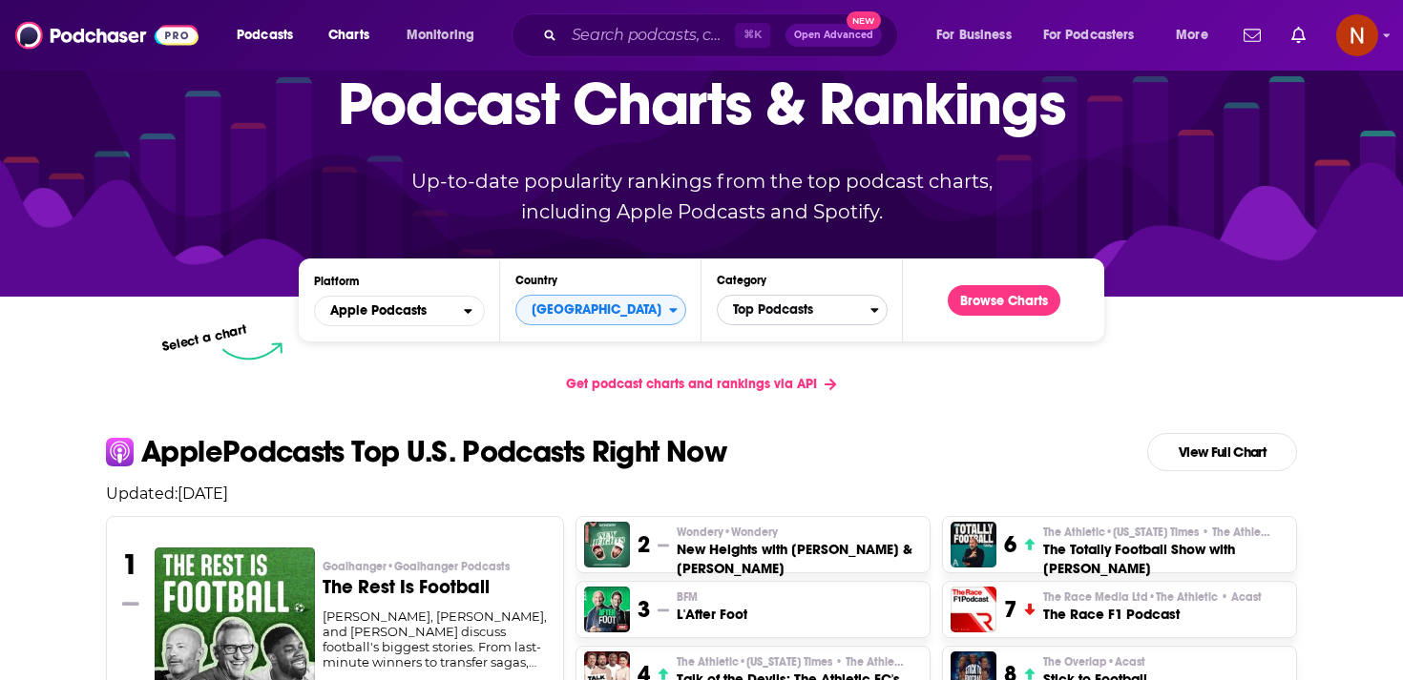
click at [775, 319] on span "Top Podcasts" at bounding box center [794, 310] width 153 height 32
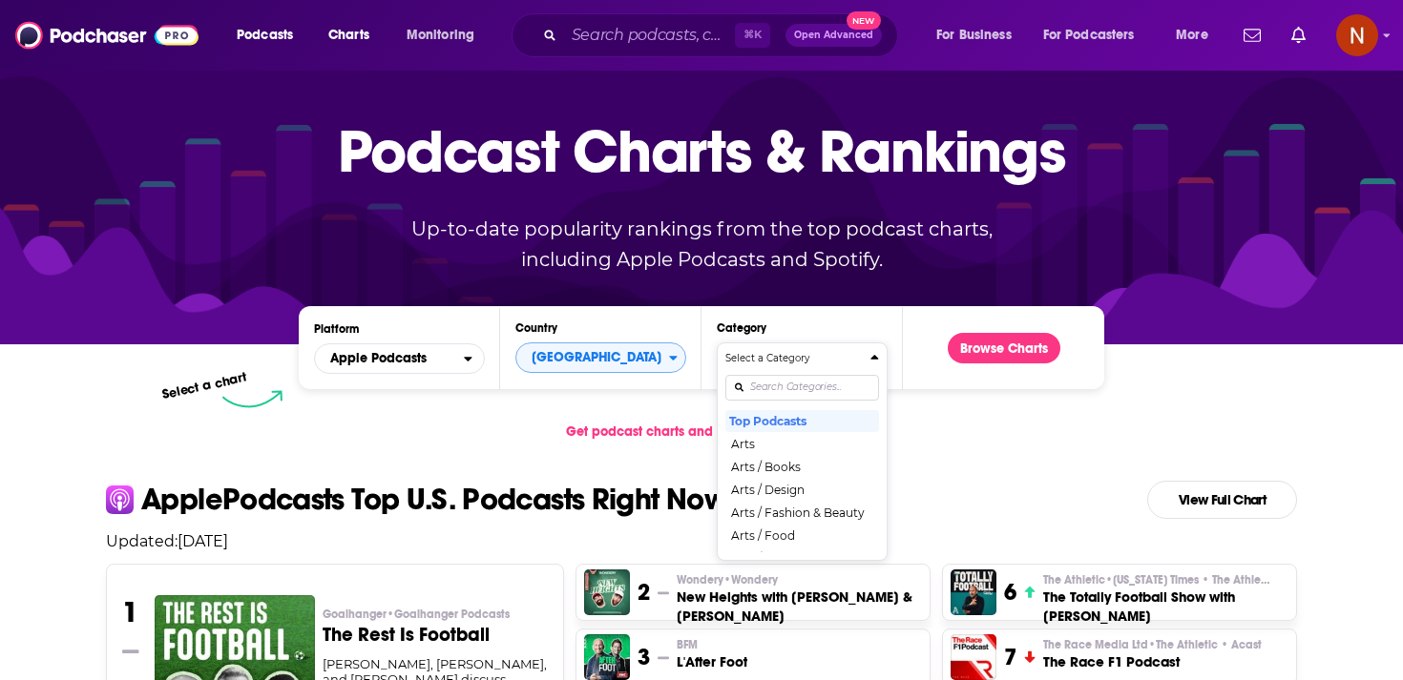
scroll to position [0, 0]
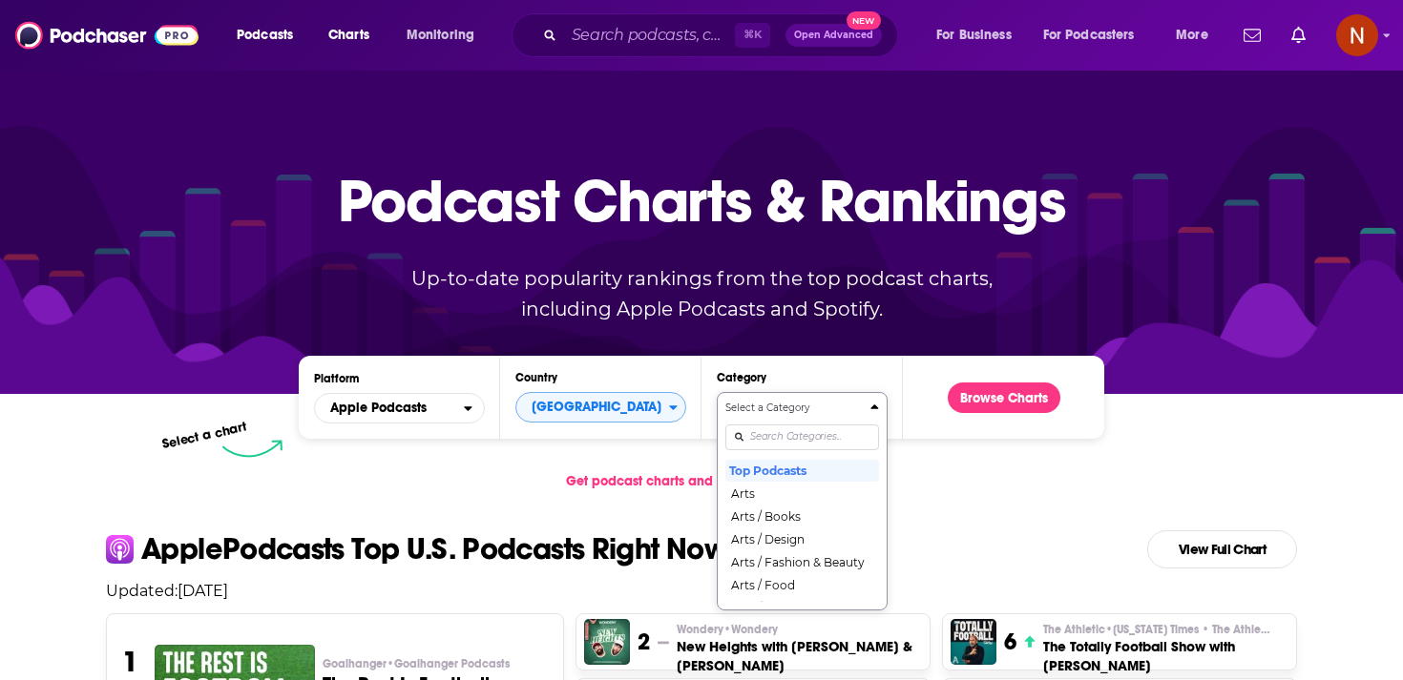
click at [763, 444] on div "Select a Category Top Podcasts Arts Arts / Books Arts / Design Arts / Fashion &…" at bounding box center [802, 501] width 154 height 201
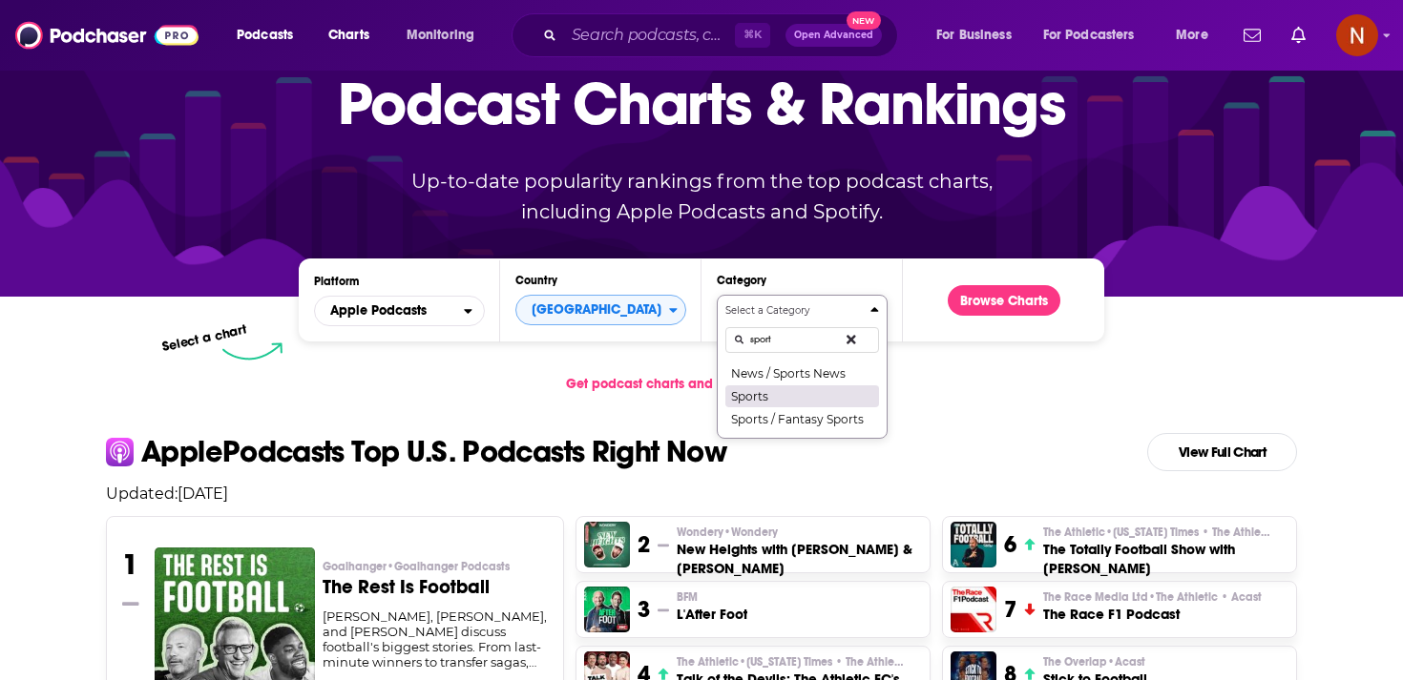
type input "sport"
click at [799, 389] on button "Sports" at bounding box center [802, 396] width 154 height 23
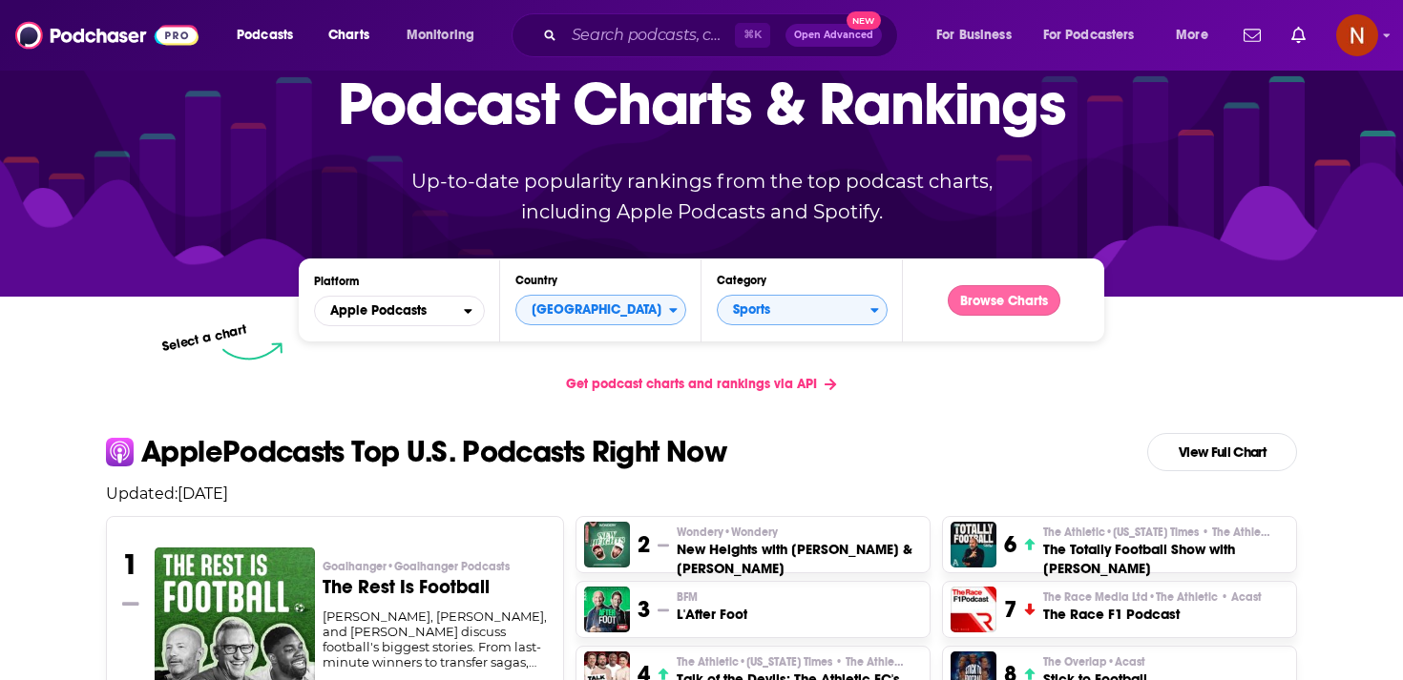
click at [977, 313] on button "Browse Charts" at bounding box center [1004, 300] width 113 height 31
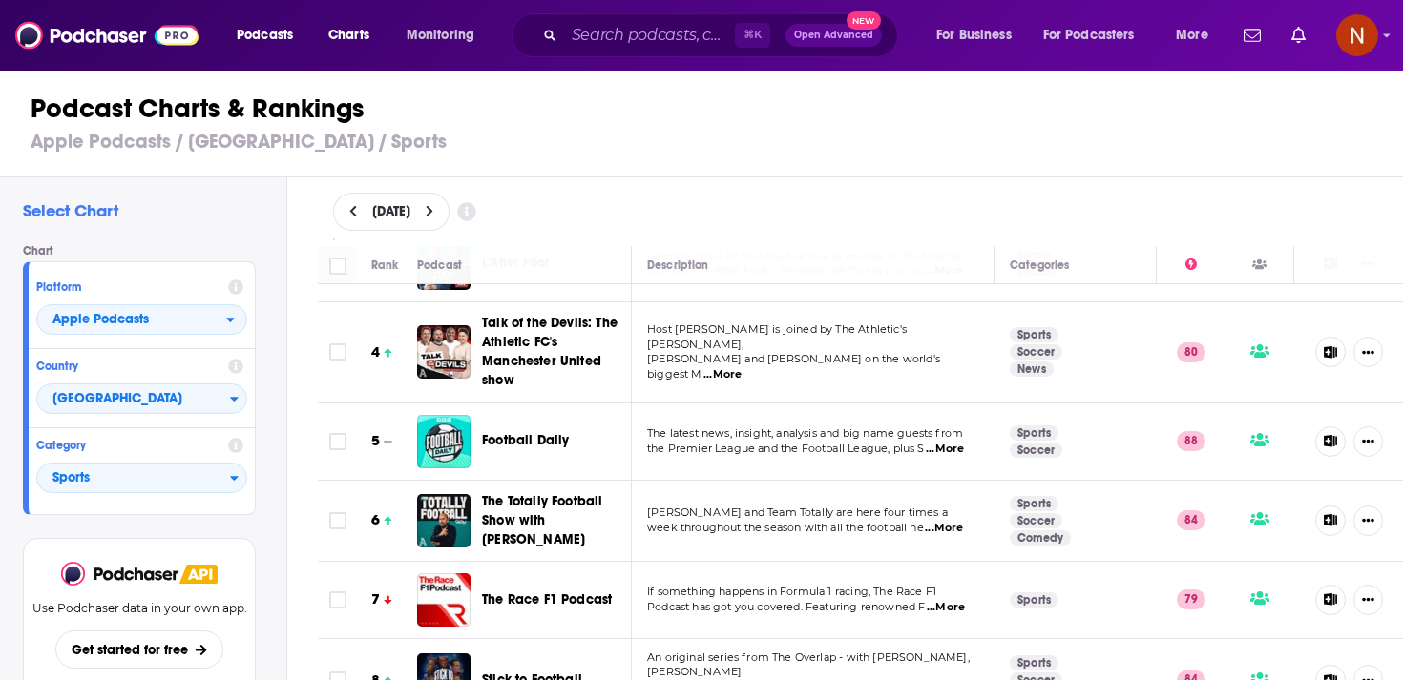
scroll to position [226, 0]
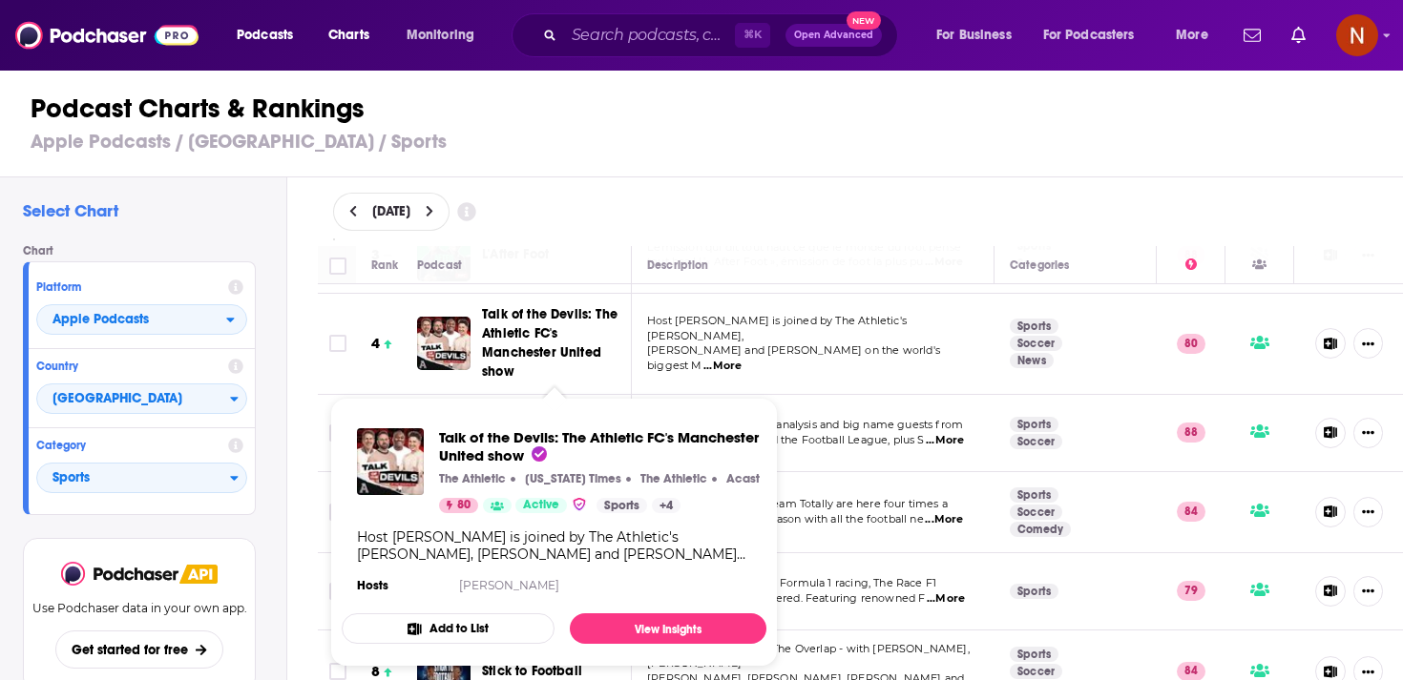
click at [543, 345] on span "Talk of the Devils: The Athletic FC's Manchester United show" at bounding box center [550, 342] width 136 height 73
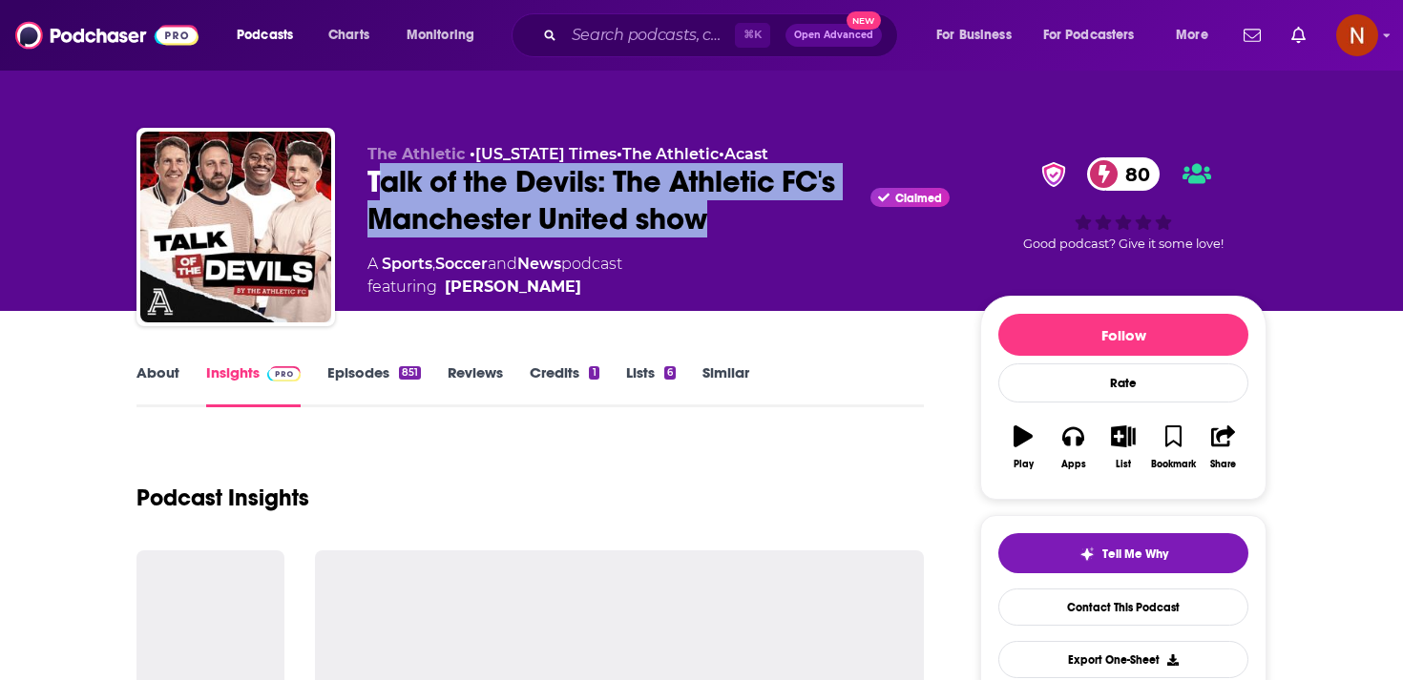
drag, startPoint x: 378, startPoint y: 184, endPoint x: 798, endPoint y: 240, distance: 423.6
click at [798, 240] on div "The Athletic • New York Times • The Athletic • Acast Talk of the Devils: The At…" at bounding box center [658, 222] width 582 height 154
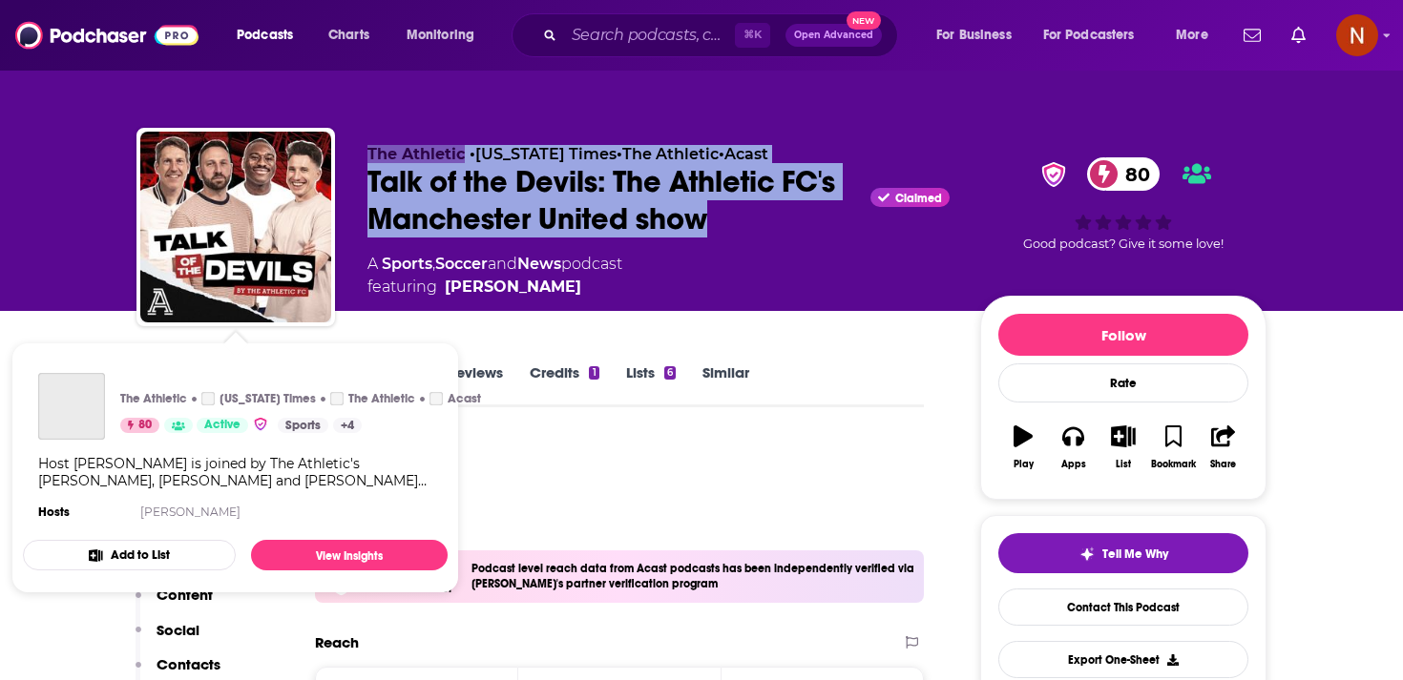
drag, startPoint x: 758, startPoint y: 227, endPoint x: 327, endPoint y: 164, distance: 435.0
click at [327, 164] on div "The Athletic • New York Times • The Athletic • Acast Talk of the Devils: The At…" at bounding box center [701, 231] width 1130 height 206
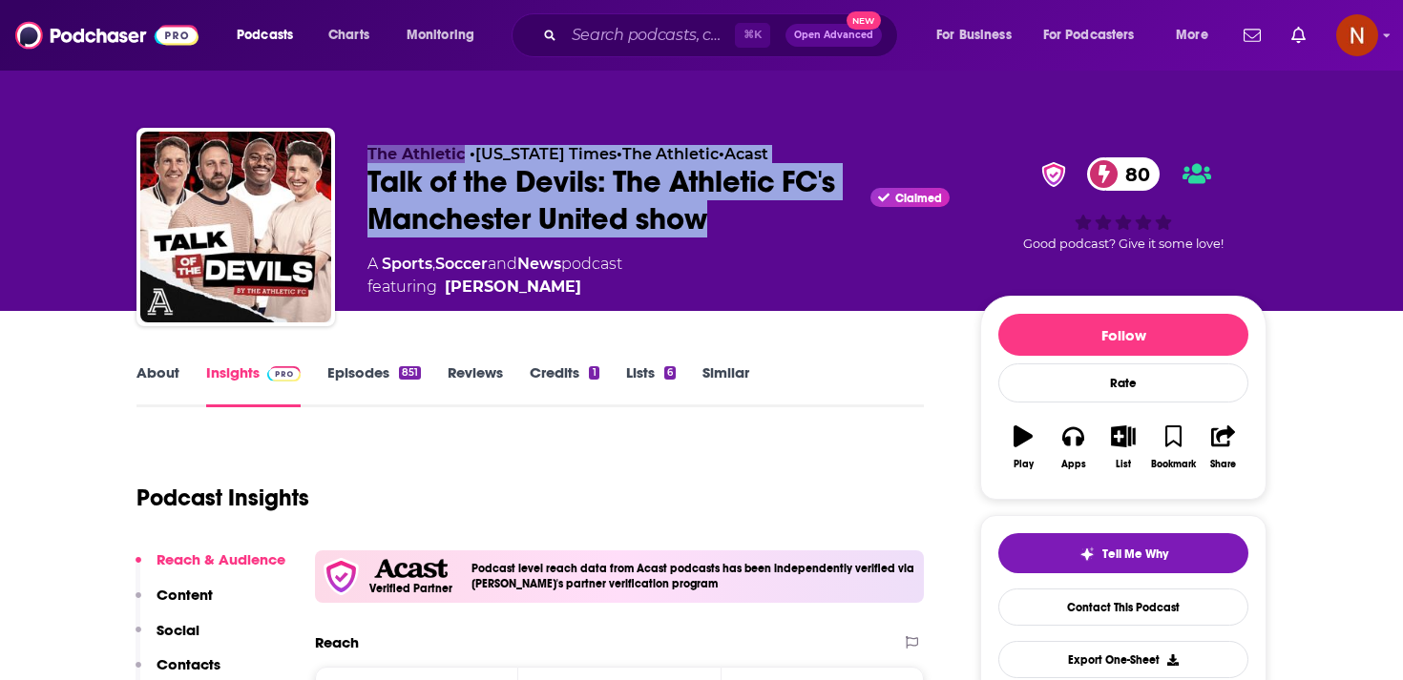
copy div "The Athletic • New York Times • The Athletic • Acast Talk of the Devils: The At…"
click at [377, 184] on div "Talk of the Devils: The Athletic FC's Manchester United show Claimed 80" at bounding box center [658, 200] width 582 height 74
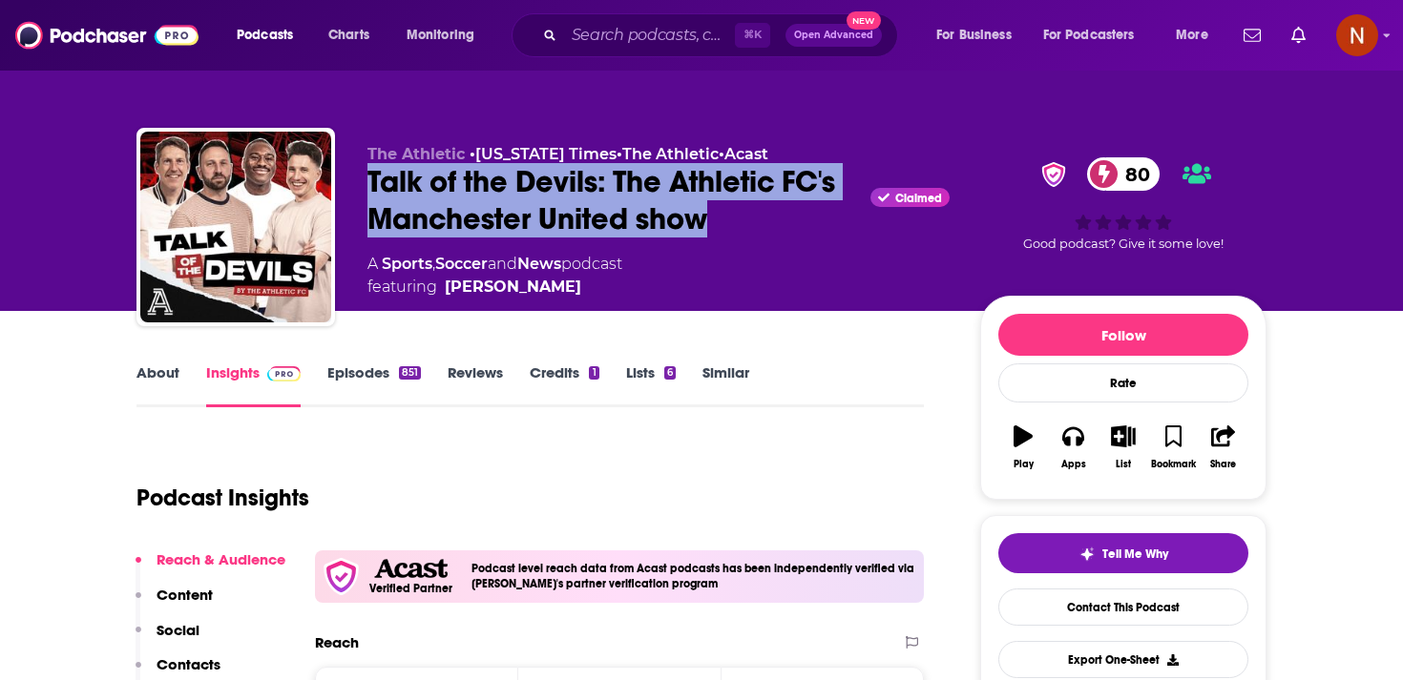
drag, startPoint x: 358, startPoint y: 182, endPoint x: 715, endPoint y: 230, distance: 360.1
click at [715, 230] on div "The Athletic • New York Times • The Athletic • Acast Talk of the Devils: The At…" at bounding box center [701, 231] width 1130 height 206
copy h2 "Talk of the Devils: The Athletic FC's Manchester United show"
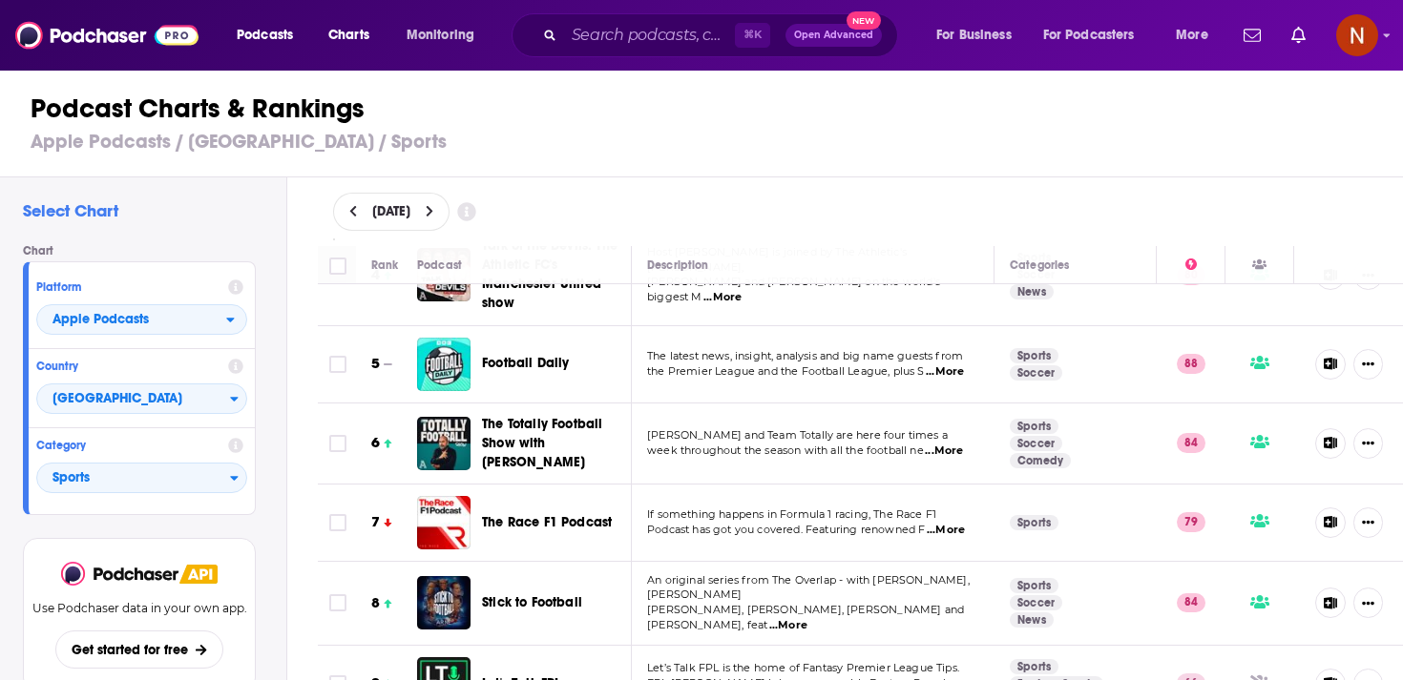
scroll to position [330, 0]
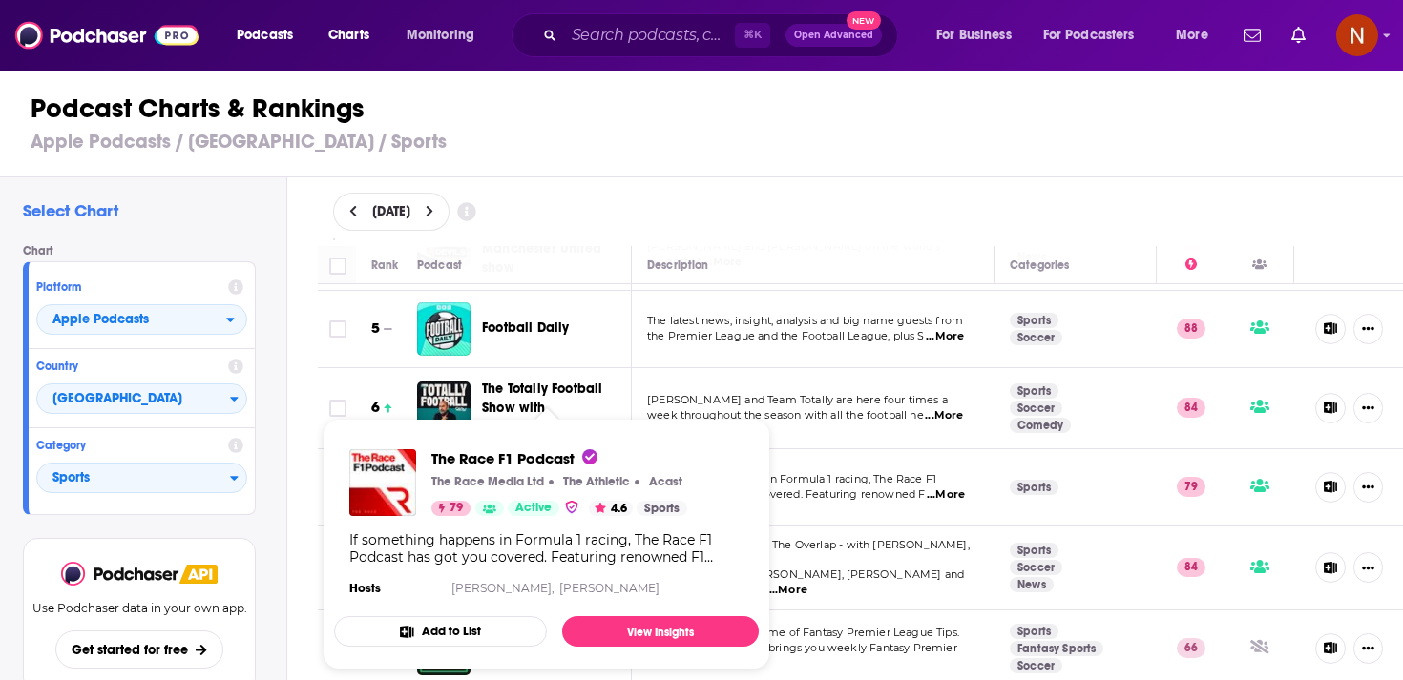
click at [563, 487] on p "The Athletic" at bounding box center [596, 481] width 67 height 15
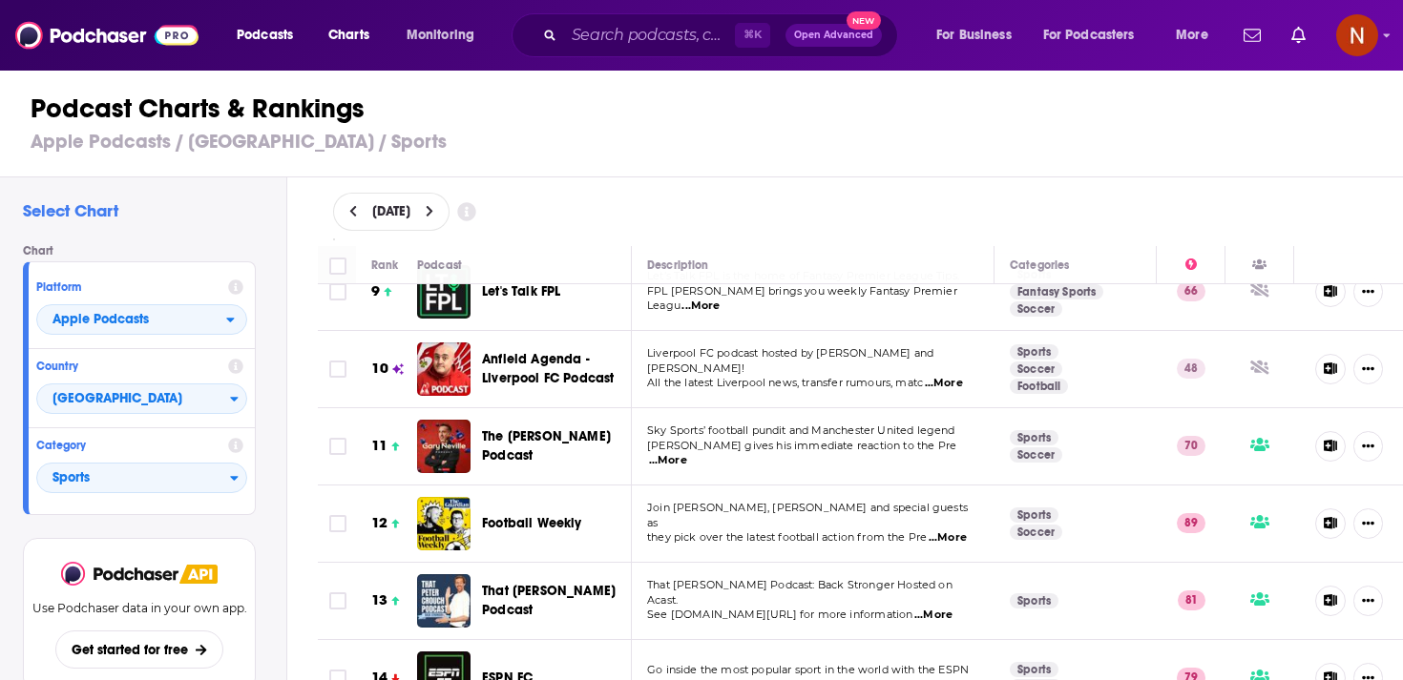
scroll to position [702, 0]
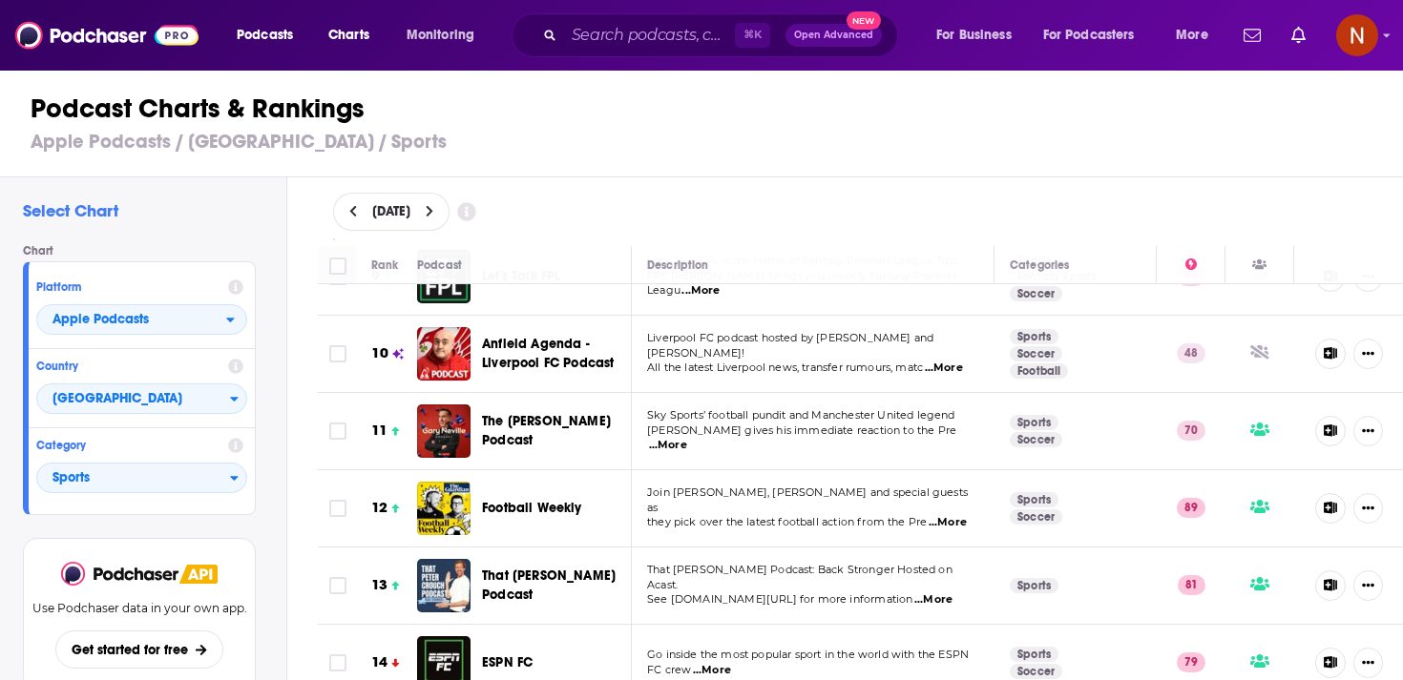
click at [534, 500] on span "Football Weekly" at bounding box center [532, 508] width 100 height 16
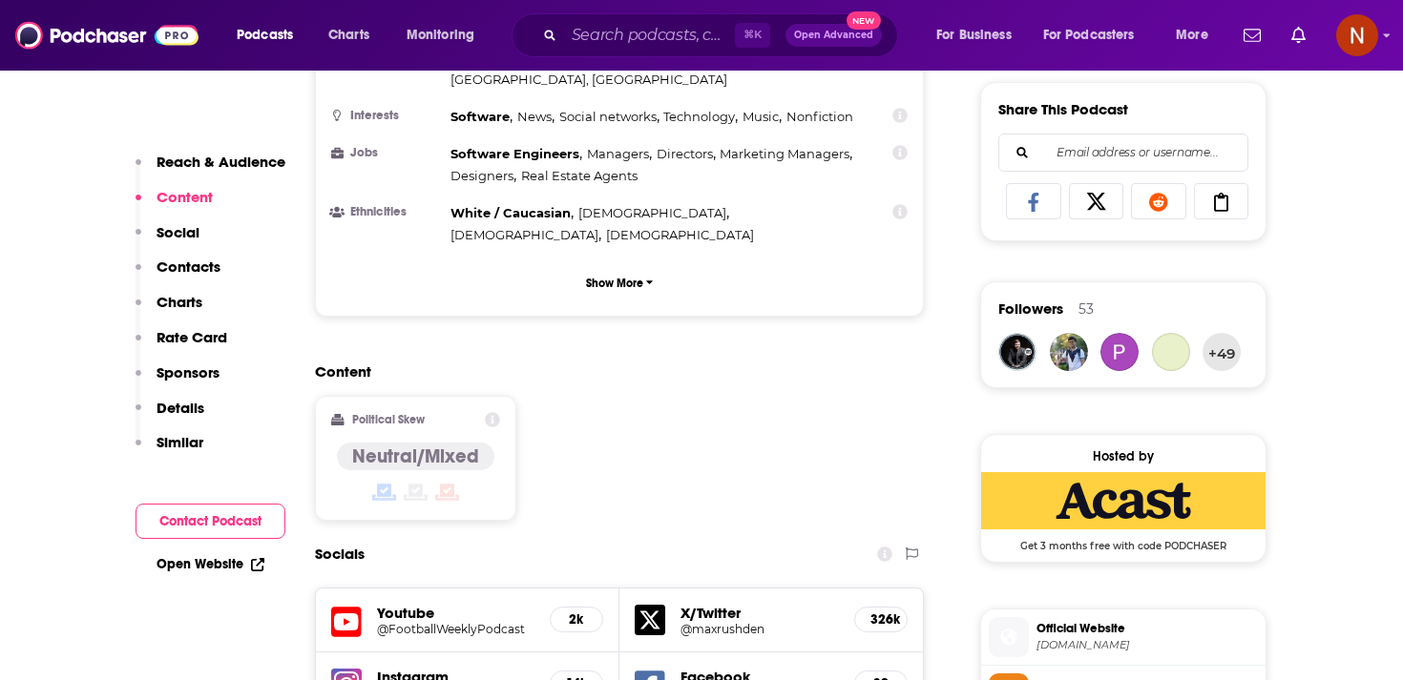
scroll to position [1228, 0]
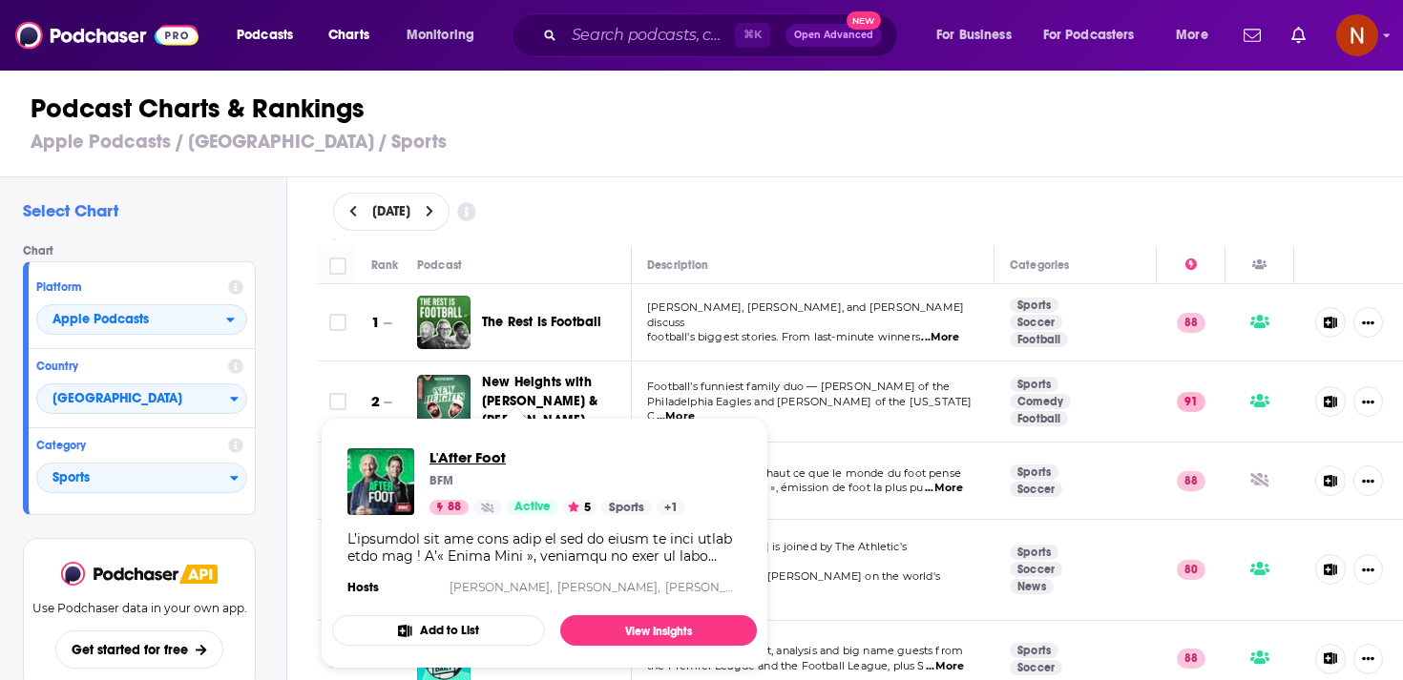
click at [490, 454] on span "L'After Foot" at bounding box center [557, 458] width 256 height 18
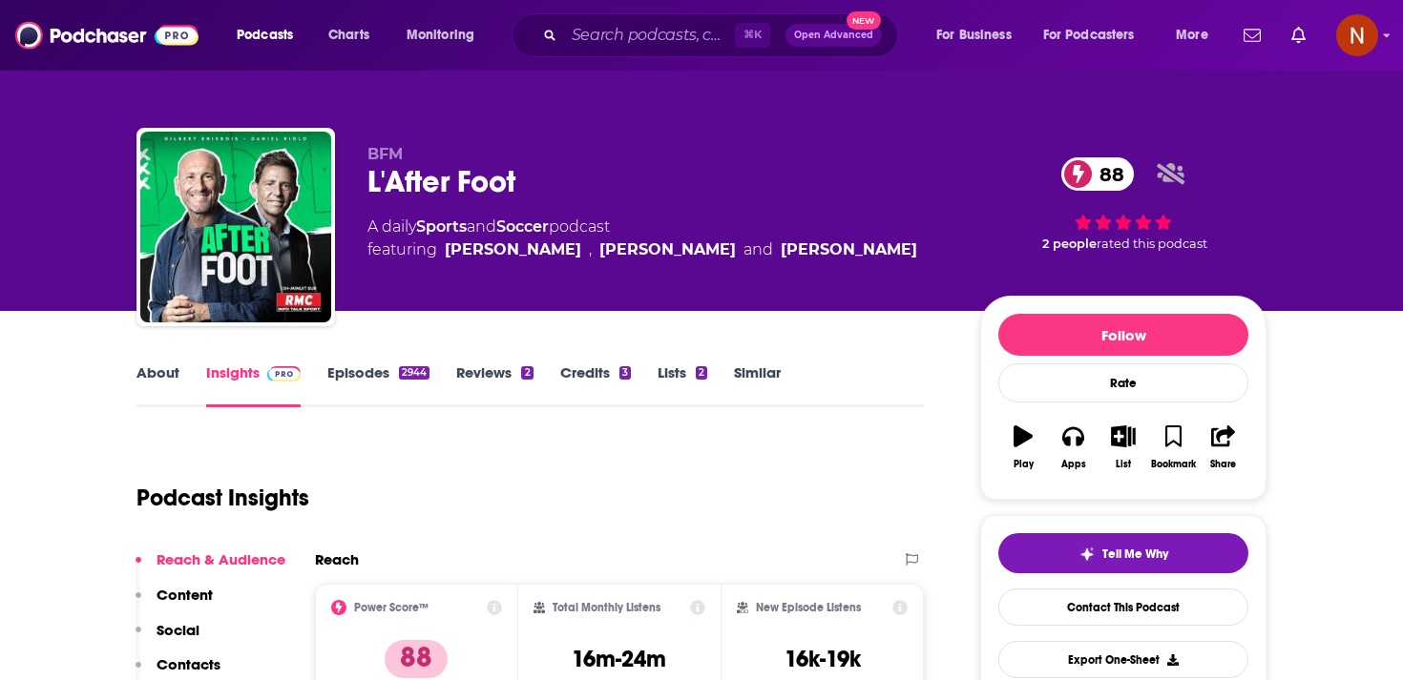
click at [432, 177] on div "L'After Foot 88" at bounding box center [658, 181] width 582 height 37
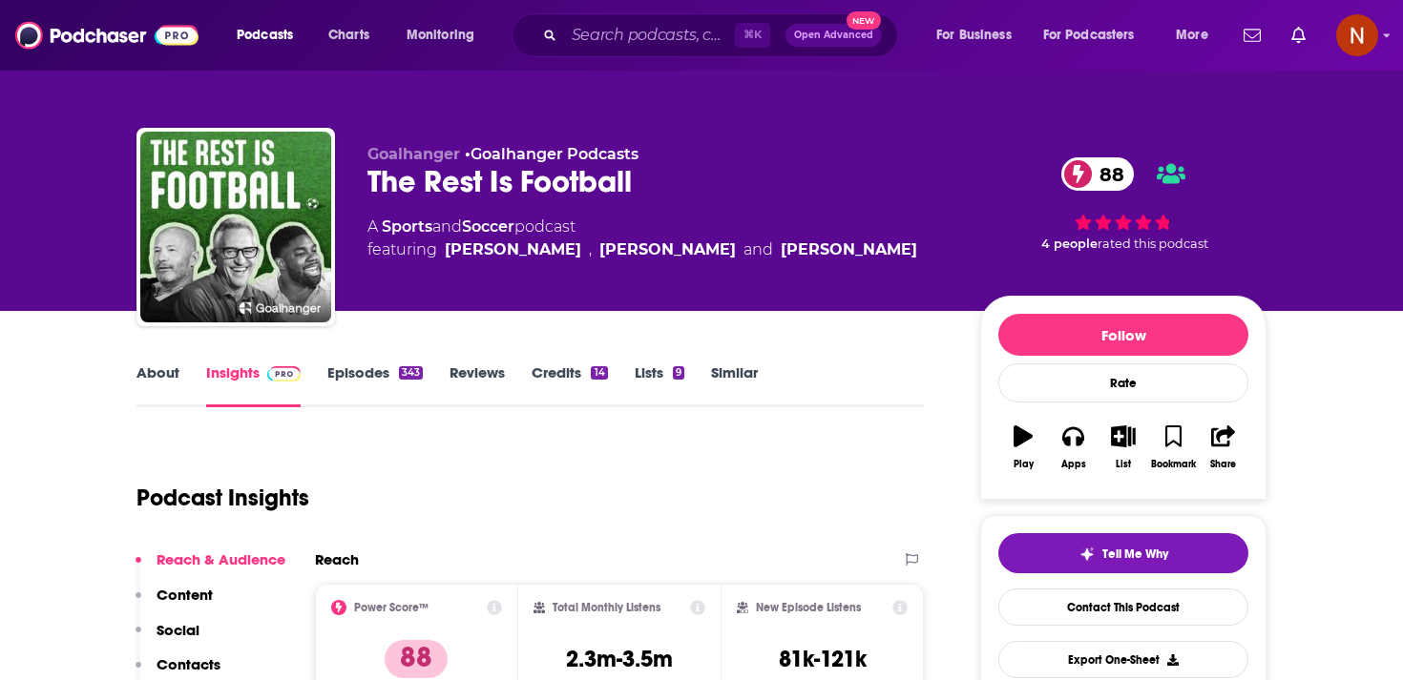
click at [168, 372] on link "About" at bounding box center [157, 386] width 43 height 44
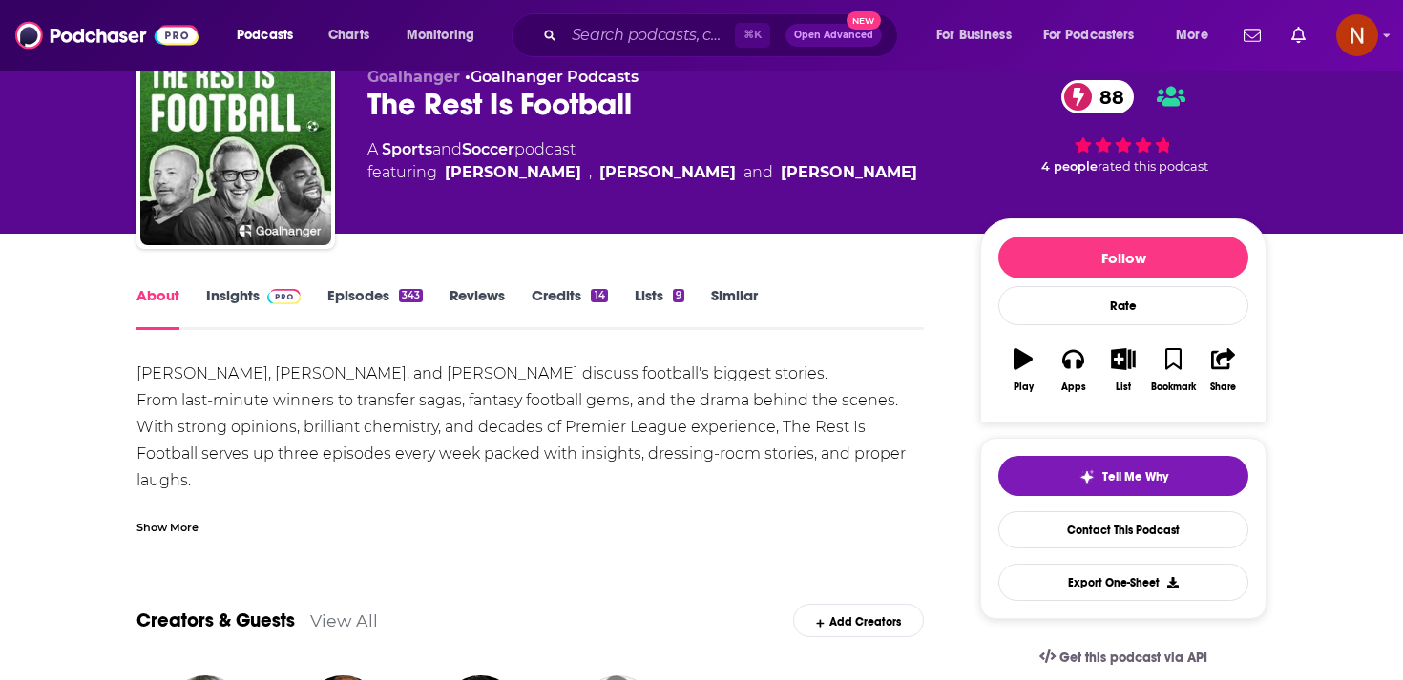
scroll to position [40, 0]
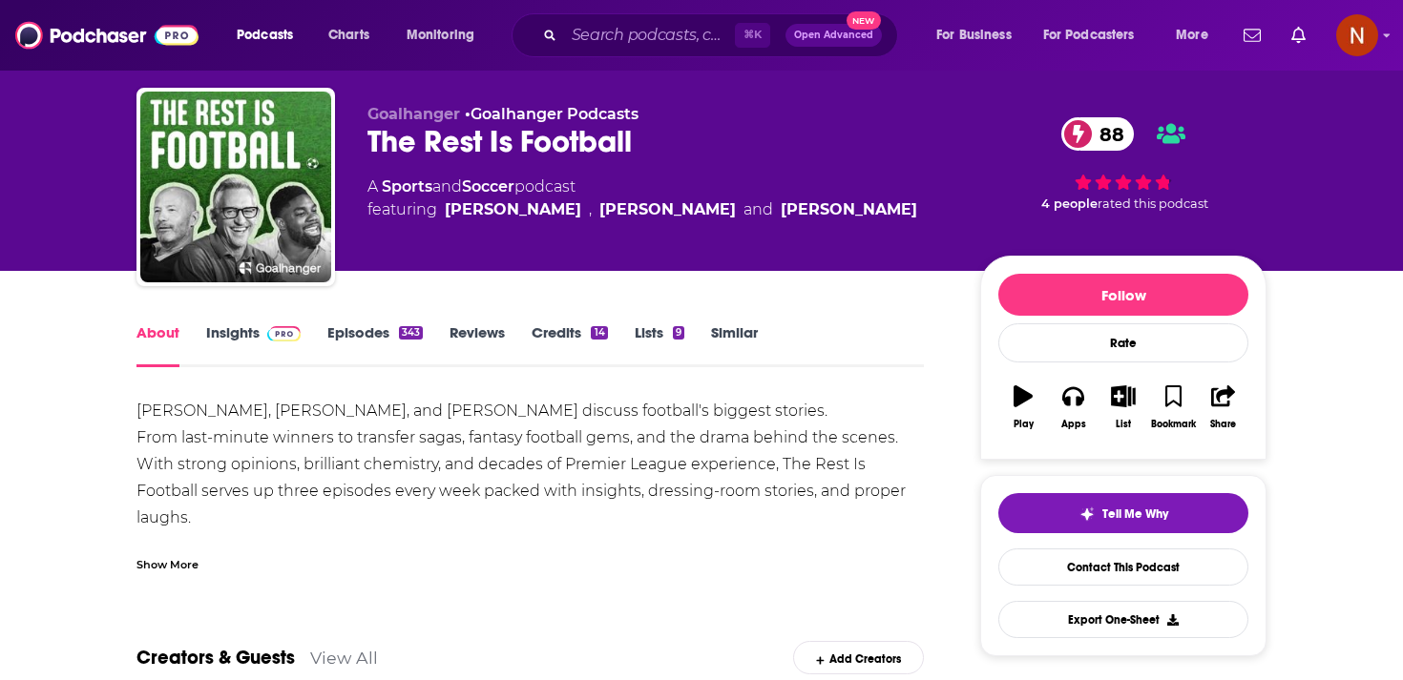
click at [470, 137] on div "The Rest Is Football 88" at bounding box center [658, 141] width 582 height 37
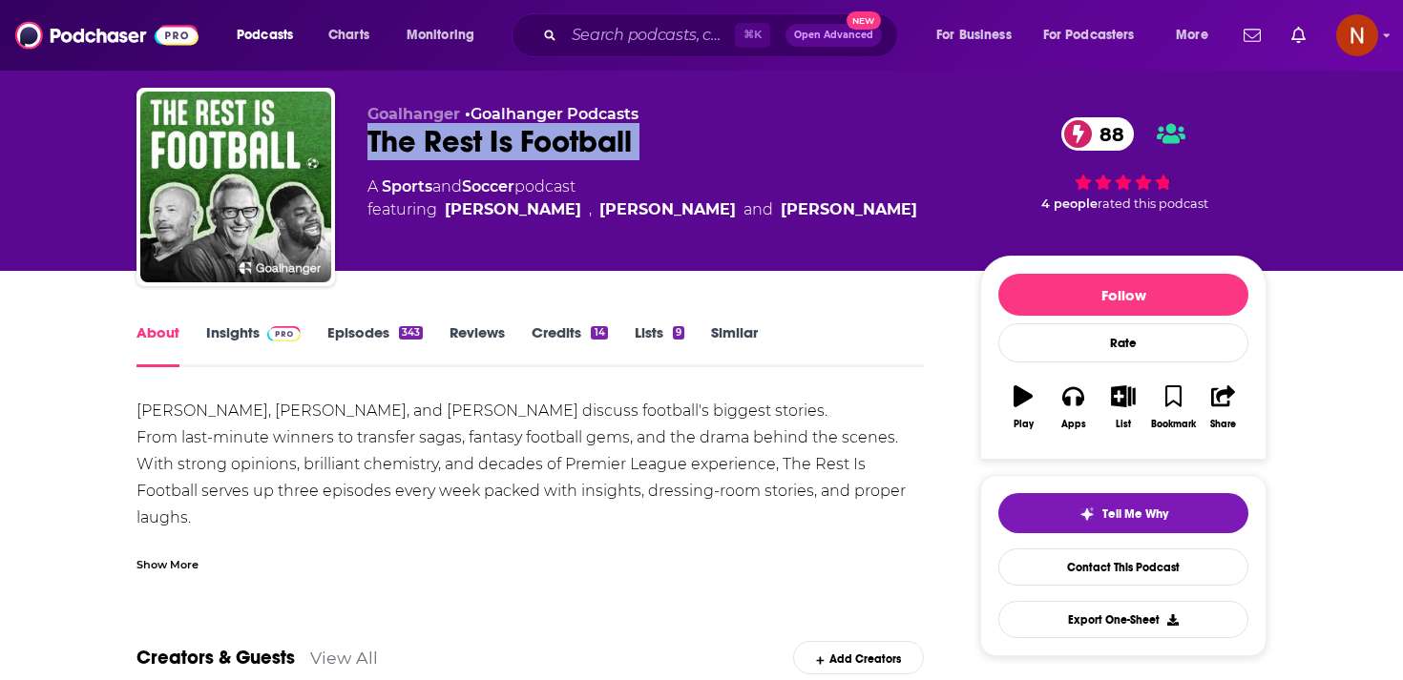
click at [470, 137] on div "The Rest Is Football 88" at bounding box center [658, 141] width 582 height 37
copy div "The Rest Is Football 88"
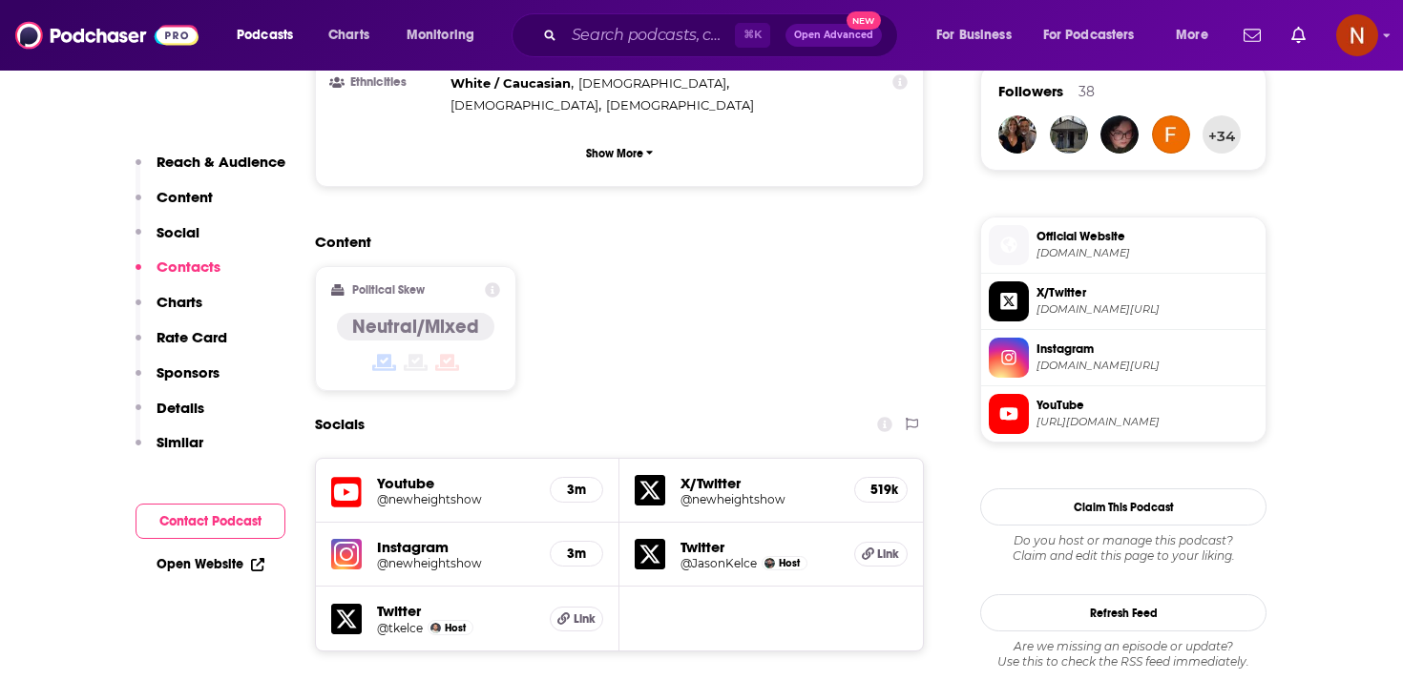
scroll to position [1297, 0]
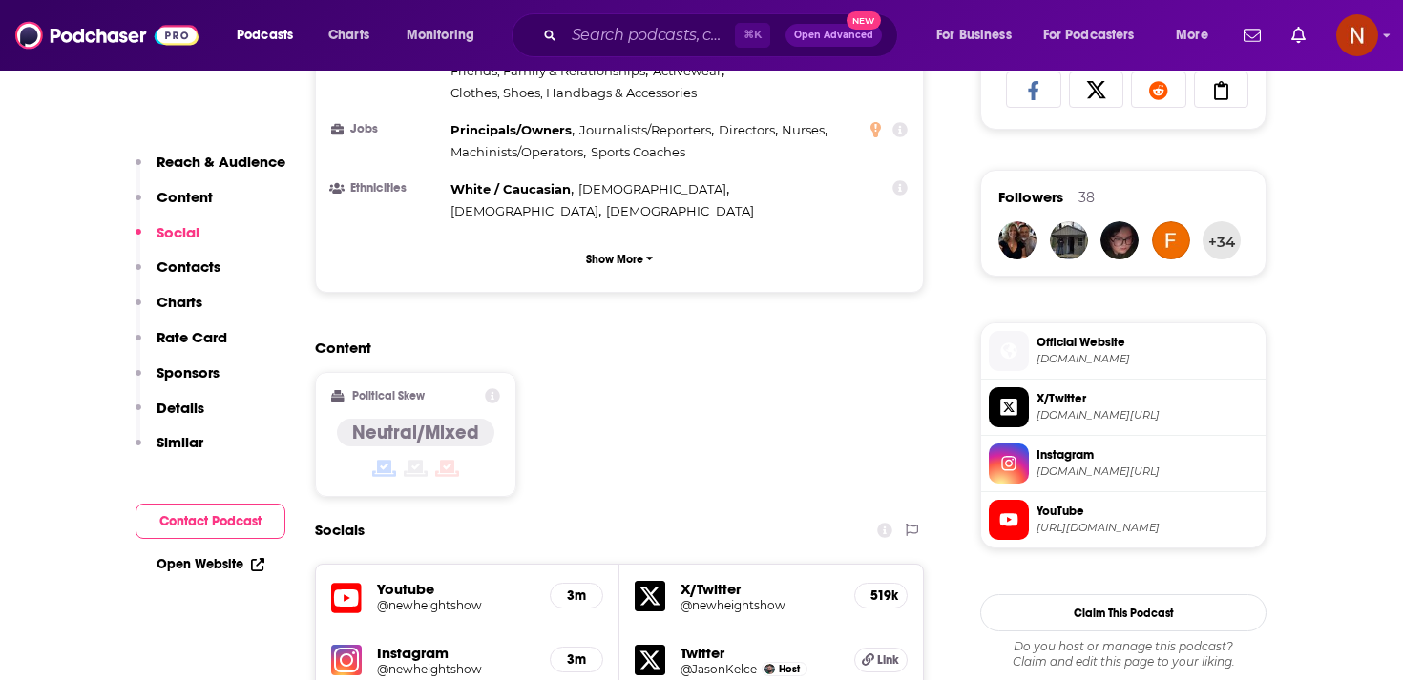
click at [1075, 341] on span "Official Website" at bounding box center [1146, 342] width 221 height 17
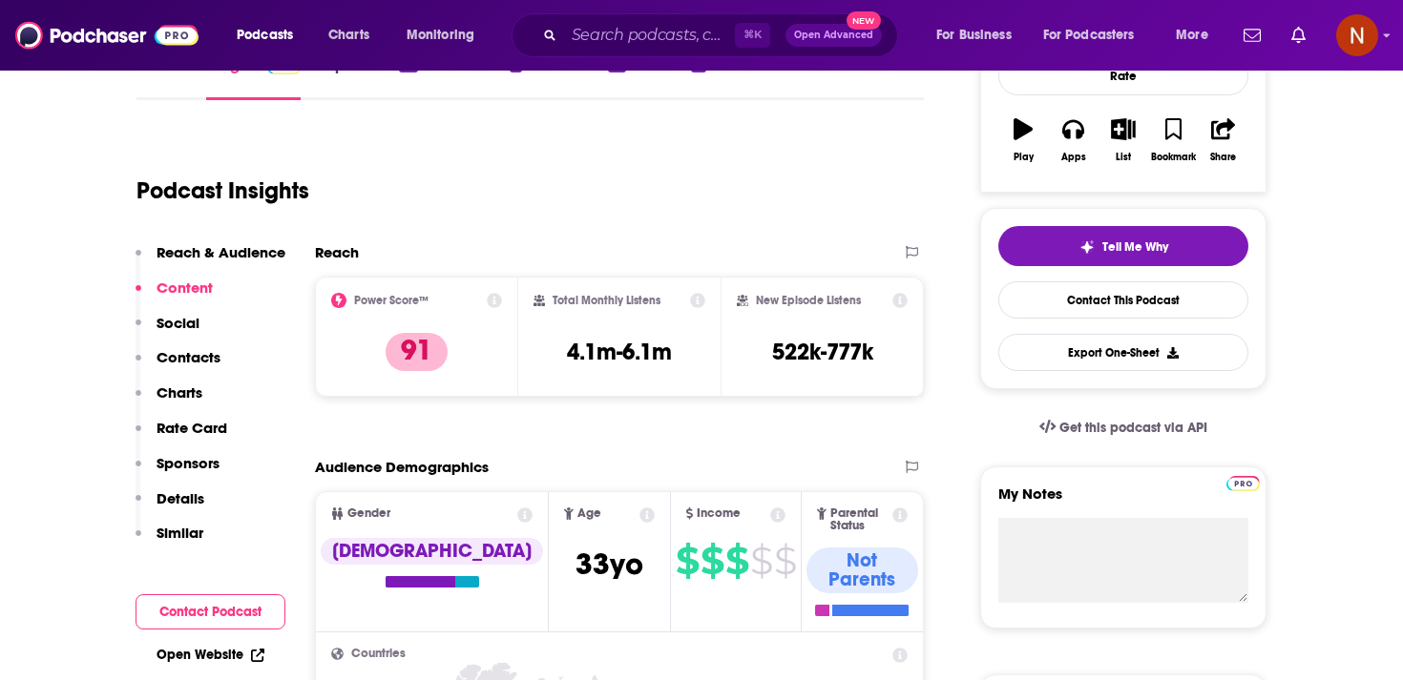
scroll to position [180, 0]
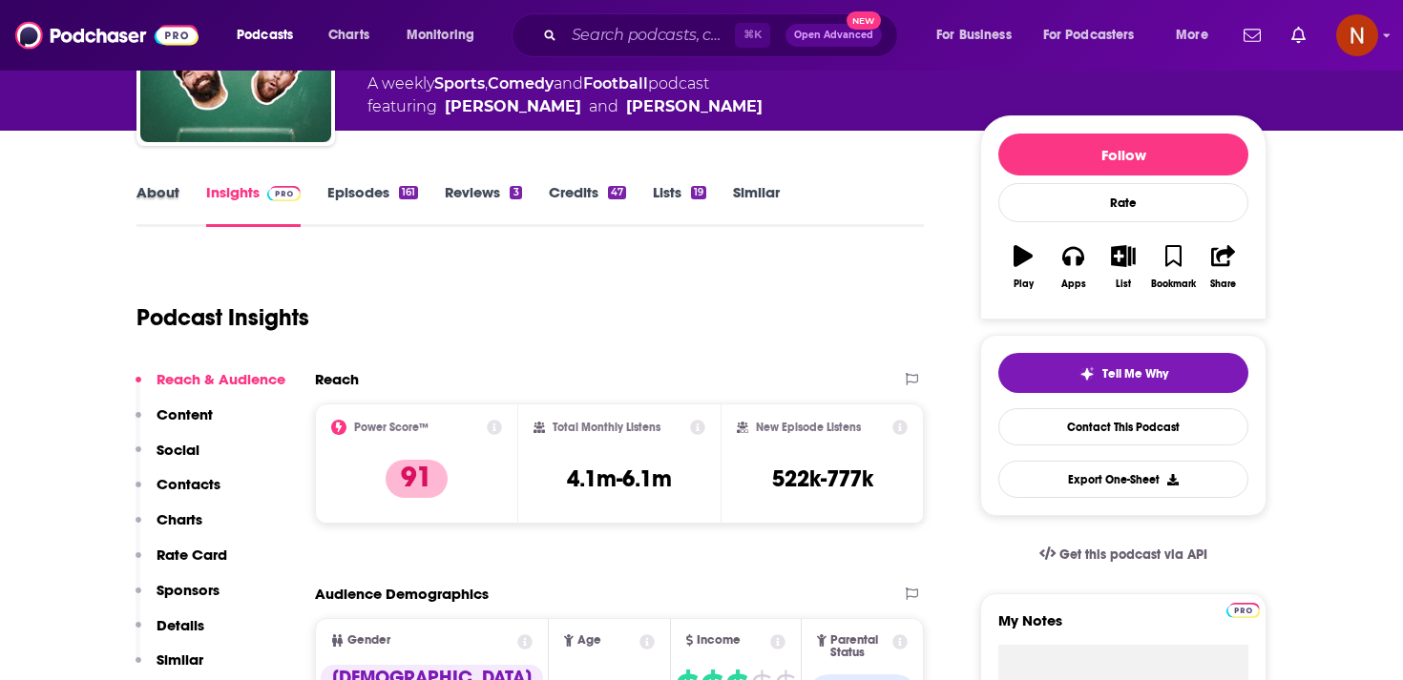
click at [179, 199] on div "About" at bounding box center [171, 205] width 70 height 44
click at [158, 198] on link "About" at bounding box center [157, 205] width 43 height 44
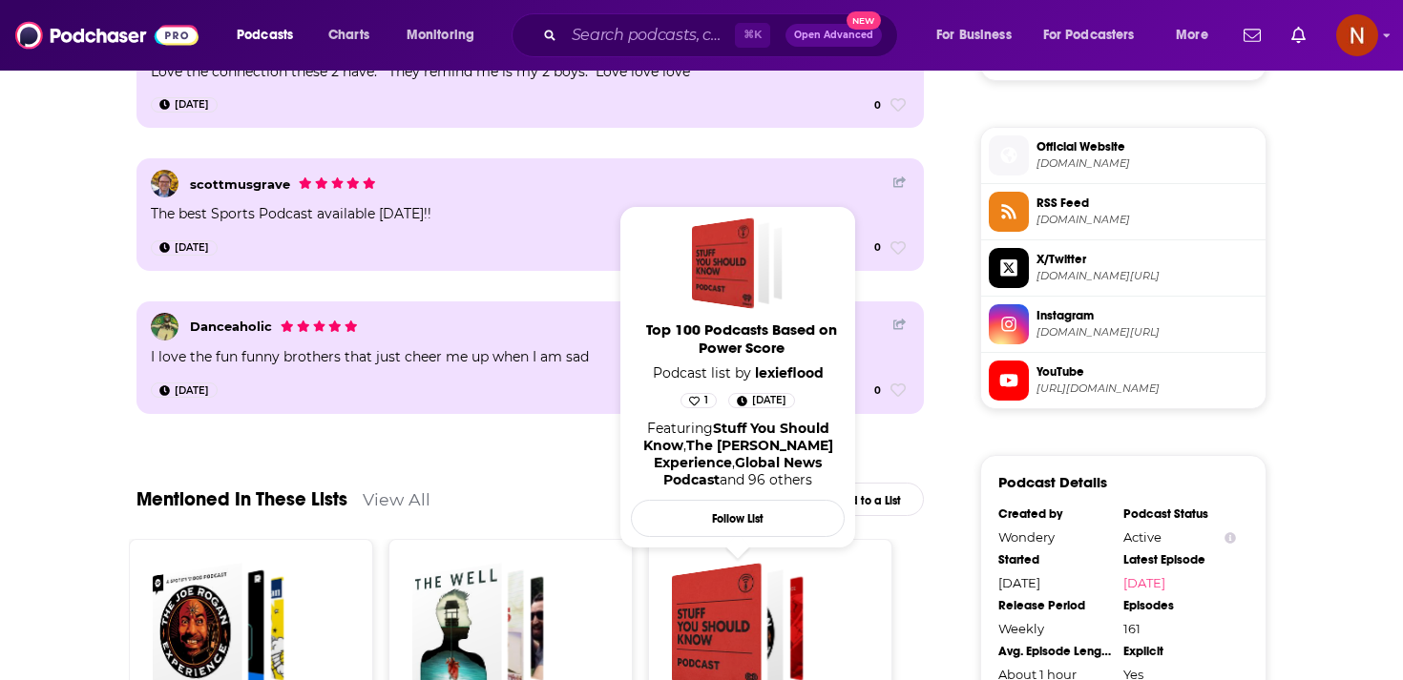
scroll to position [1497, 0]
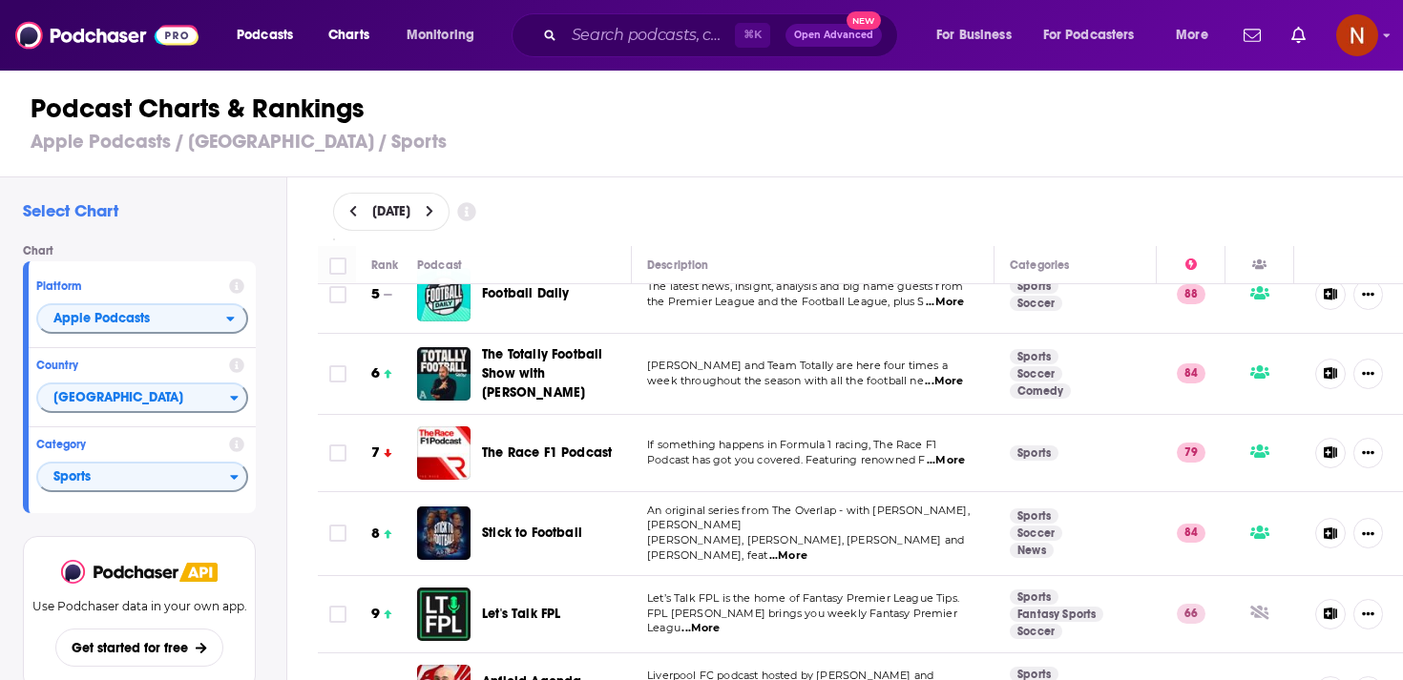
scroll to position [365, 0]
click at [573, 444] on span "The Race F1 Podcast" at bounding box center [547, 452] width 130 height 16
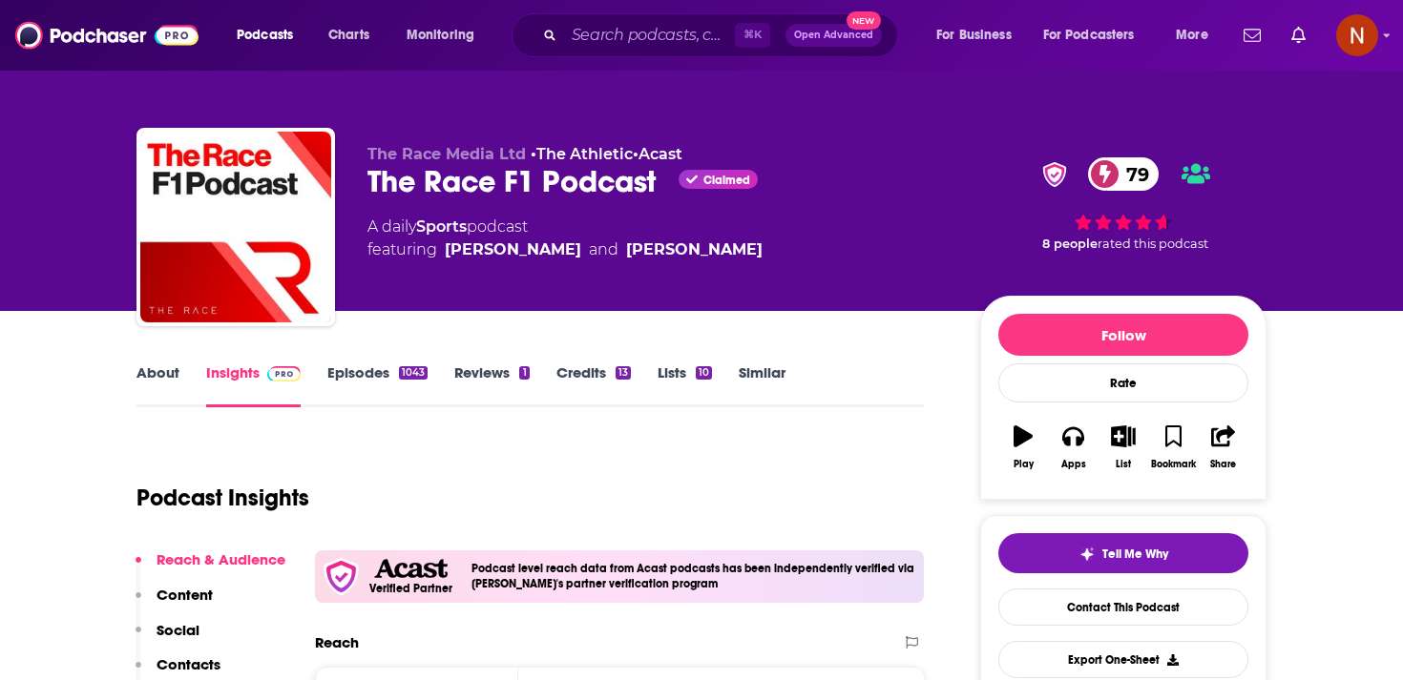
click at [484, 172] on div "The Race F1 Podcast Claimed 79" at bounding box center [658, 181] width 582 height 37
copy div "The Race F1 Podcast"
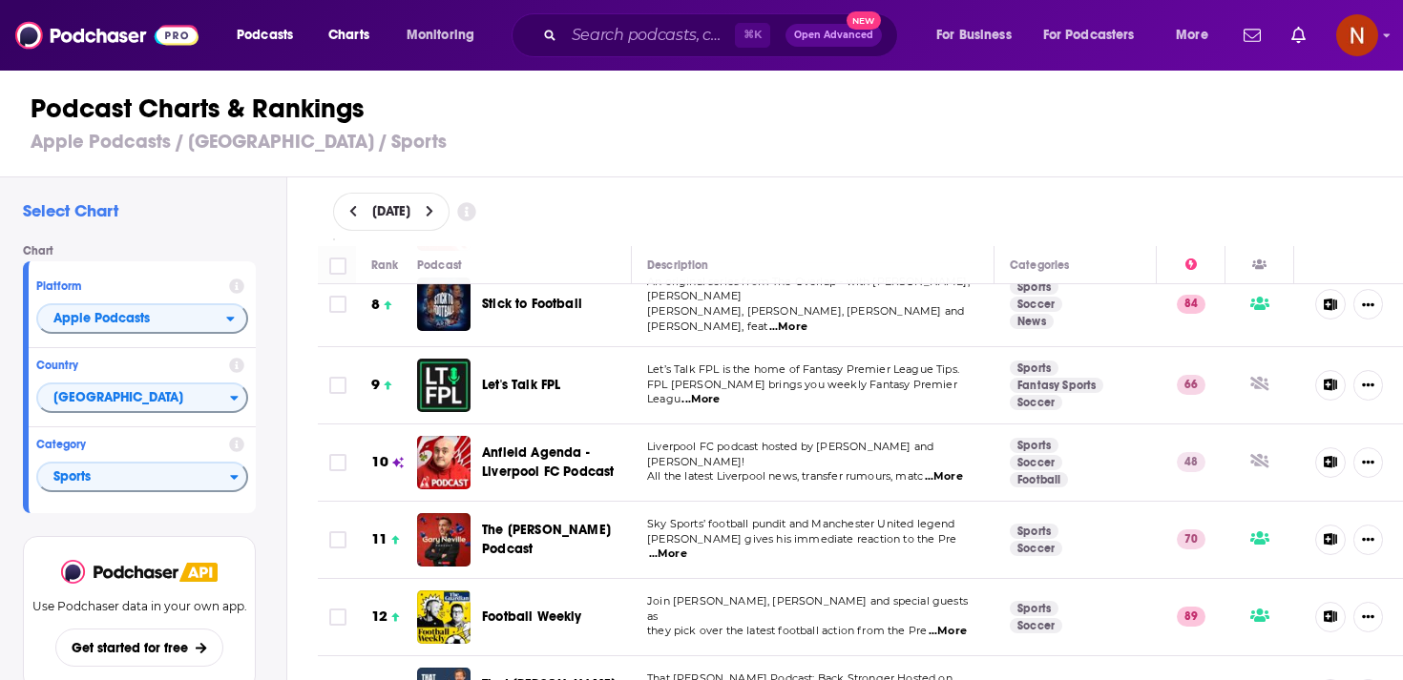
scroll to position [590, 0]
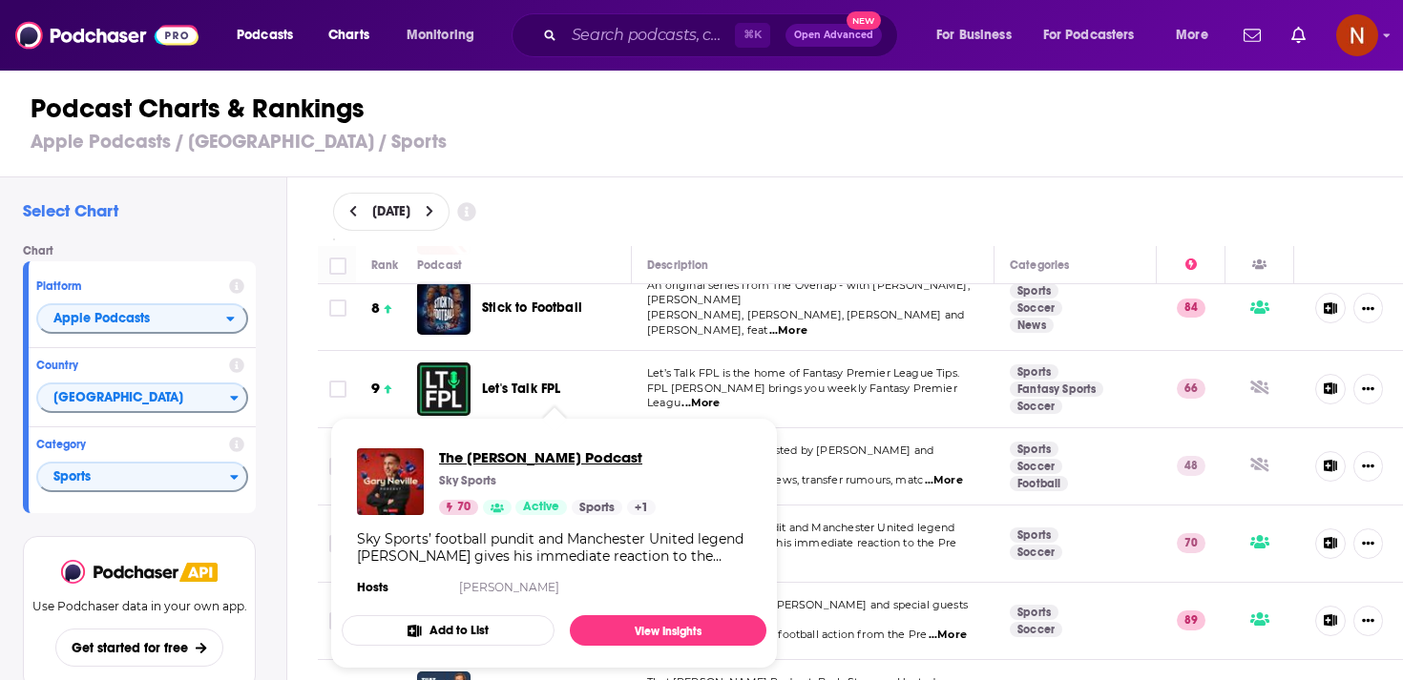
click at [521, 450] on span "The Gary Neville Podcast" at bounding box center [547, 458] width 217 height 18
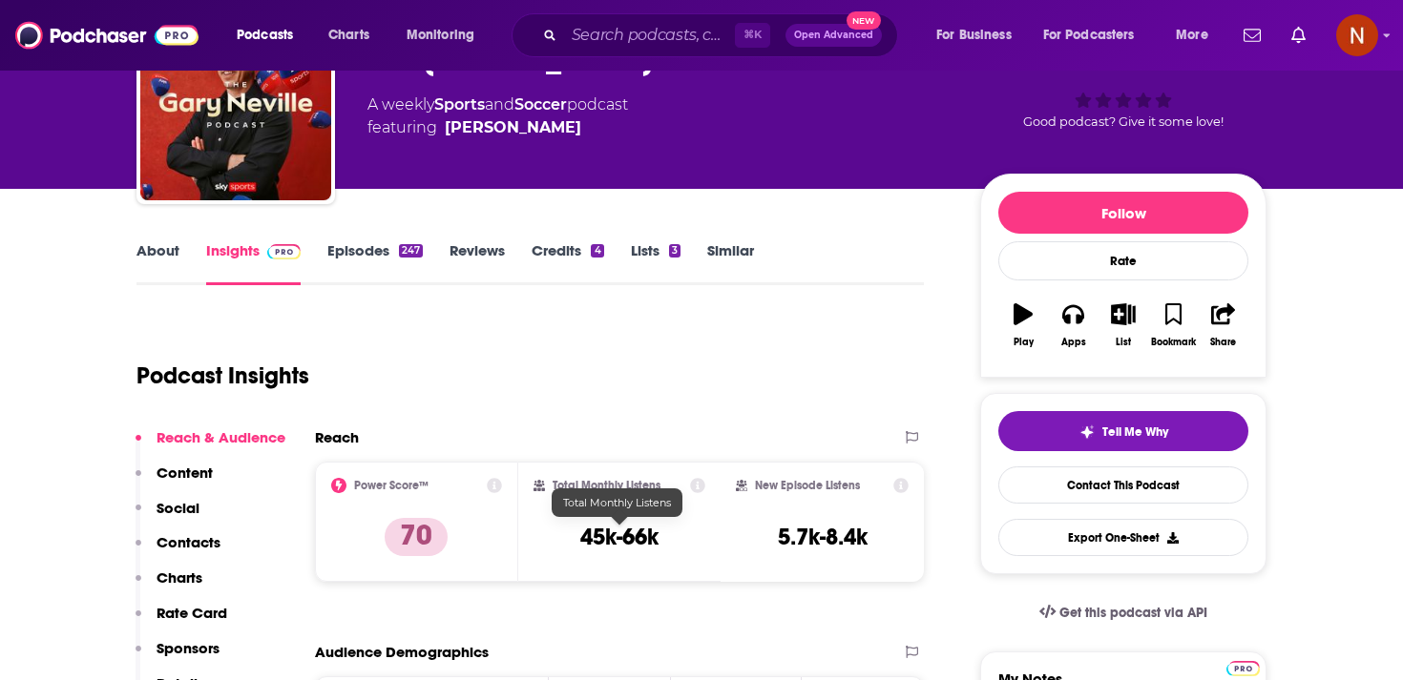
scroll to position [88, 0]
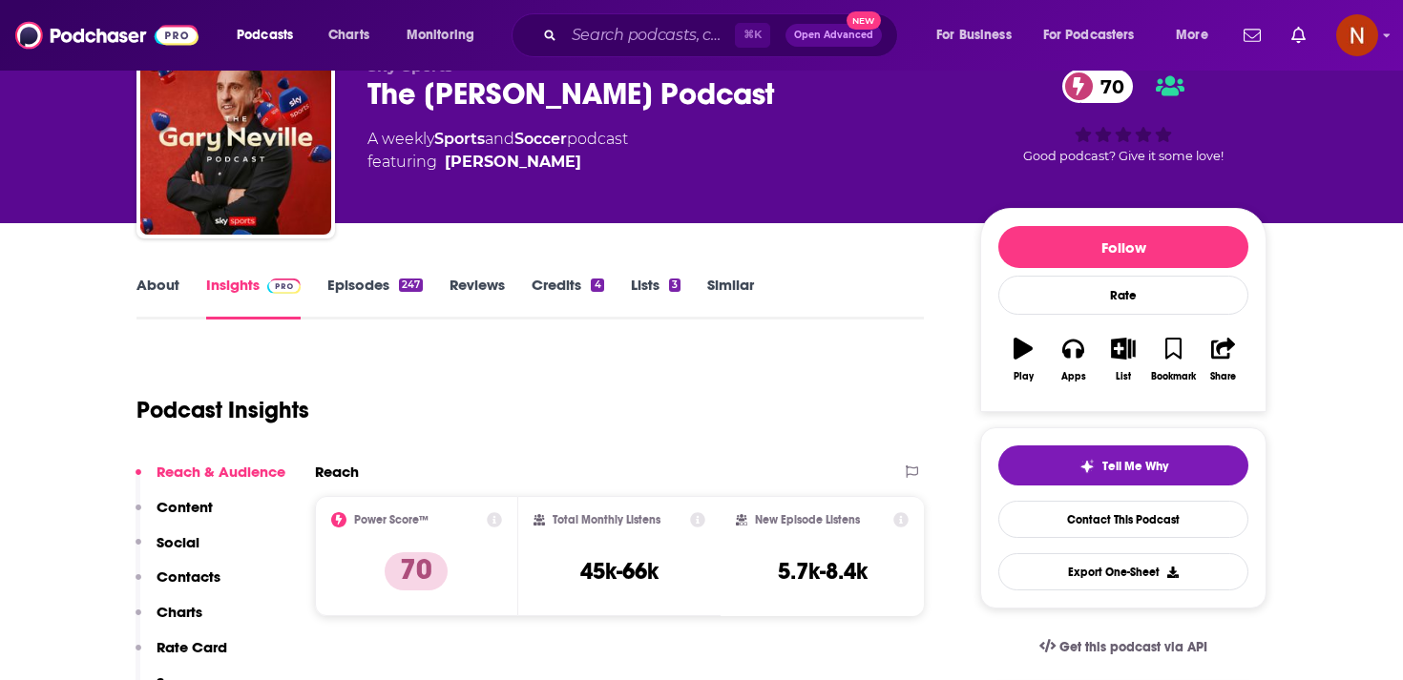
click at [438, 83] on div "The Gary Neville Podcast 70" at bounding box center [658, 93] width 582 height 37
click at [438, 84] on div "The Gary Neville Podcast 70" at bounding box center [658, 93] width 582 height 37
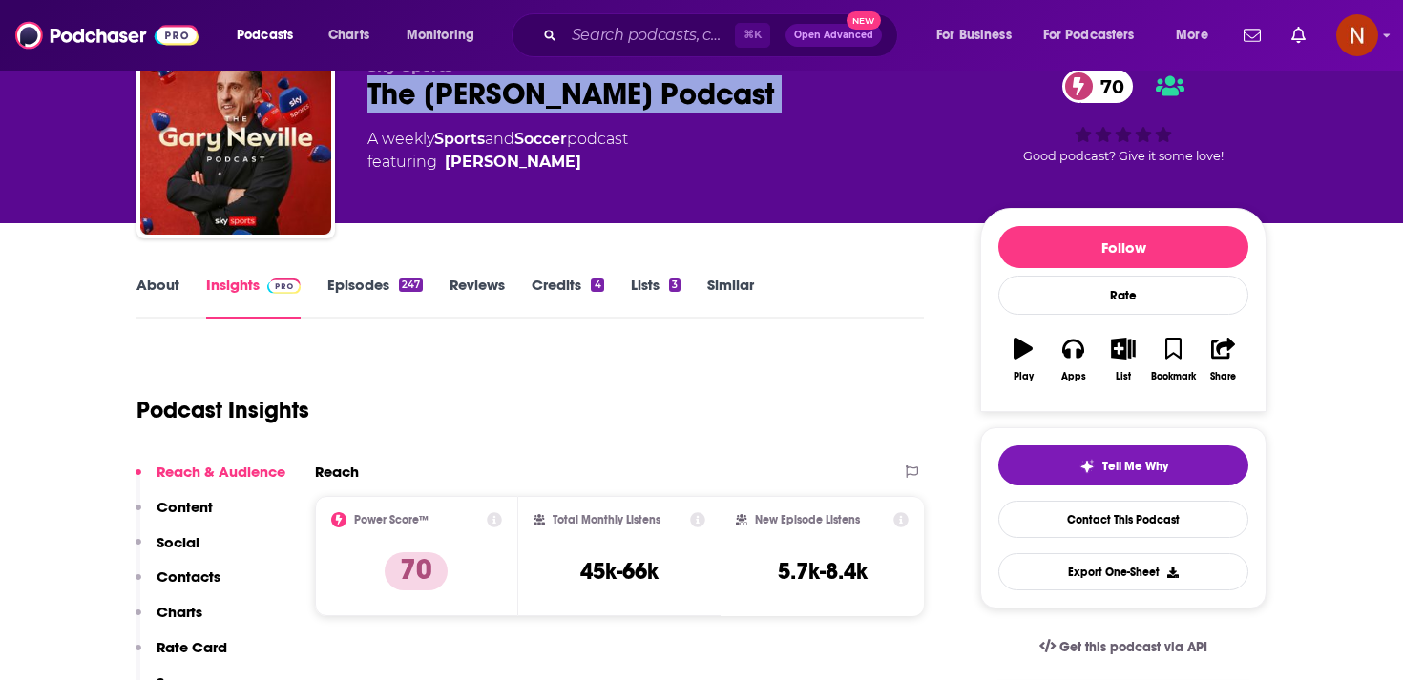
click at [438, 84] on div "The Gary Neville Podcast 70" at bounding box center [658, 93] width 582 height 37
copy div "The Gary Neville Podcast 70"
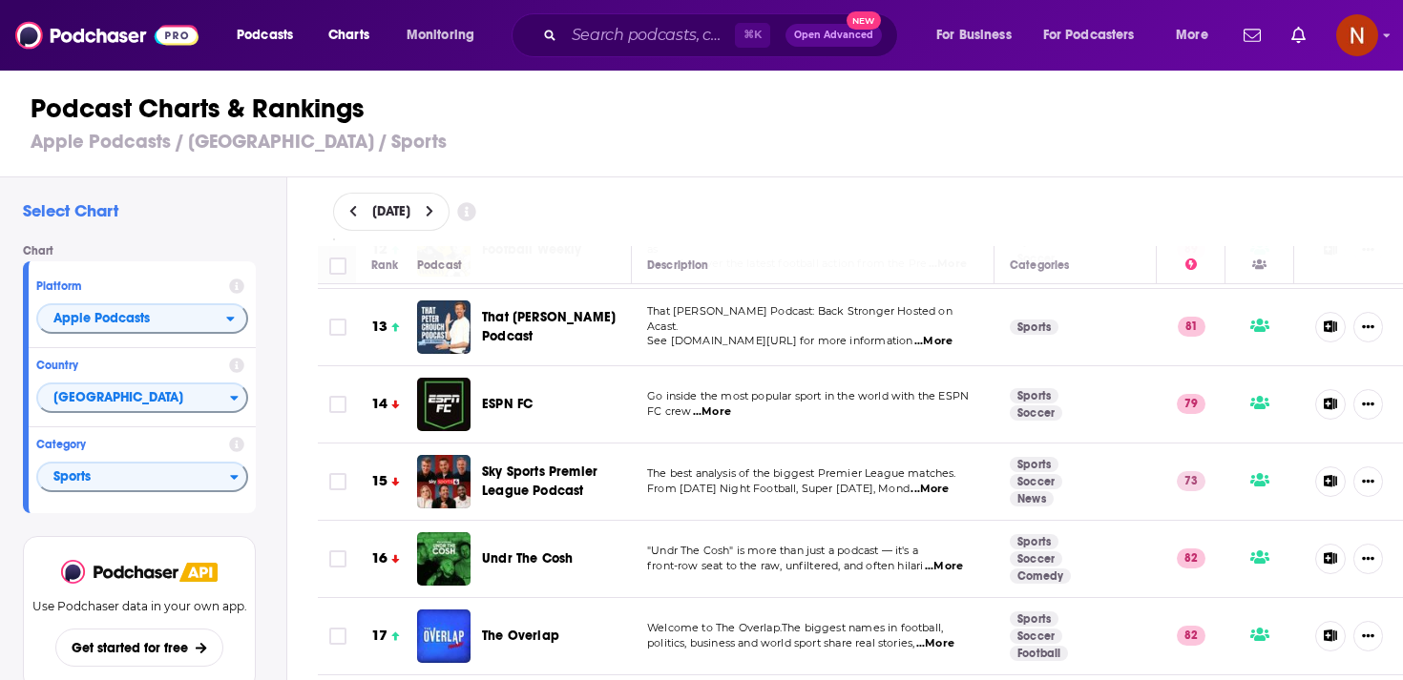
scroll to position [973, 0]
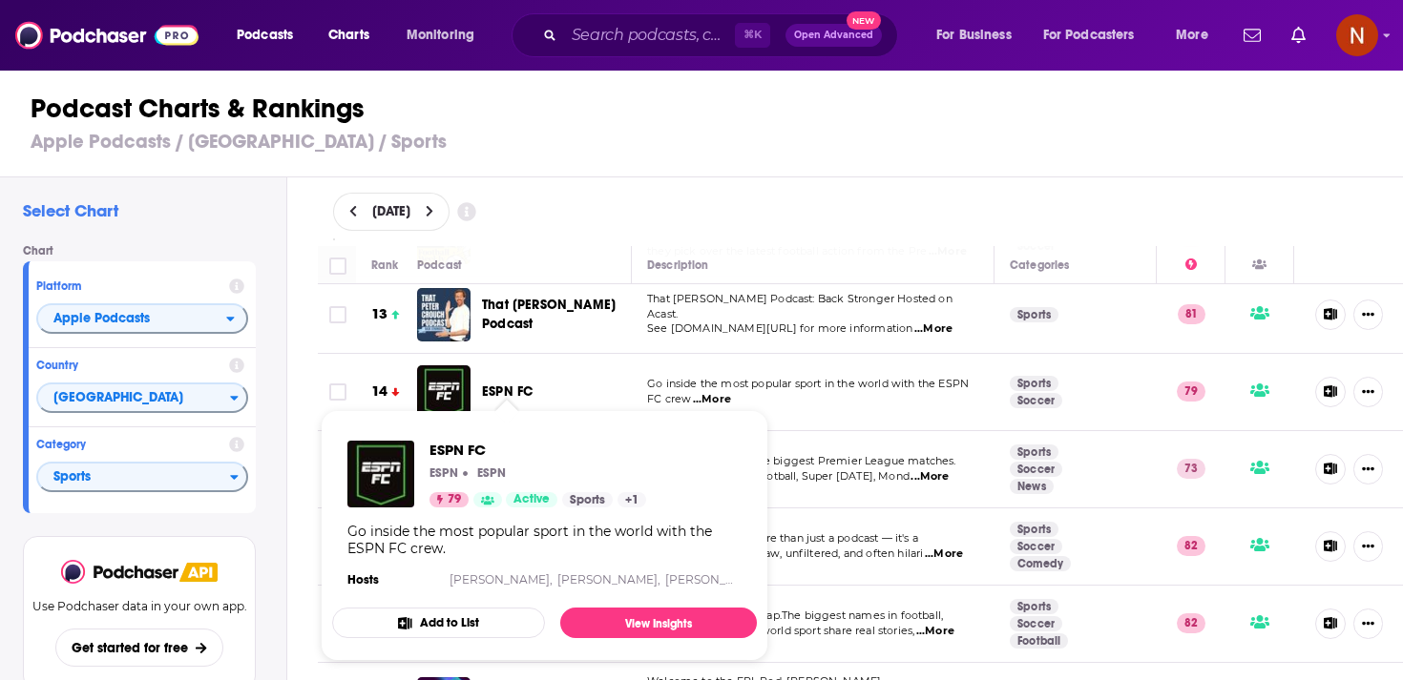
click at [511, 385] on span "ESPN FC" at bounding box center [507, 392] width 51 height 16
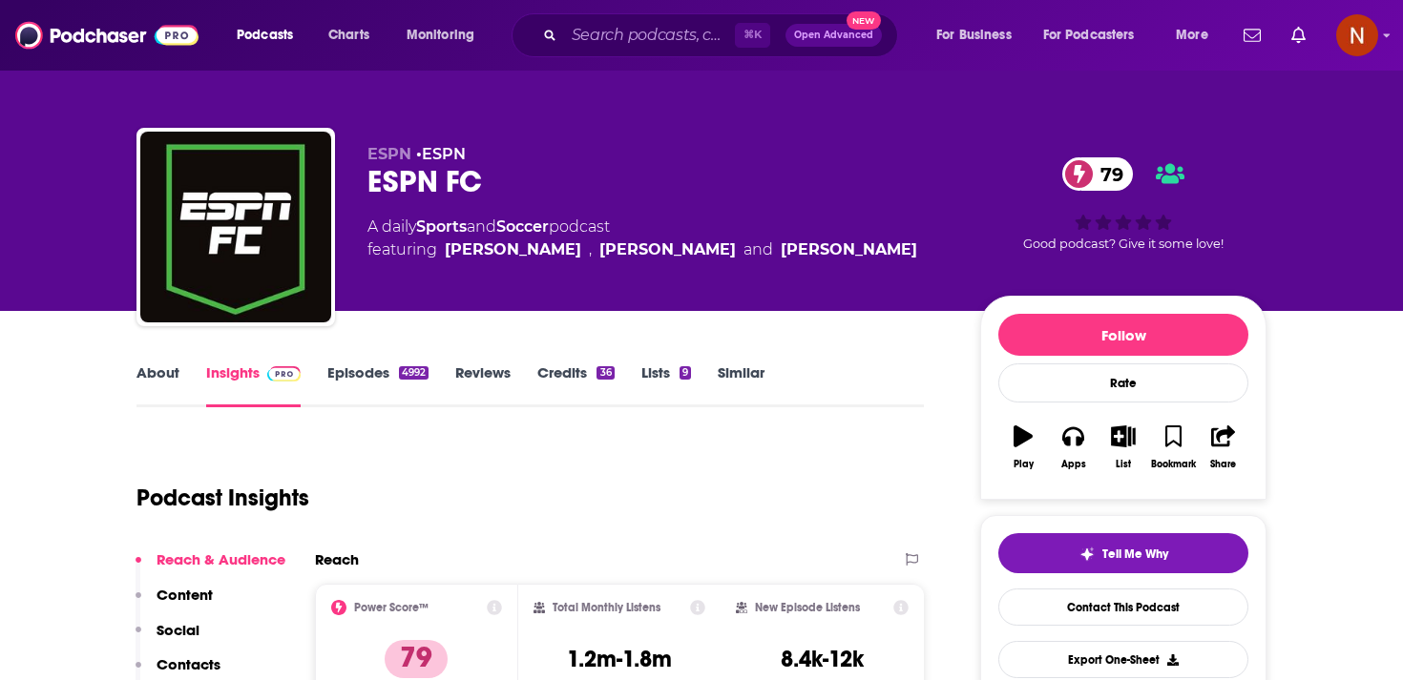
click at [418, 174] on div "ESPN FC 79" at bounding box center [658, 181] width 582 height 37
copy div "ESPN FC 79"
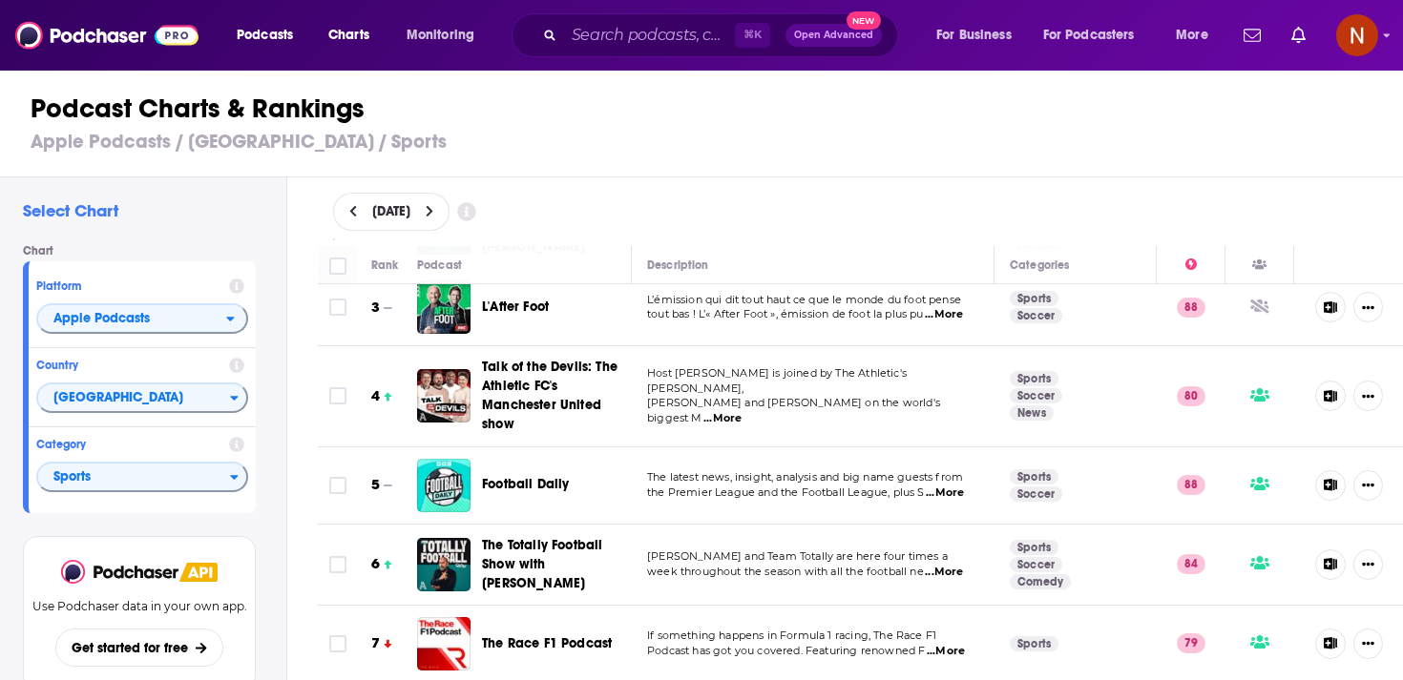
scroll to position [188, 0]
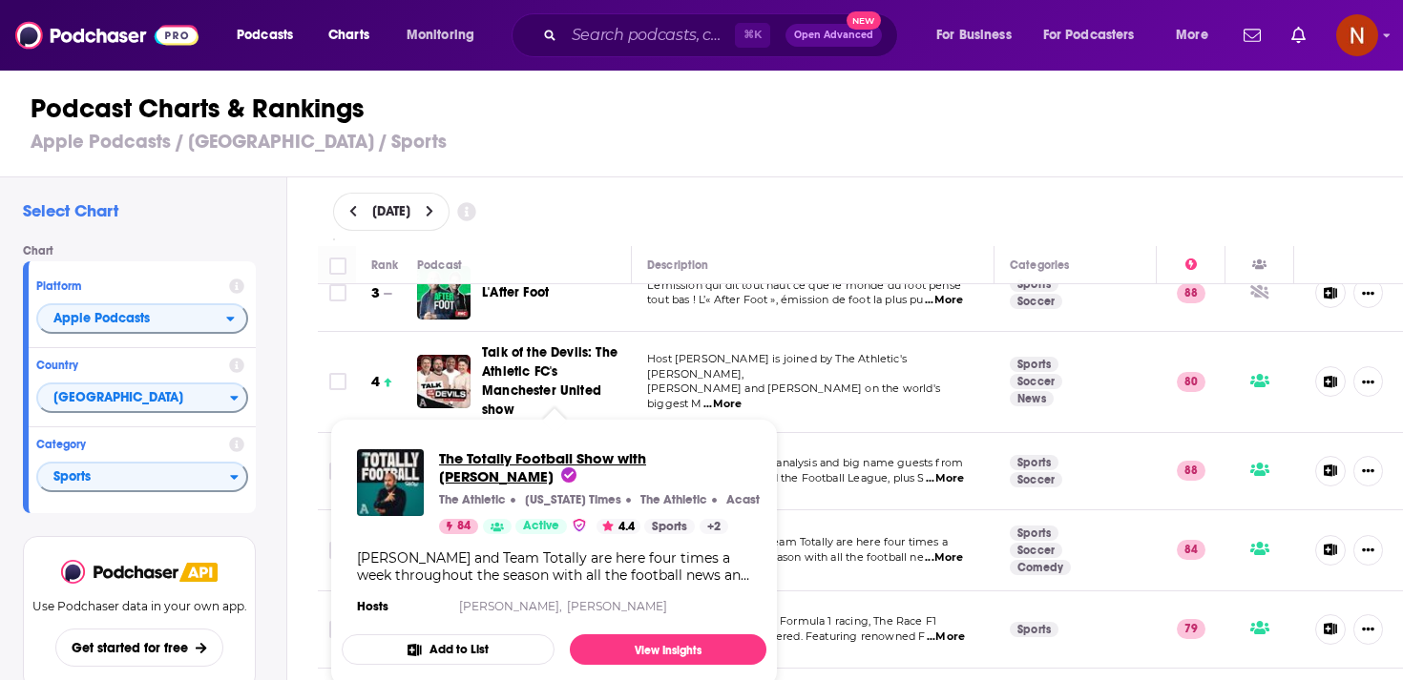
click at [551, 469] on span "The Totally Football Show with James Richardson" at bounding box center [599, 467] width 321 height 36
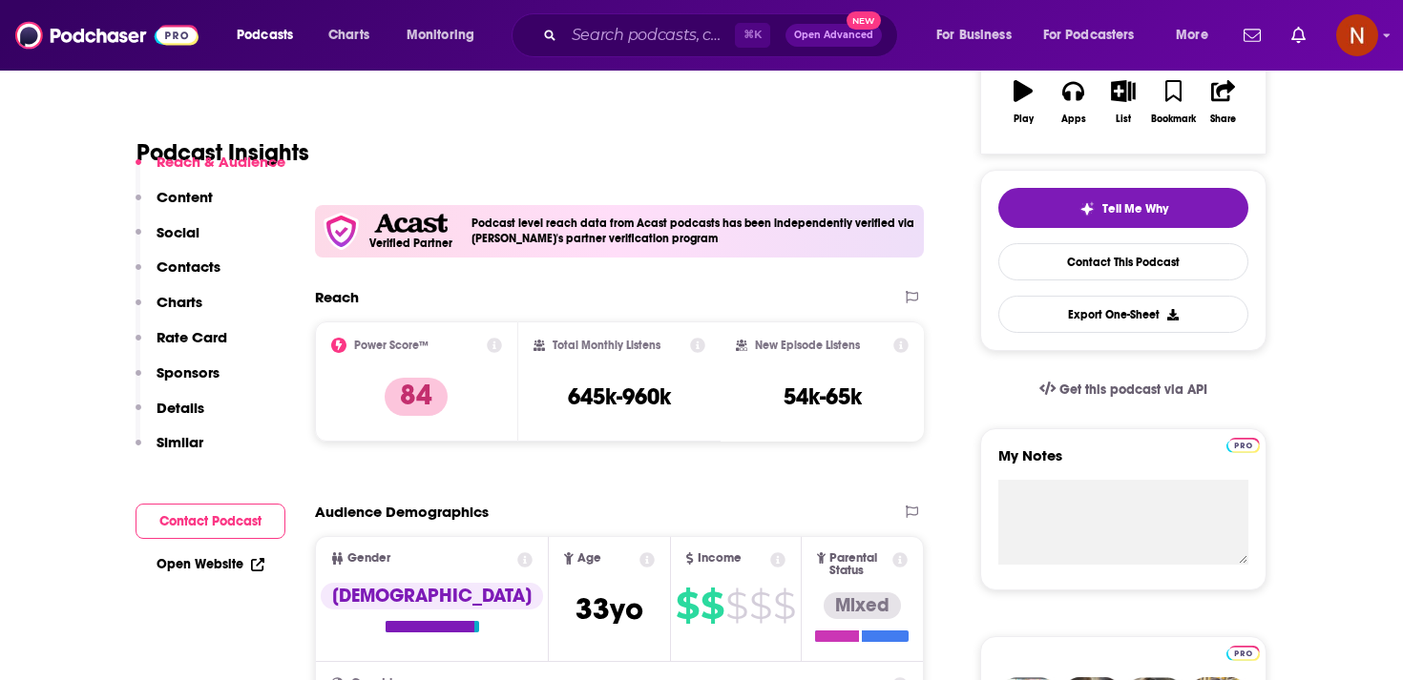
scroll to position [341, 0]
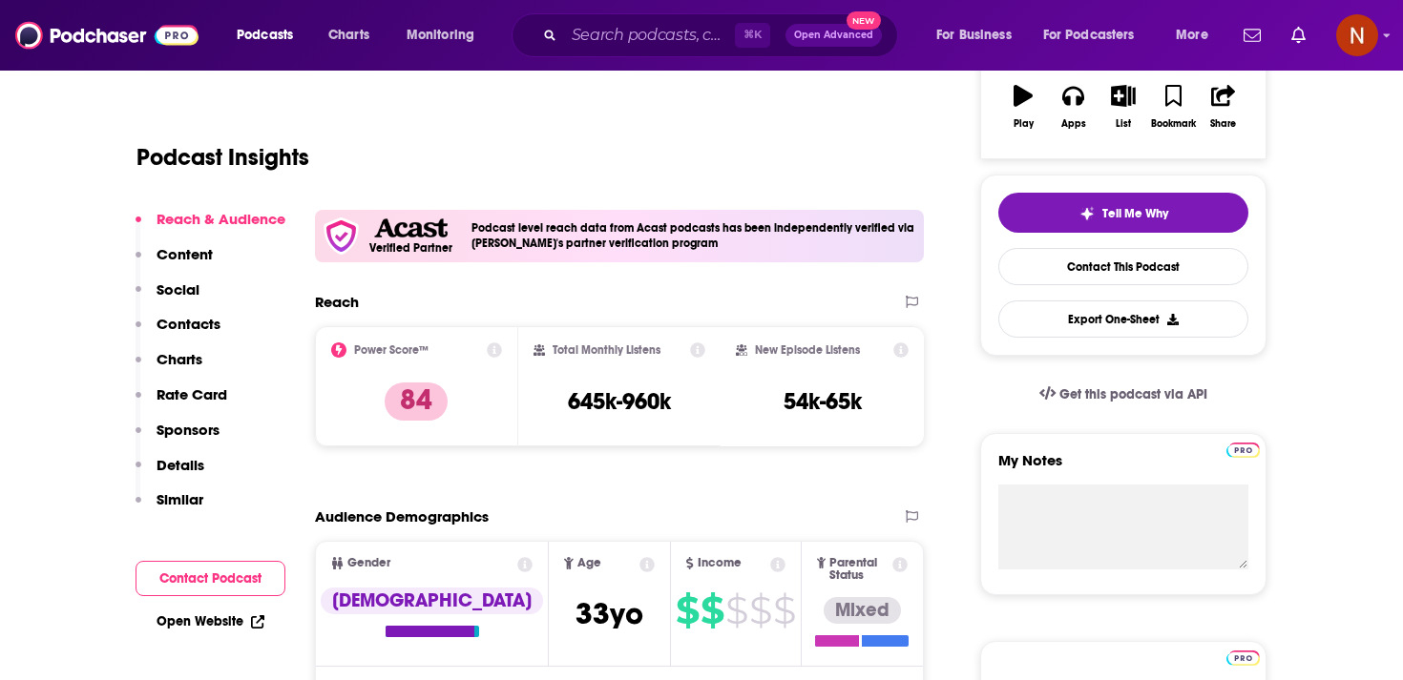
click at [616, 593] on span "Age 33 yo" at bounding box center [609, 603] width 121 height 123
